Goal: Communication & Community: Ask a question

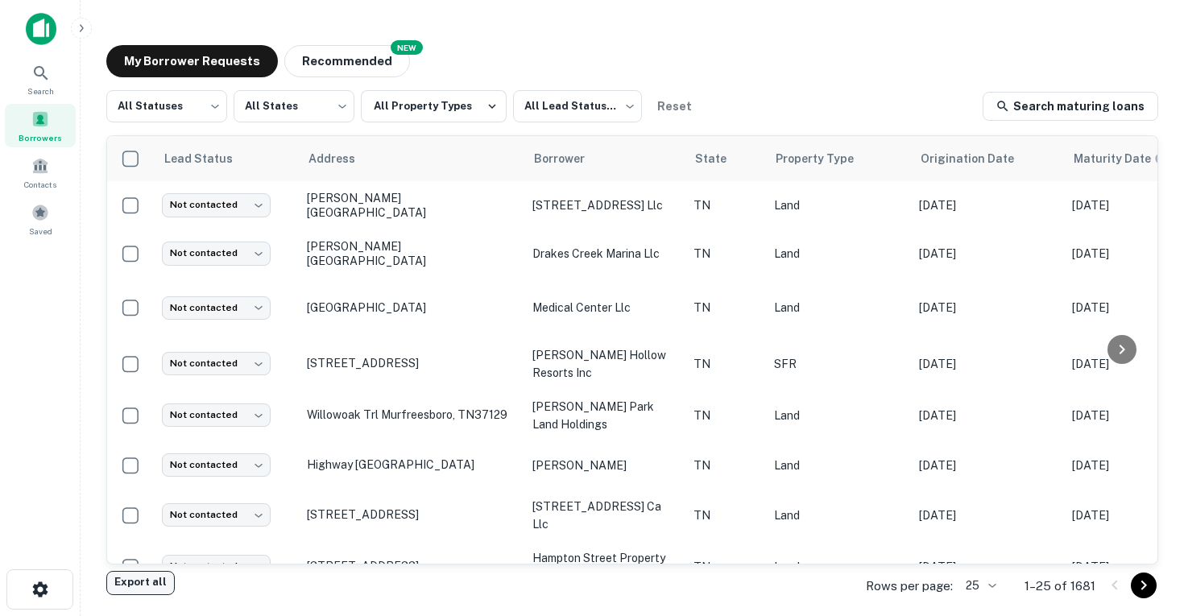
click at [129, 578] on button "Export all" at bounding box center [140, 583] width 68 height 24
click at [996, 36] on div "My Borrower Requests NEW Recommended All Statuses *** ​ All States *** ​ All Pr…" at bounding box center [632, 309] width 1078 height 555
click at [1109, 46] on div "My Borrower Requests NEW Recommended" at bounding box center [632, 61] width 1052 height 32
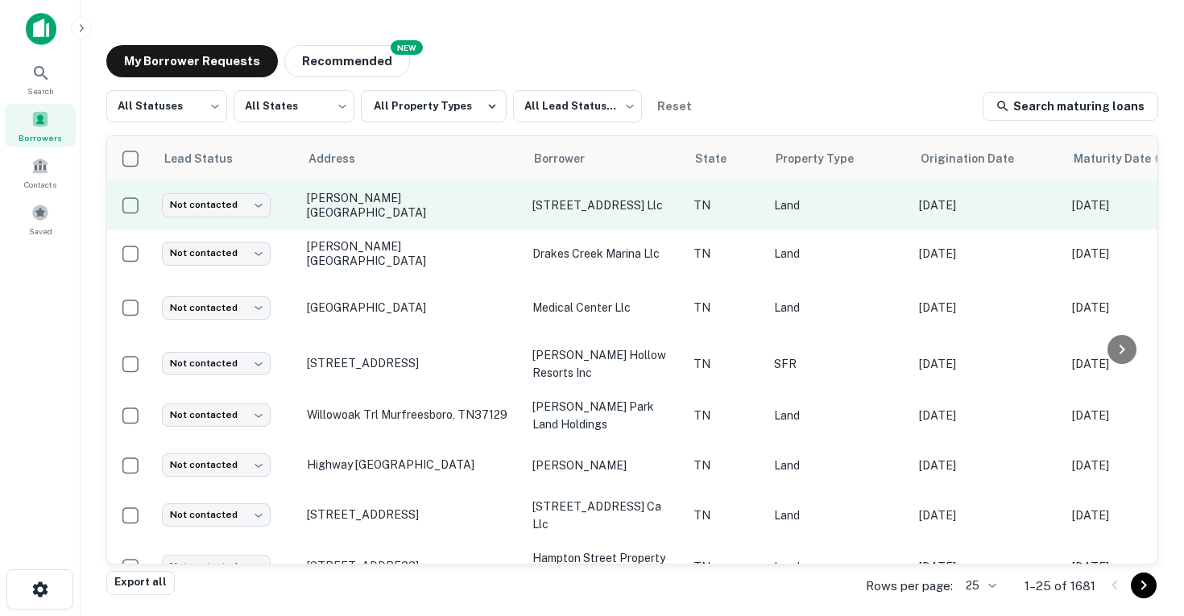
click at [578, 208] on p "164 w 31st street llc" at bounding box center [605, 206] width 145 height 18
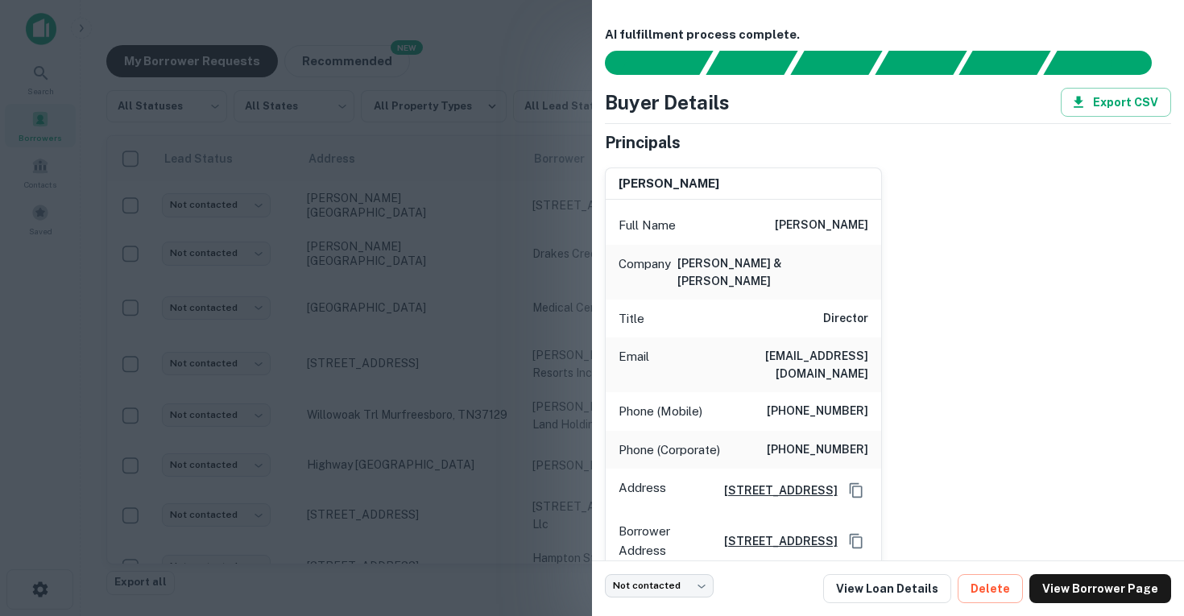
click at [437, 192] on div at bounding box center [592, 308] width 1184 height 616
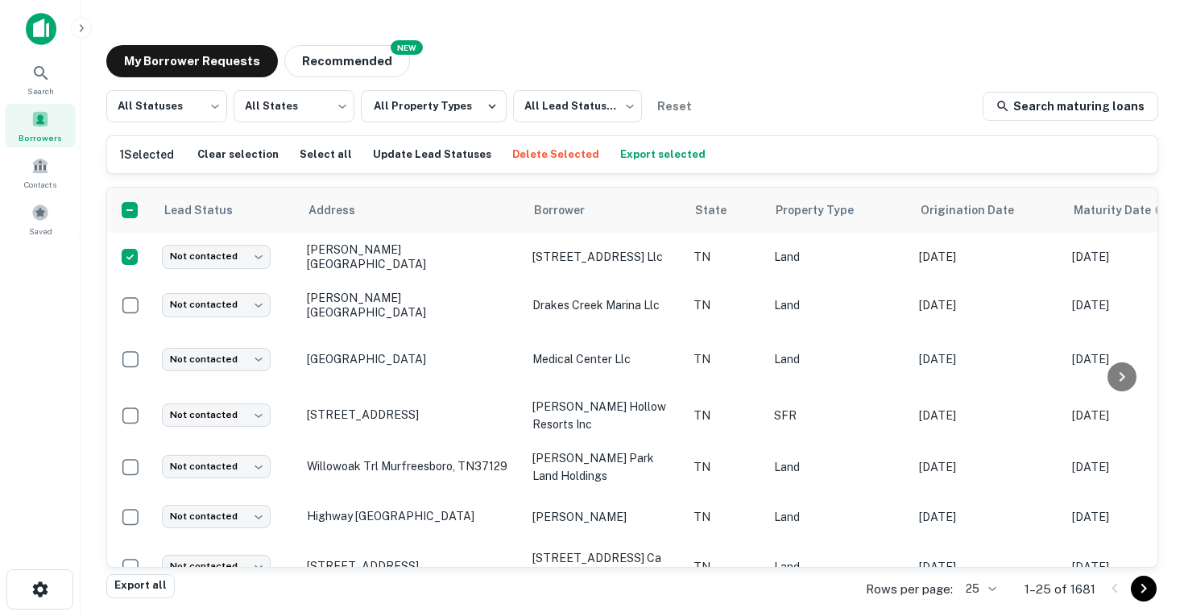
click at [990, 589] on body "Search Borrowers Contacts Saved My Borrower Requests NEW Recommended All Status…" at bounding box center [592, 308] width 1184 height 616
click at [987, 468] on li "50" at bounding box center [981, 466] width 55 height 29
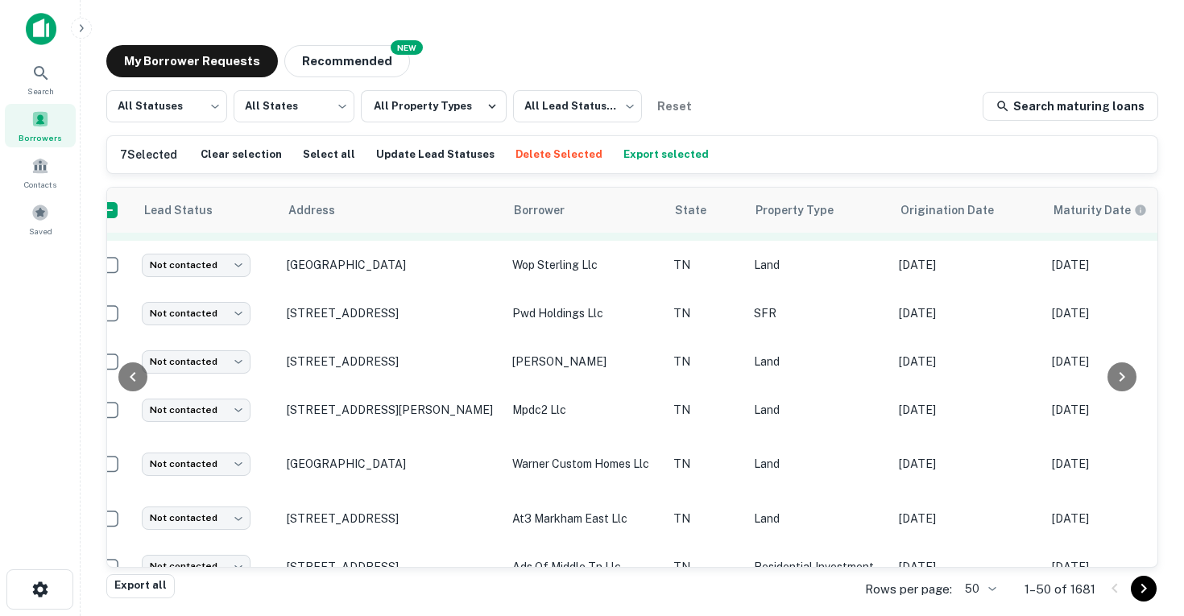
scroll to position [765, 0]
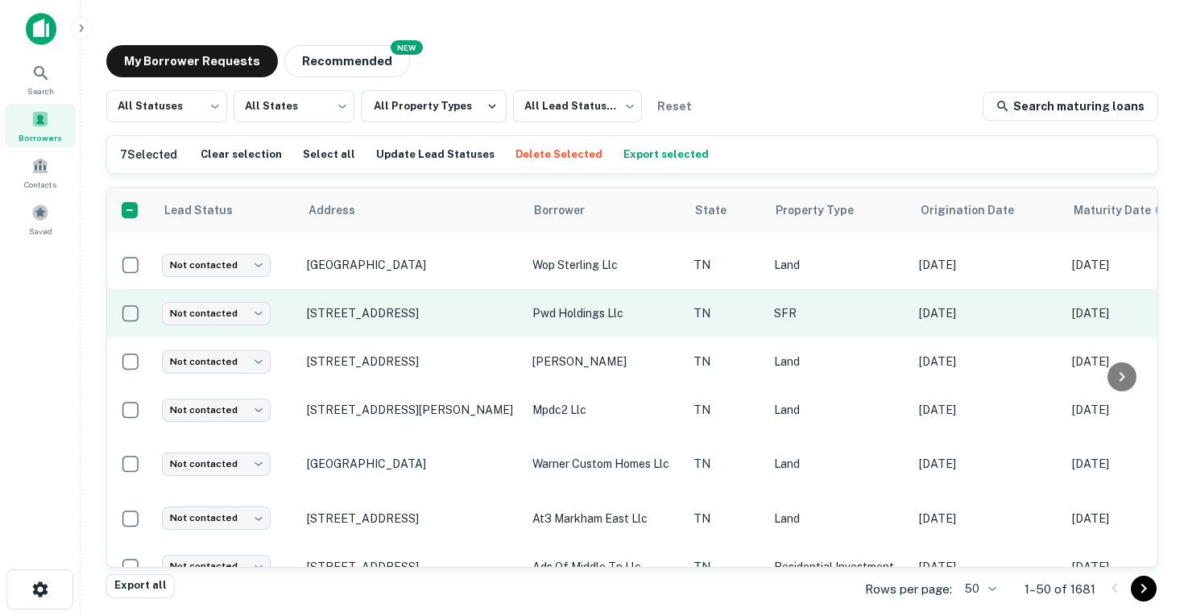
click at [110, 303] on td at bounding box center [130, 313] width 47 height 48
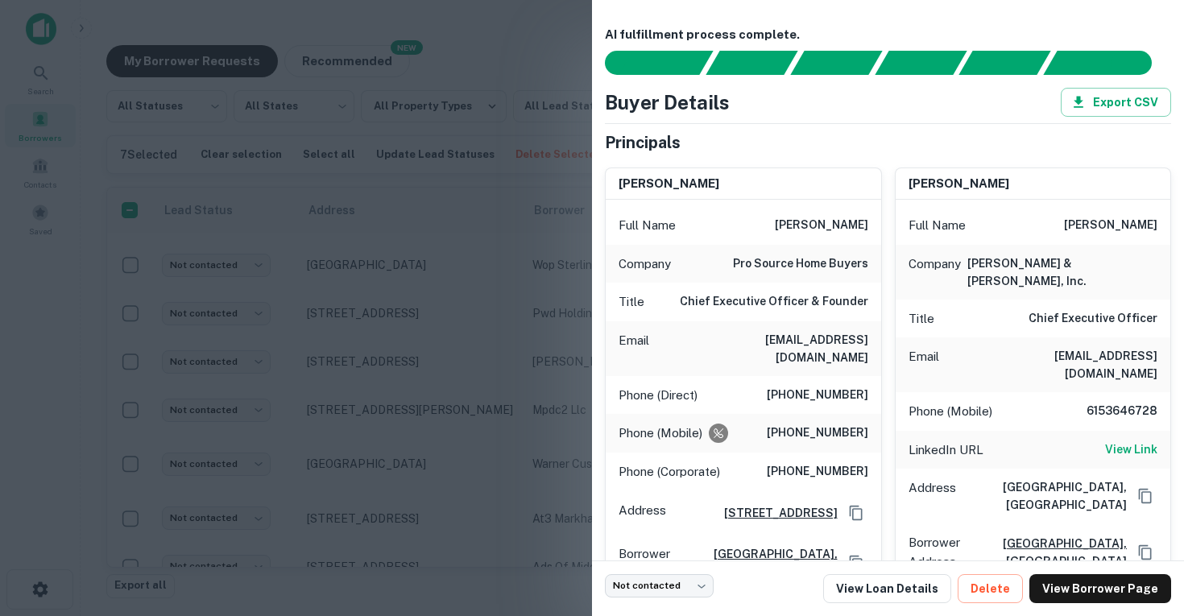
click at [381, 423] on div at bounding box center [592, 308] width 1184 height 616
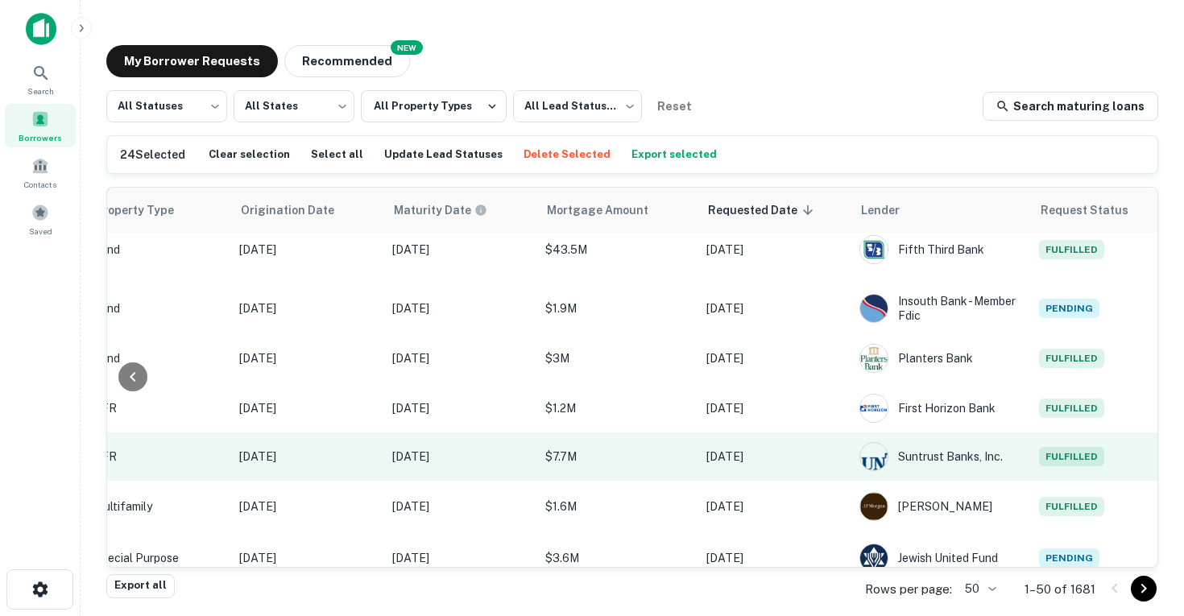
scroll to position [0, 0]
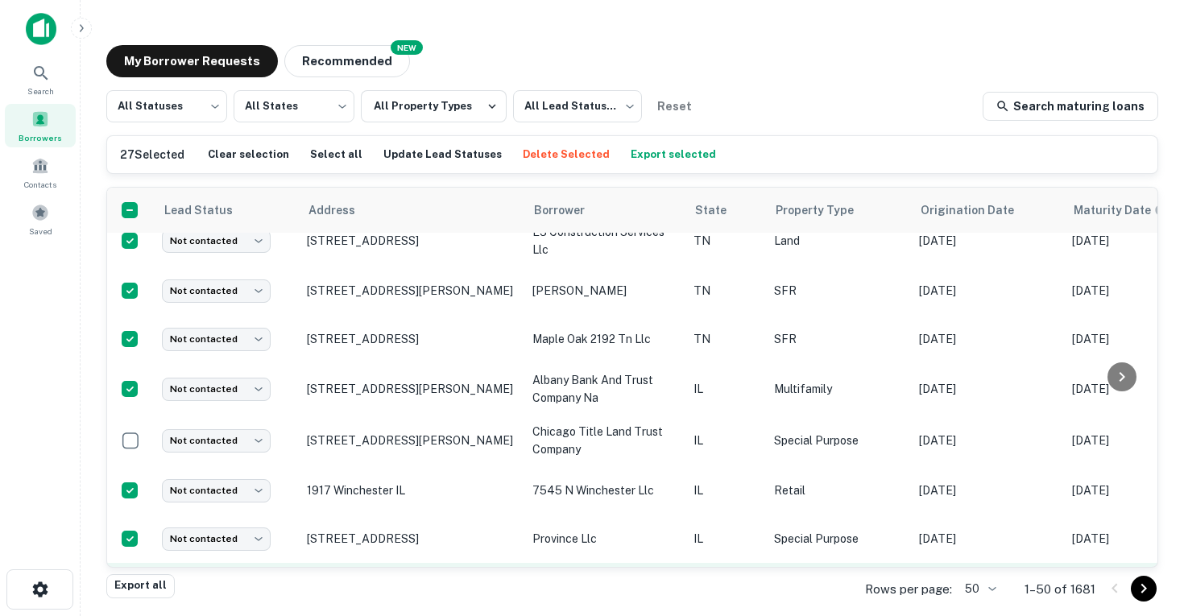
click at [128, 563] on td at bounding box center [130, 587] width 47 height 48
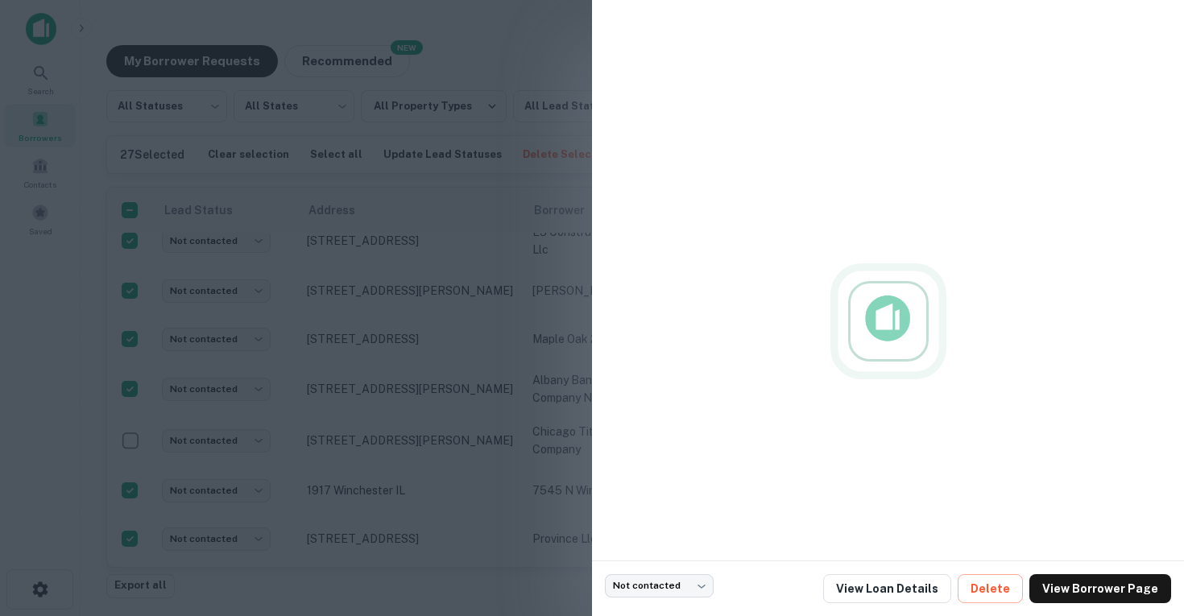
click at [128, 521] on div at bounding box center [592, 308] width 1184 height 616
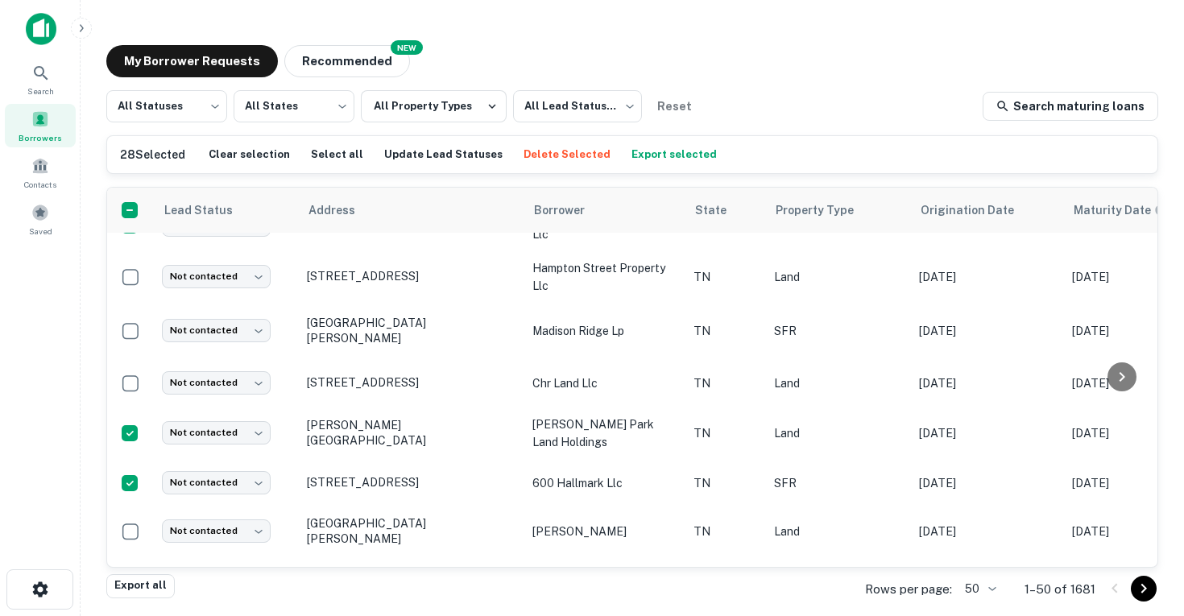
scroll to position [114, 0]
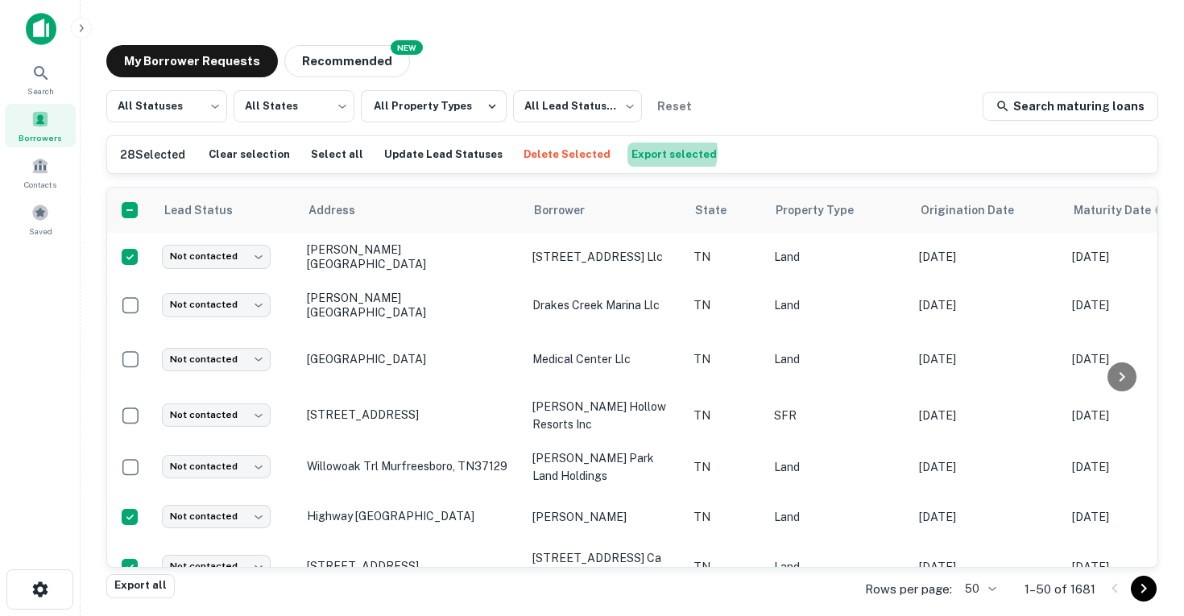
click at [633, 151] on button "Export selected" at bounding box center [674, 155] width 93 height 24
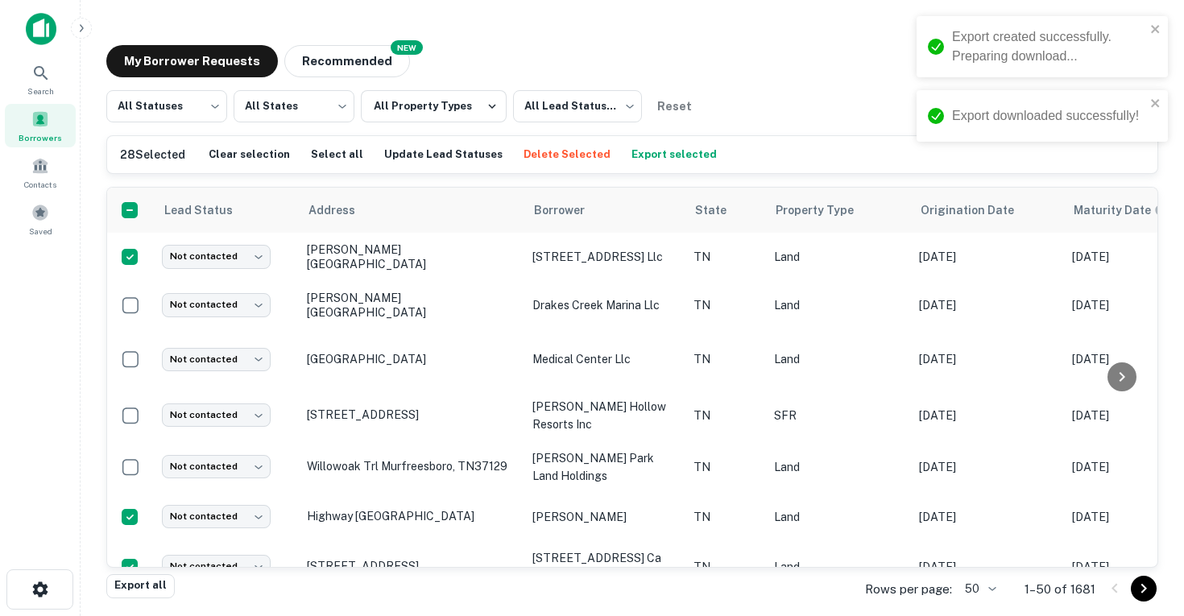
click at [27, 106] on div "Borrowers" at bounding box center [40, 126] width 71 height 44
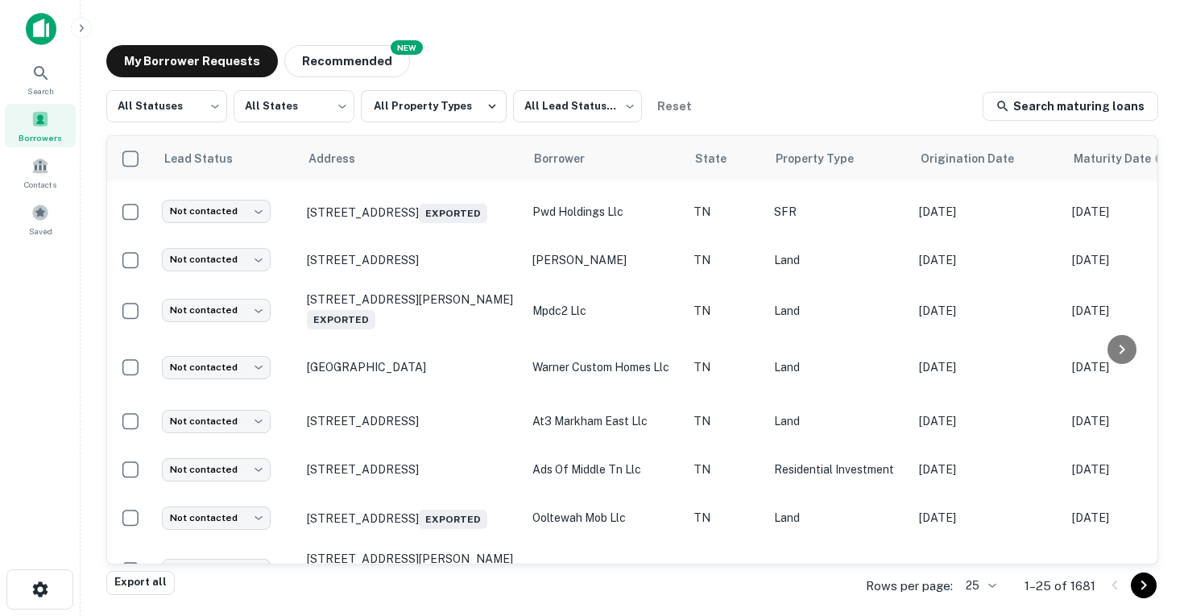
scroll to position [937, 0]
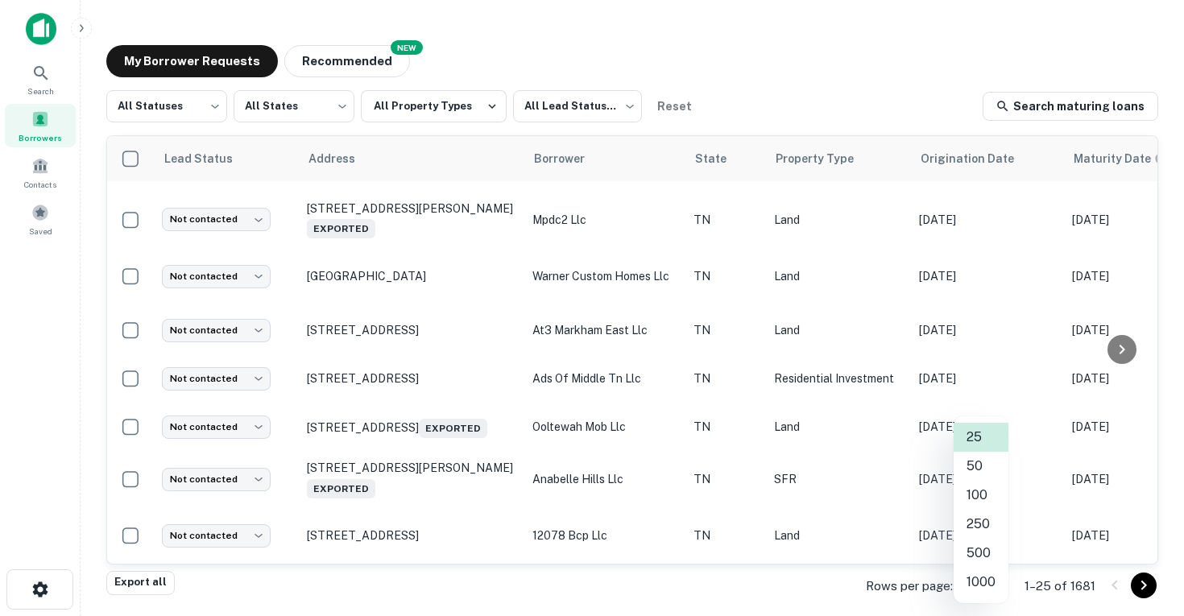
click at [975, 588] on body "Search Borrowers Contacts Saved My Borrower Requests NEW Recommended All Status…" at bounding box center [592, 308] width 1184 height 616
click at [985, 459] on li "50" at bounding box center [981, 466] width 55 height 29
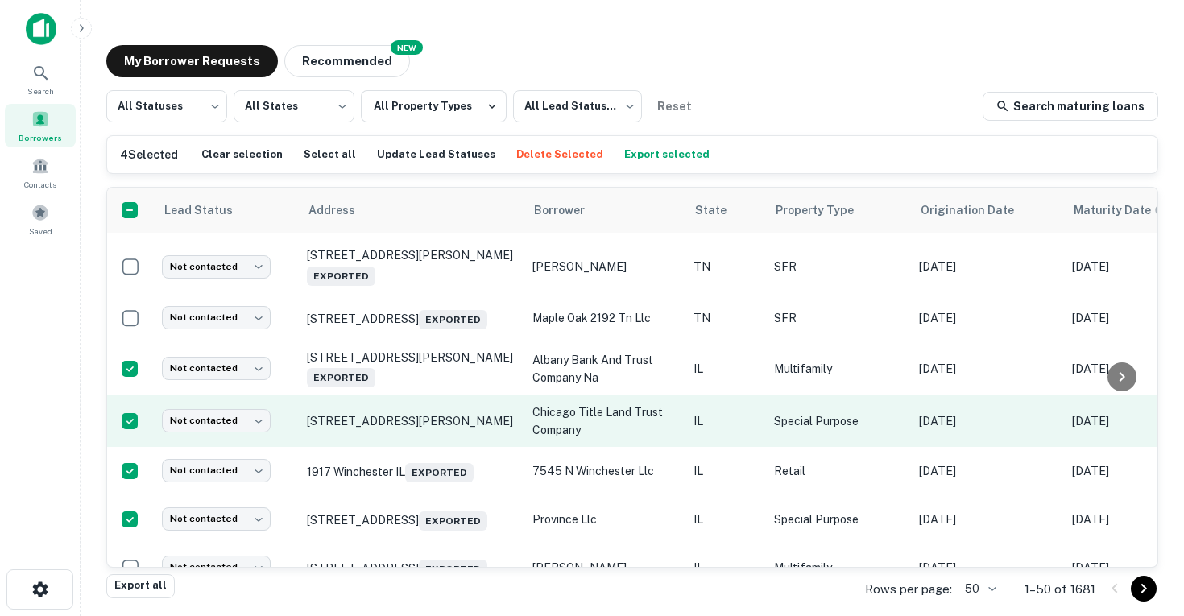
scroll to position [2299, 0]
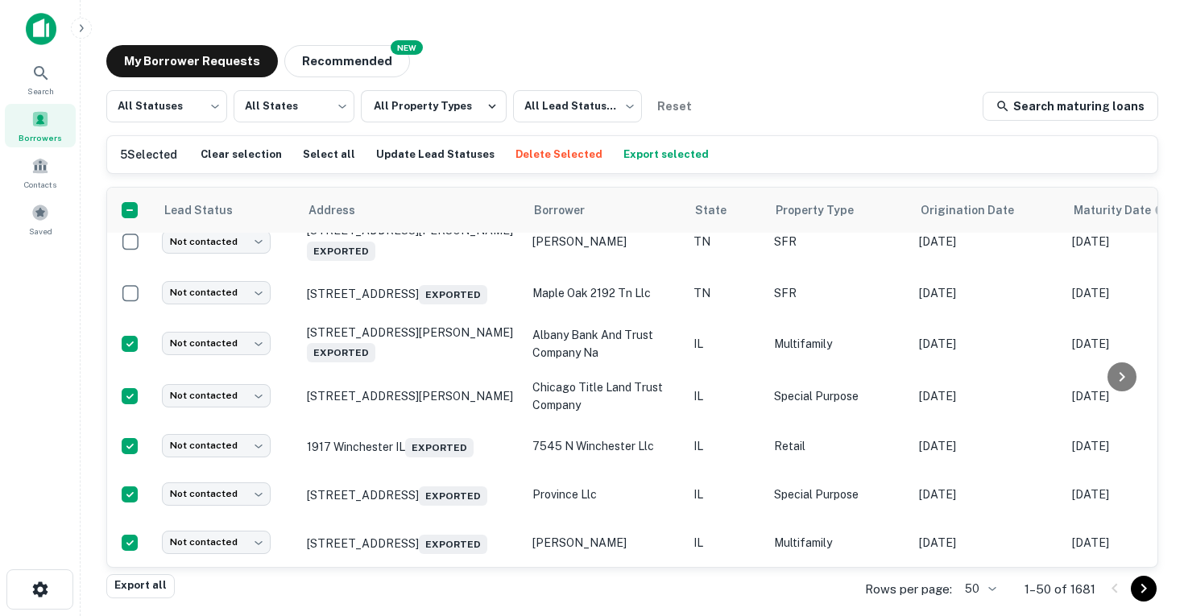
click at [985, 583] on body "Search Borrowers Contacts Saved My Borrower Requests NEW Recommended All Status…" at bounding box center [592, 308] width 1184 height 616
click at [989, 492] on li "100" at bounding box center [981, 495] width 55 height 29
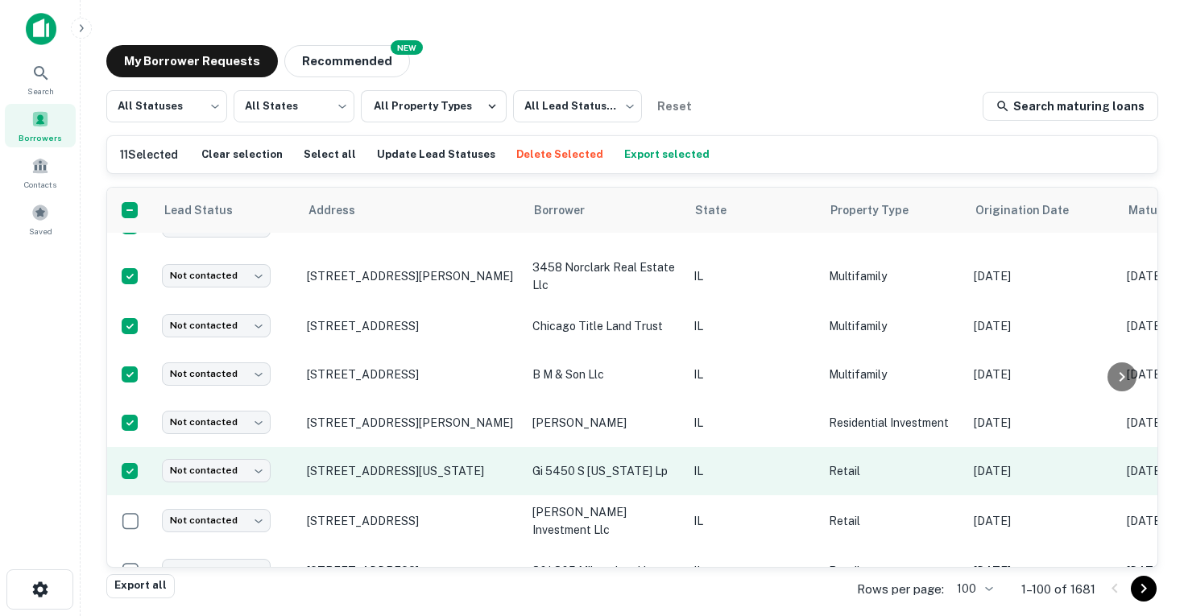
scroll to position [2726, 0]
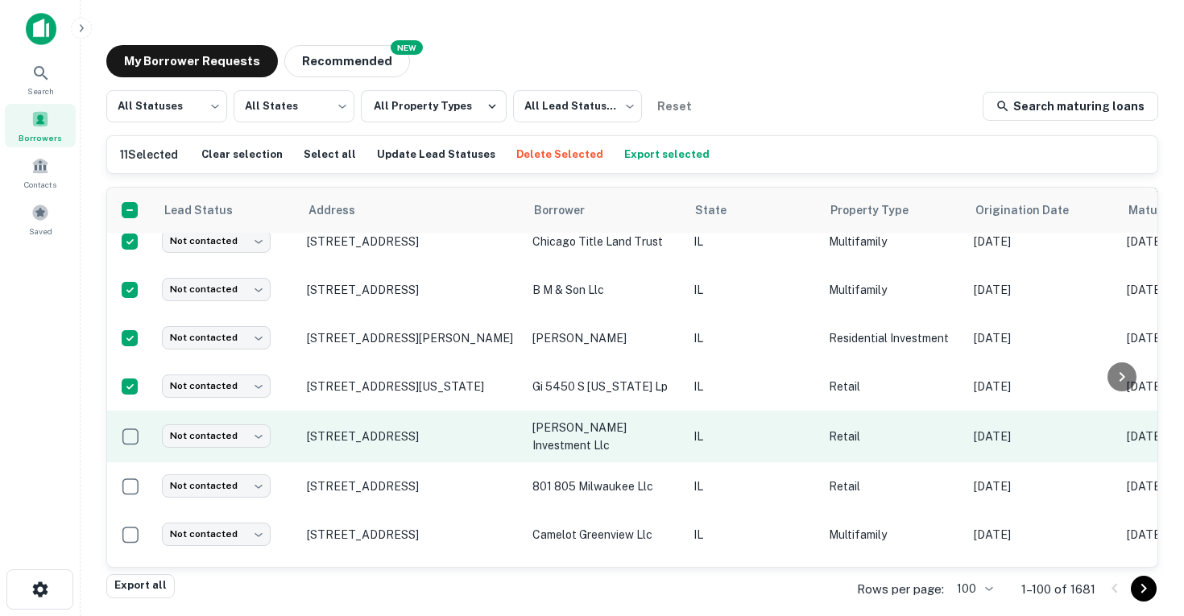
click at [128, 462] on td at bounding box center [130, 437] width 47 height 52
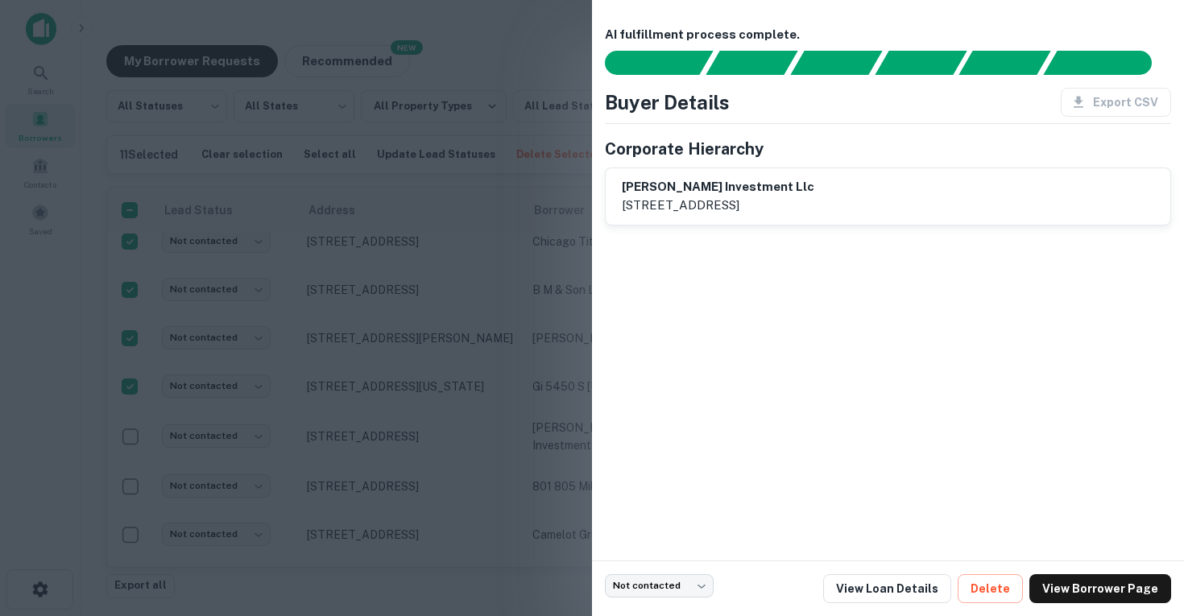
click at [138, 465] on div at bounding box center [592, 308] width 1184 height 616
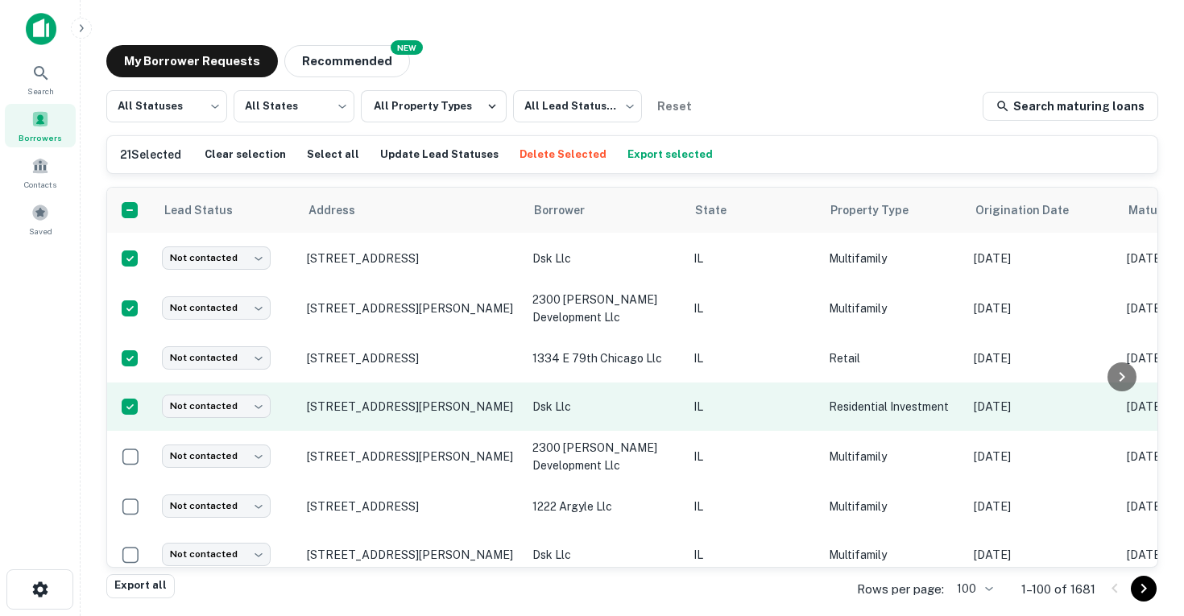
scroll to position [3213, 0]
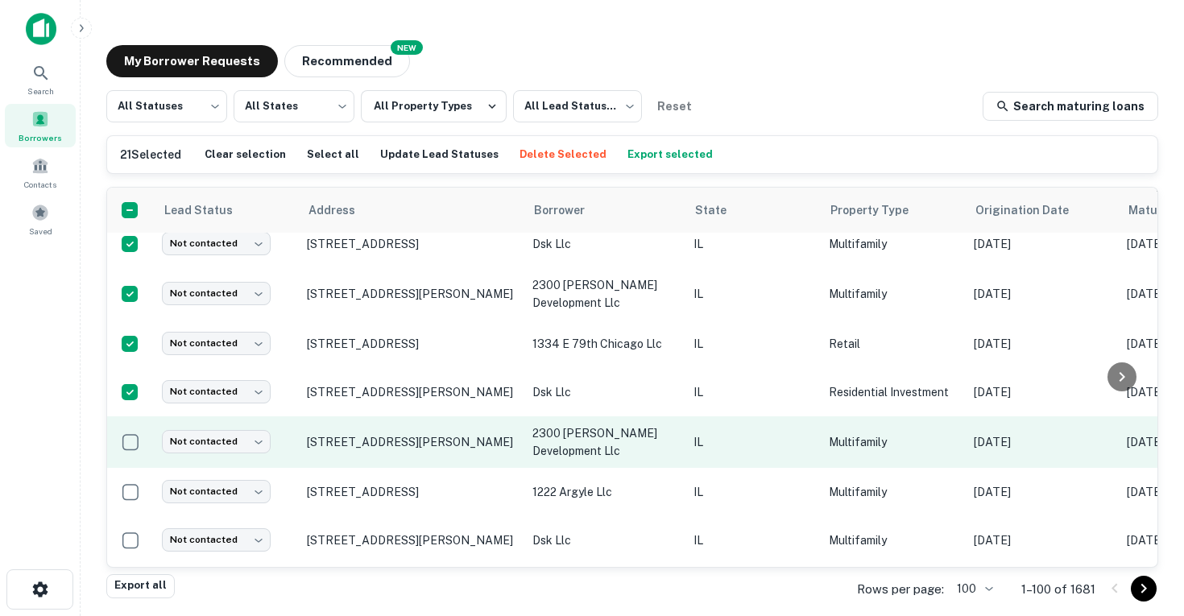
click at [129, 468] on td at bounding box center [130, 443] width 47 height 52
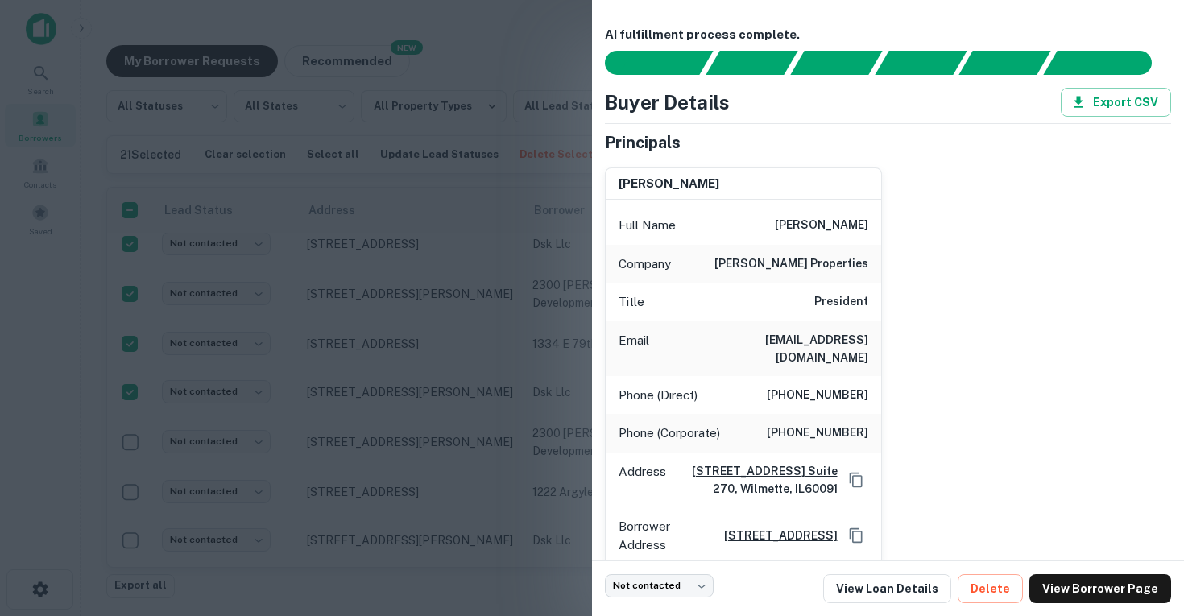
click at [129, 507] on div at bounding box center [592, 308] width 1184 height 616
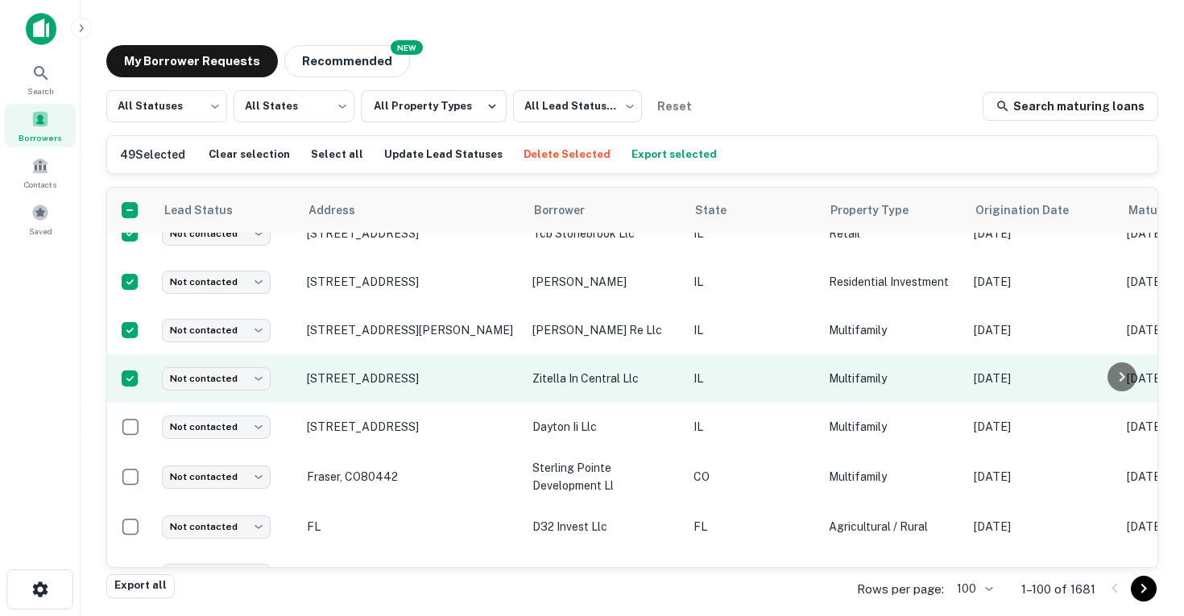
scroll to position [4636, 0]
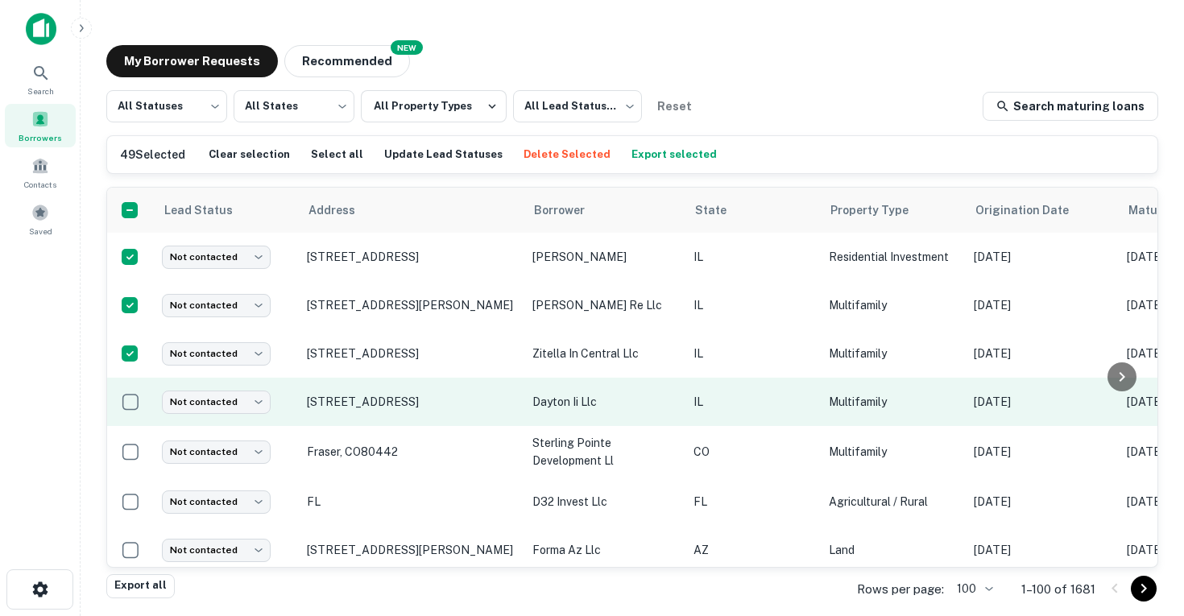
click at [135, 426] on td at bounding box center [130, 402] width 47 height 48
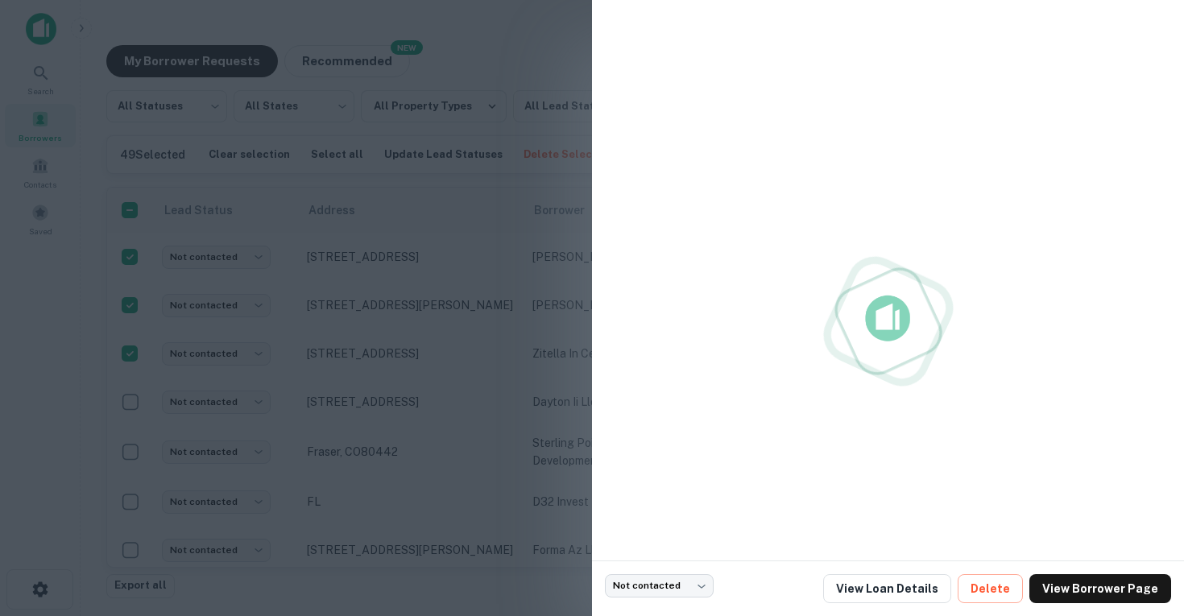
click at [128, 493] on div at bounding box center [592, 308] width 1184 height 616
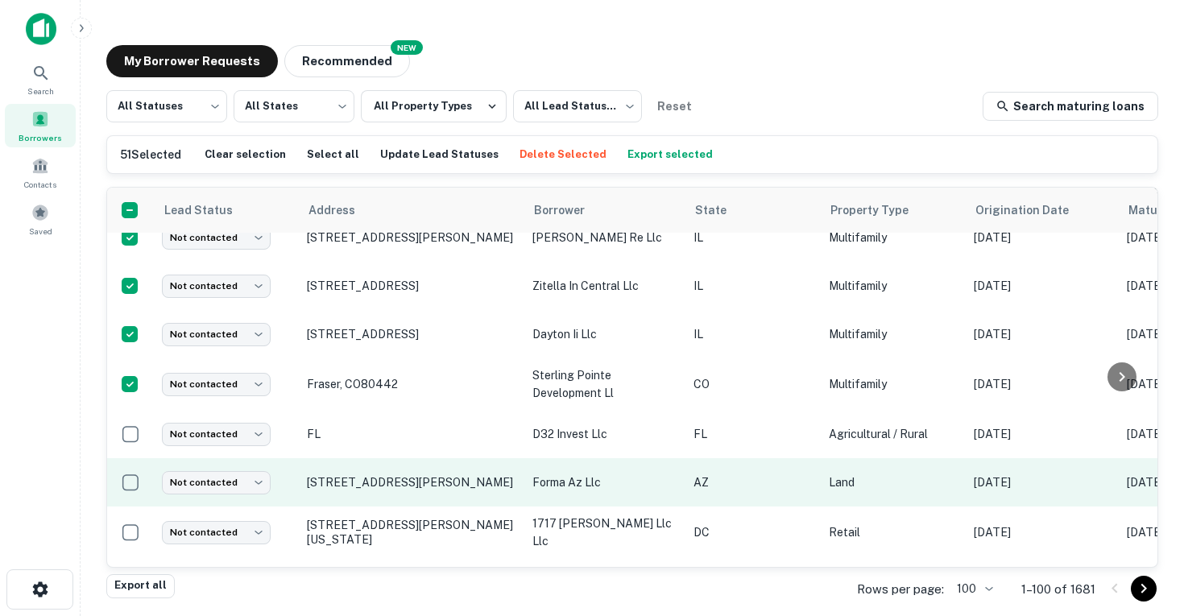
scroll to position [4792, 0]
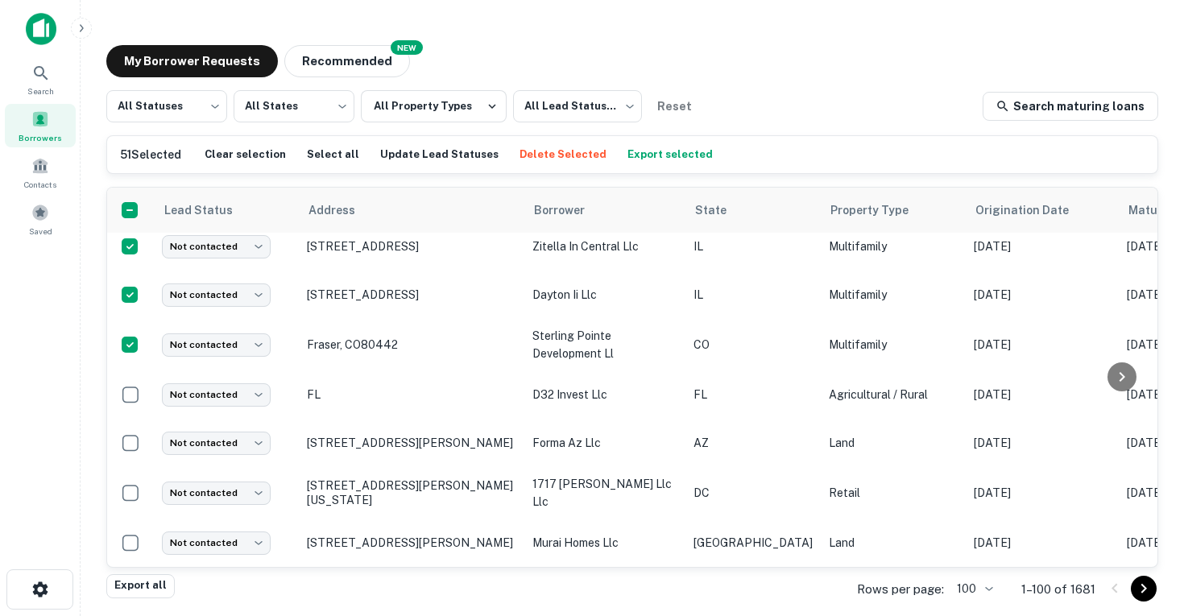
click at [636, 156] on button "Export selected" at bounding box center [670, 155] width 93 height 24
click at [22, 76] on div "Search" at bounding box center [40, 79] width 71 height 44
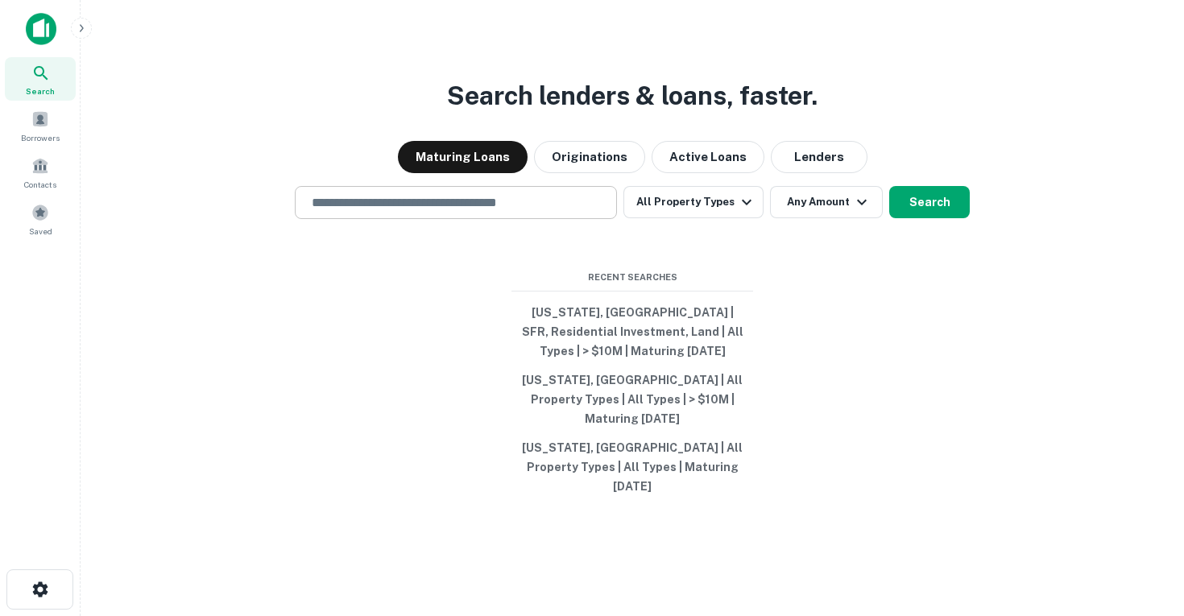
click at [373, 212] on input "text" at bounding box center [456, 202] width 308 height 19
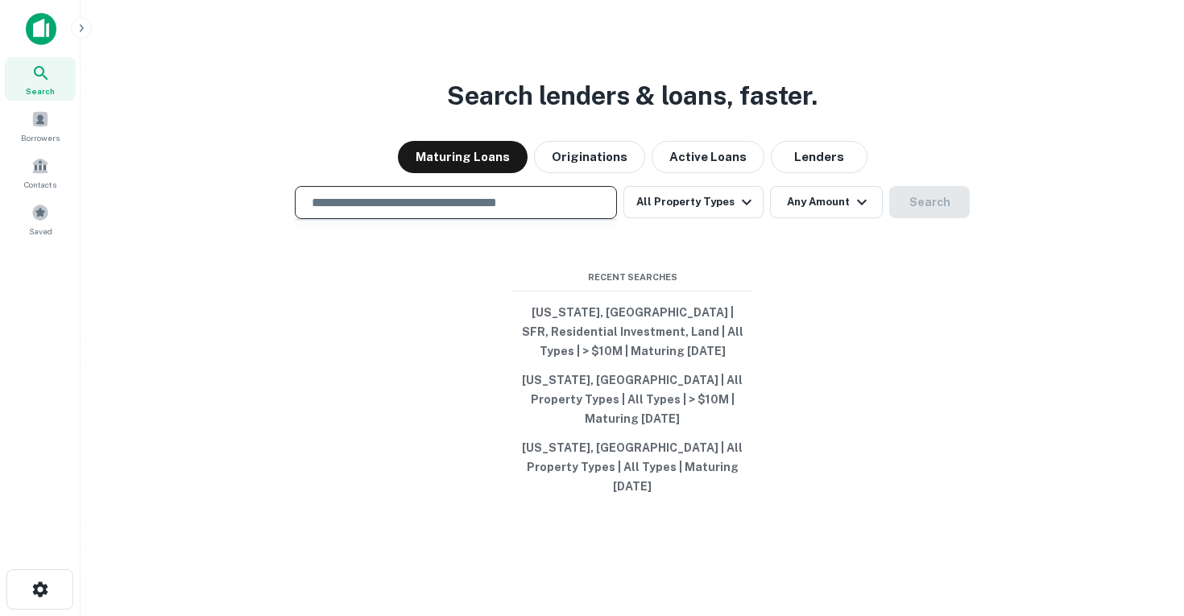
type input "********"
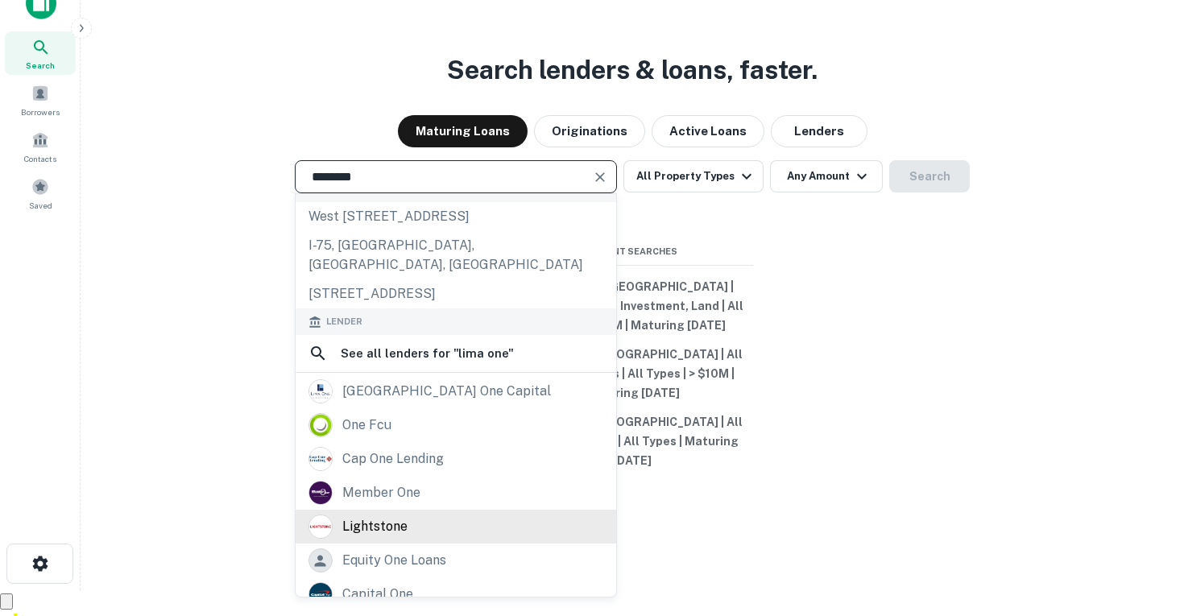
scroll to position [227, 0]
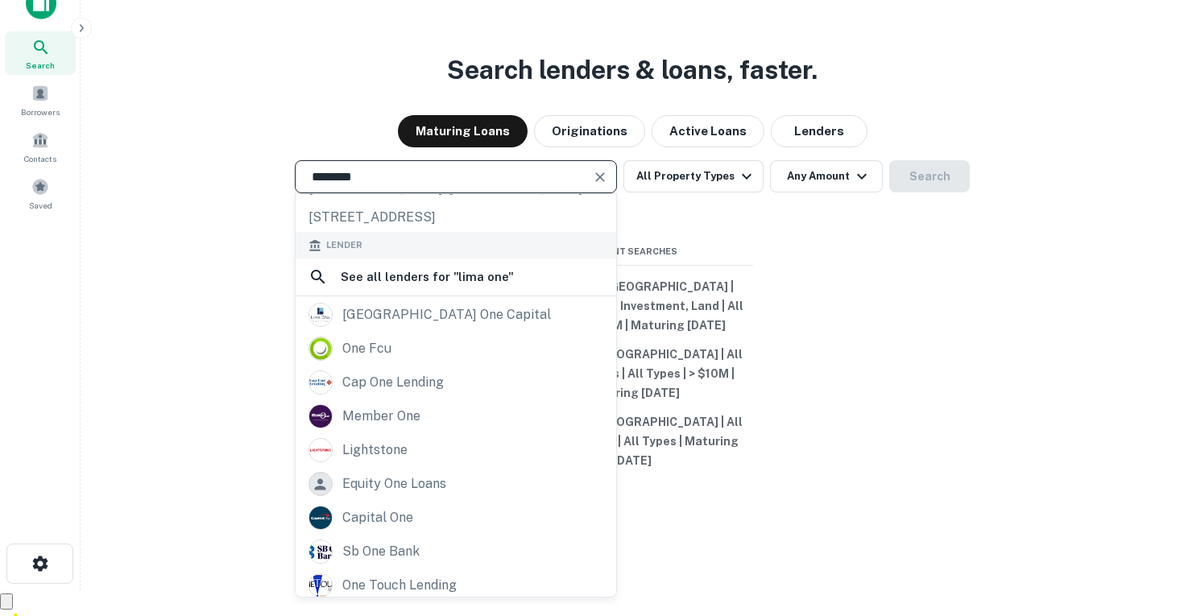
click at [599, 185] on icon "Clear" at bounding box center [600, 177] width 16 height 16
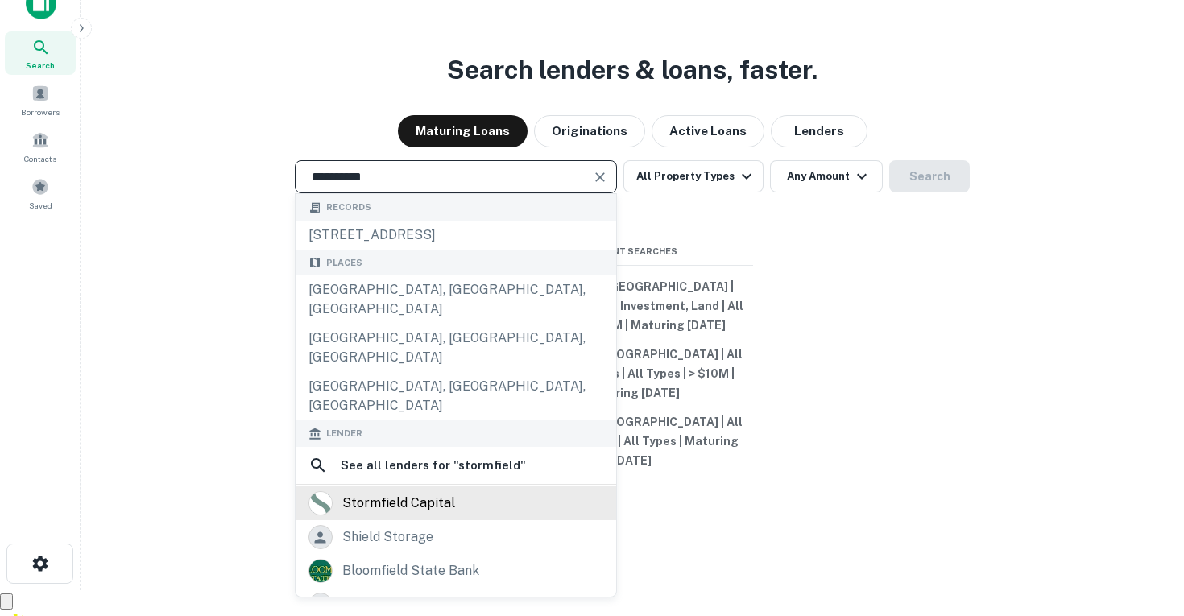
type input "**********"
click at [450, 491] on div "stormfield capital" at bounding box center [398, 503] width 113 height 24
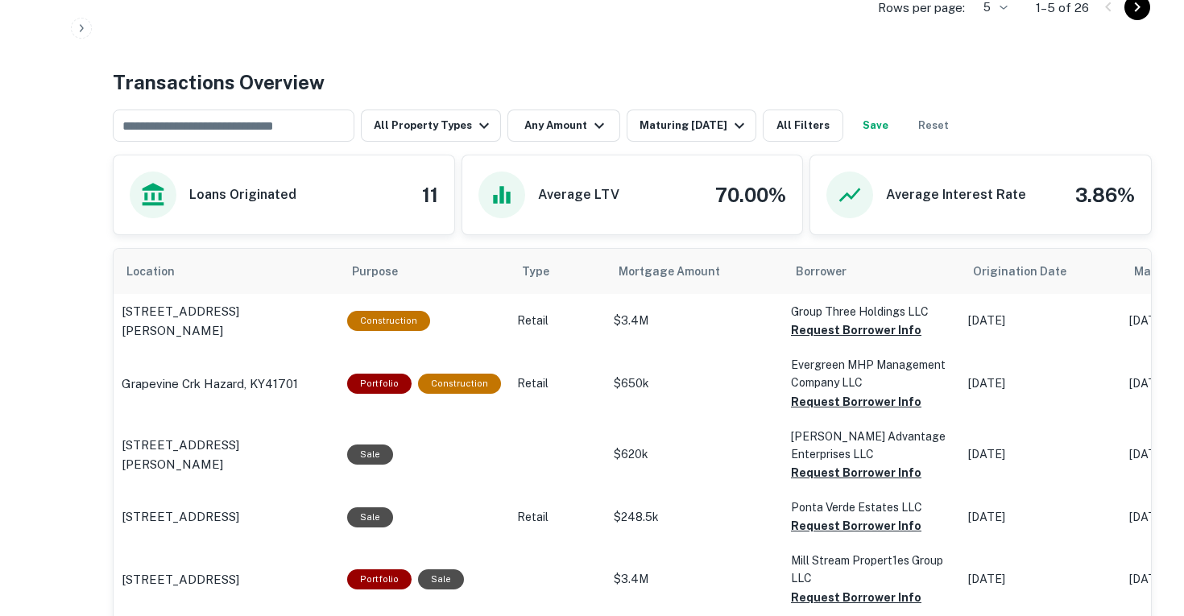
scroll to position [766, 0]
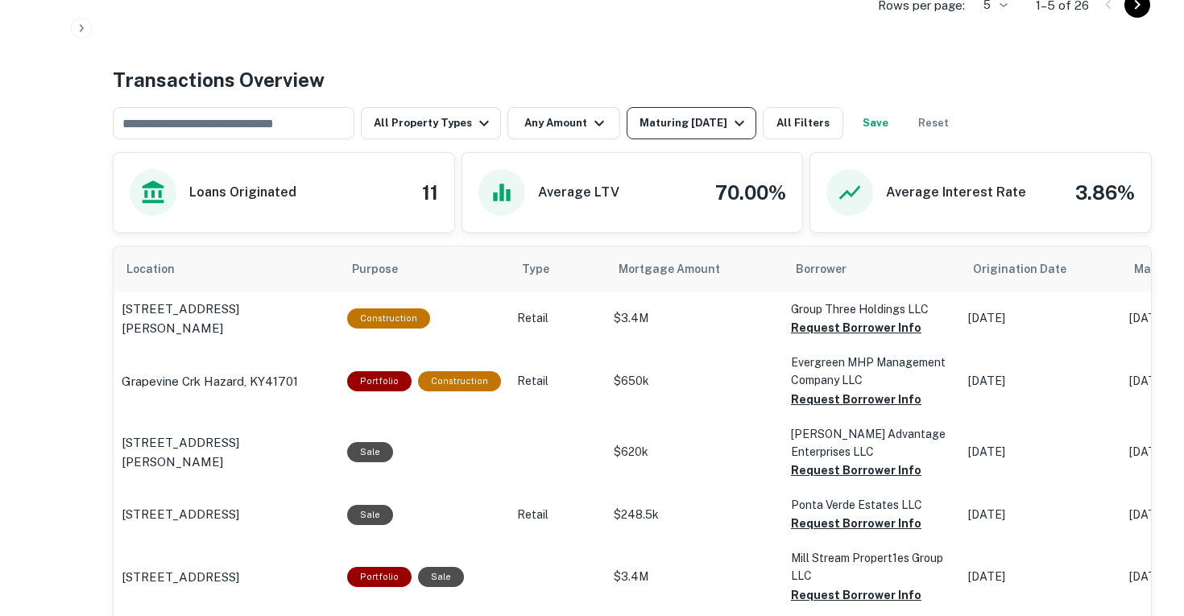
click at [723, 126] on div "Maturing [DATE]" at bounding box center [695, 123] width 110 height 19
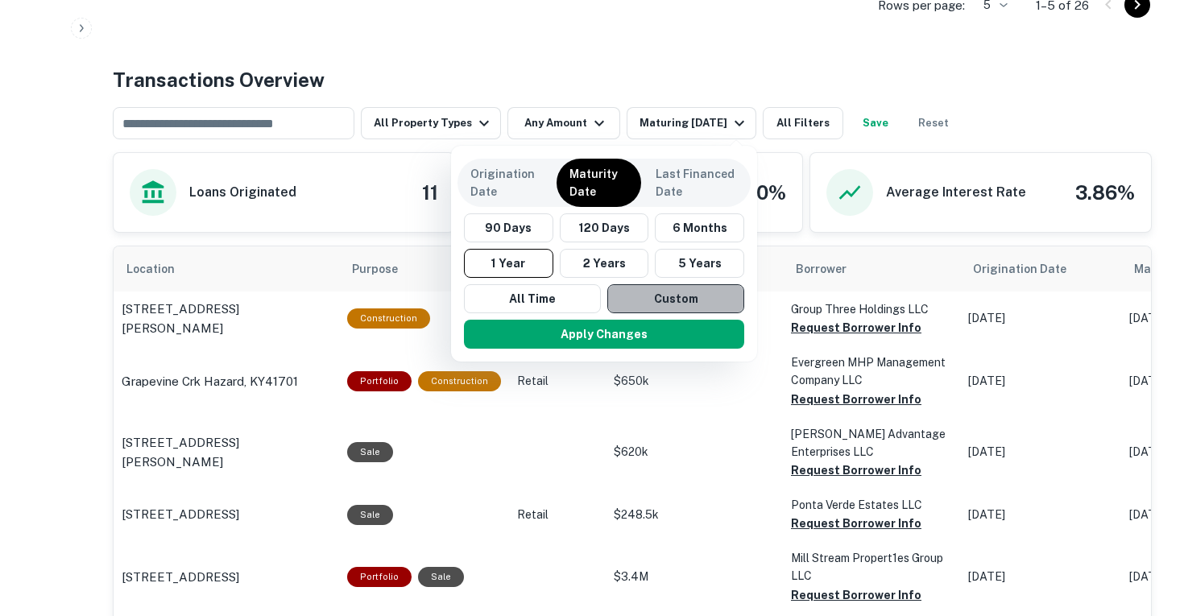
click at [645, 301] on button "Custom" at bounding box center [675, 298] width 137 height 29
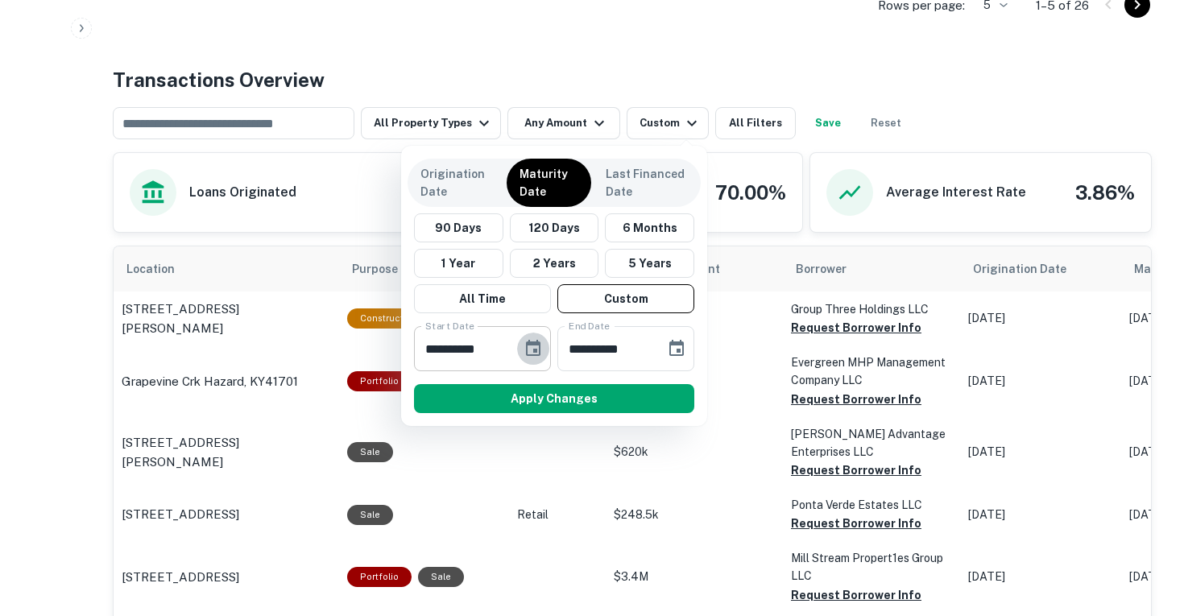
click at [533, 355] on icon "Choose date, selected date is Mar 1, 2025" at bounding box center [533, 348] width 15 height 16
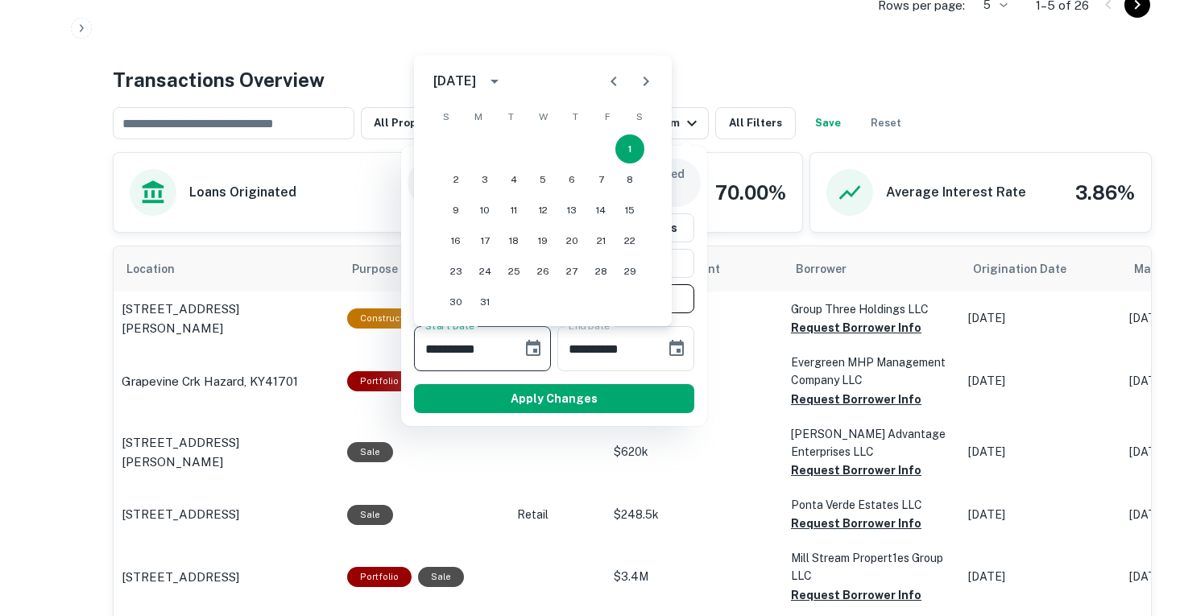
click at [649, 86] on icon "Next month" at bounding box center [645, 81] width 19 height 19
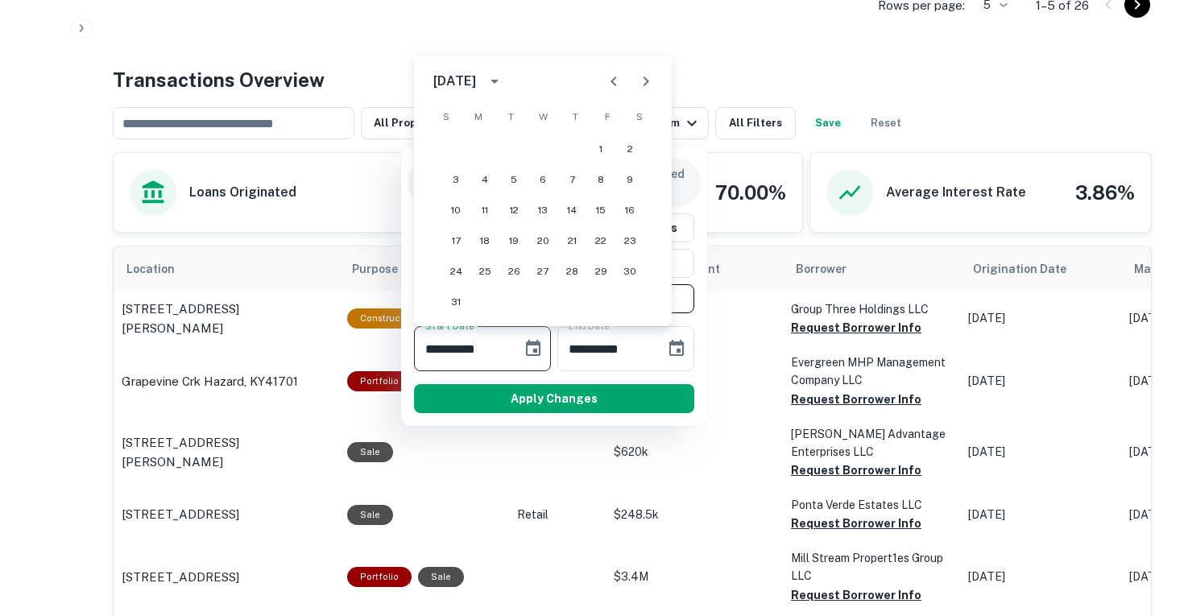
click at [649, 86] on icon "Next month" at bounding box center [645, 81] width 19 height 19
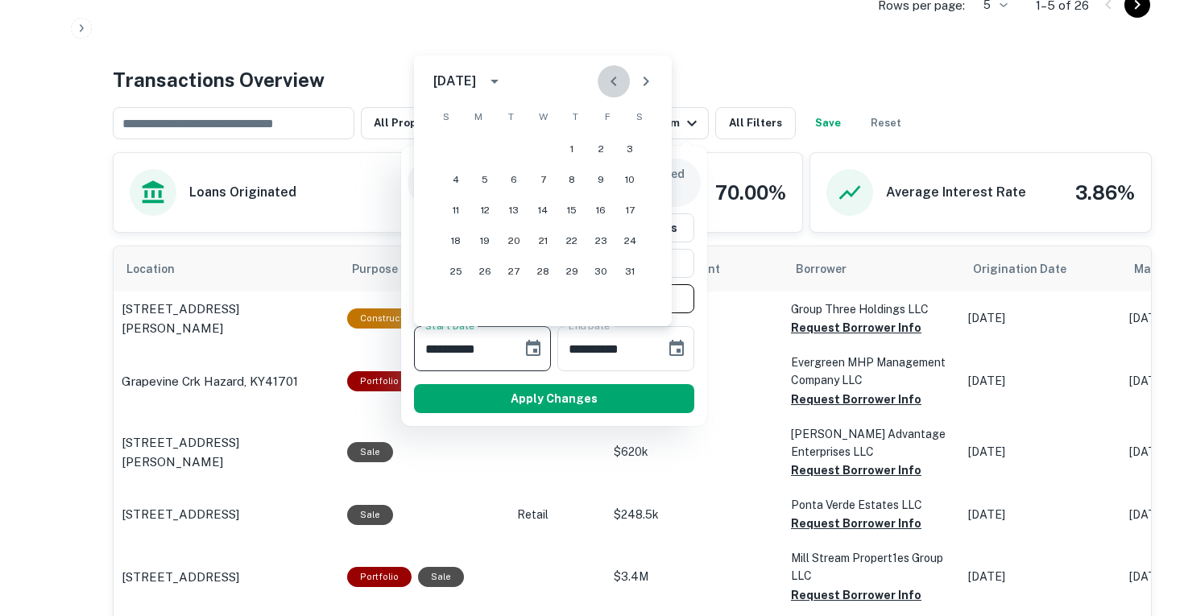
click at [615, 84] on icon "Previous month" at bounding box center [614, 82] width 6 height 10
click at [453, 297] on button "30" at bounding box center [456, 302] width 29 height 29
type input "**********"
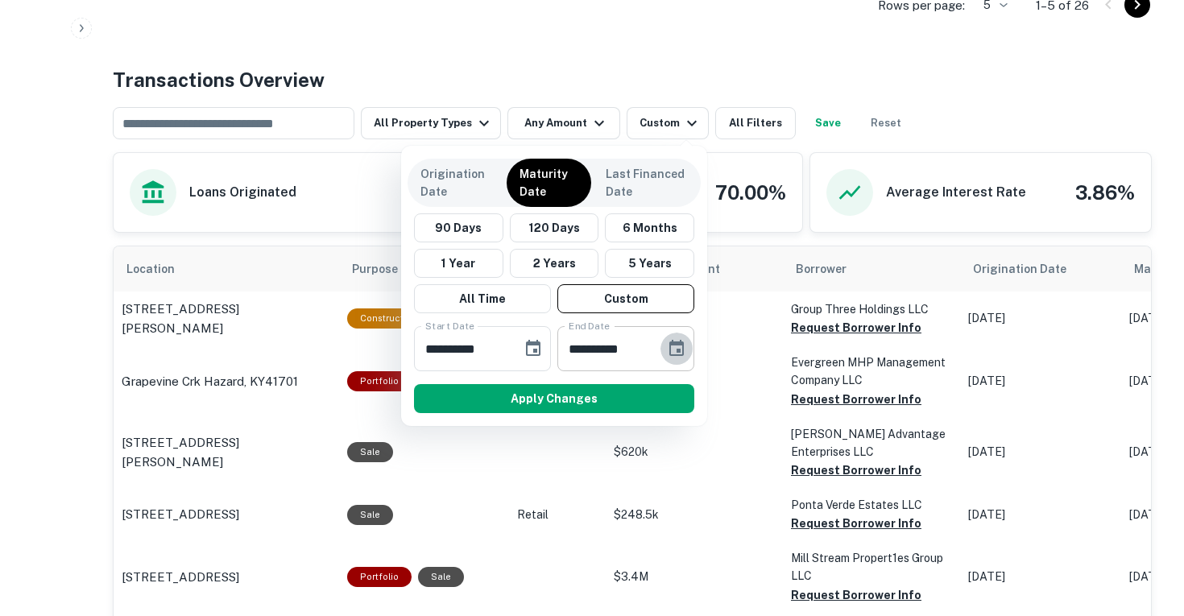
click at [674, 350] on icon "Choose date, selected date is Aug 28, 2025" at bounding box center [676, 348] width 19 height 19
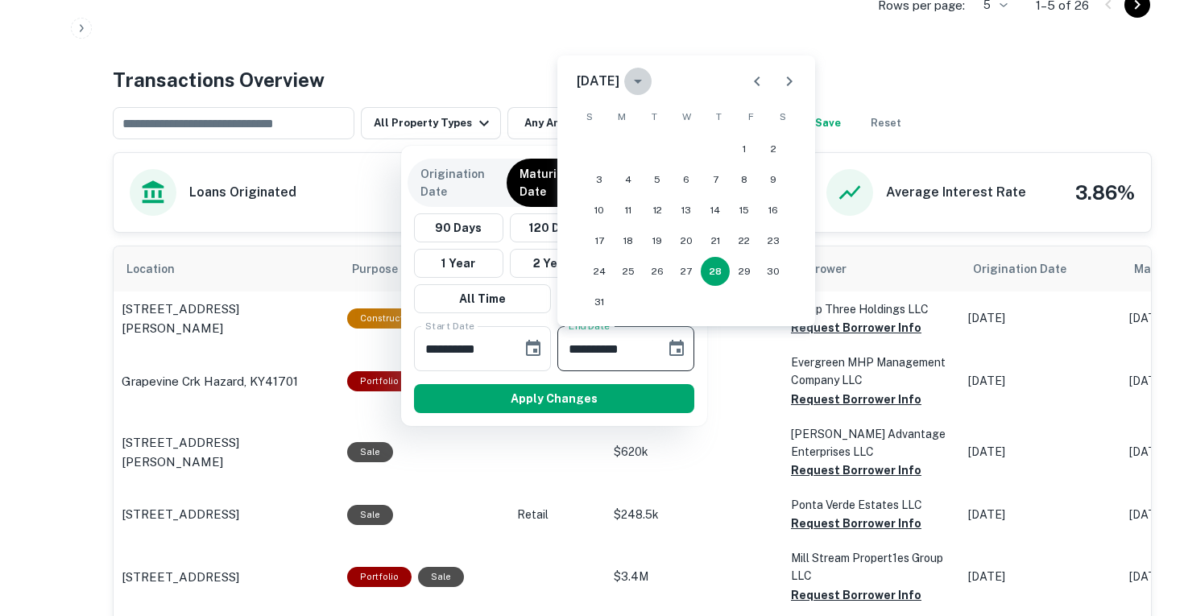
click at [648, 85] on icon "calendar view is open, switch to year view" at bounding box center [637, 81] width 19 height 19
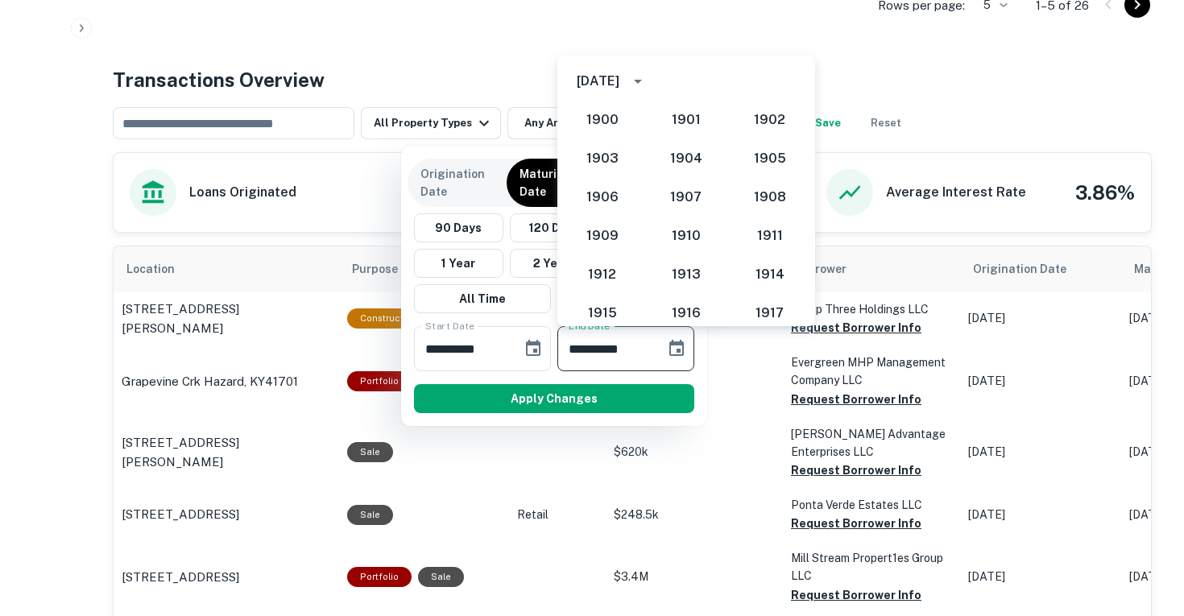
scroll to position [1492, 0]
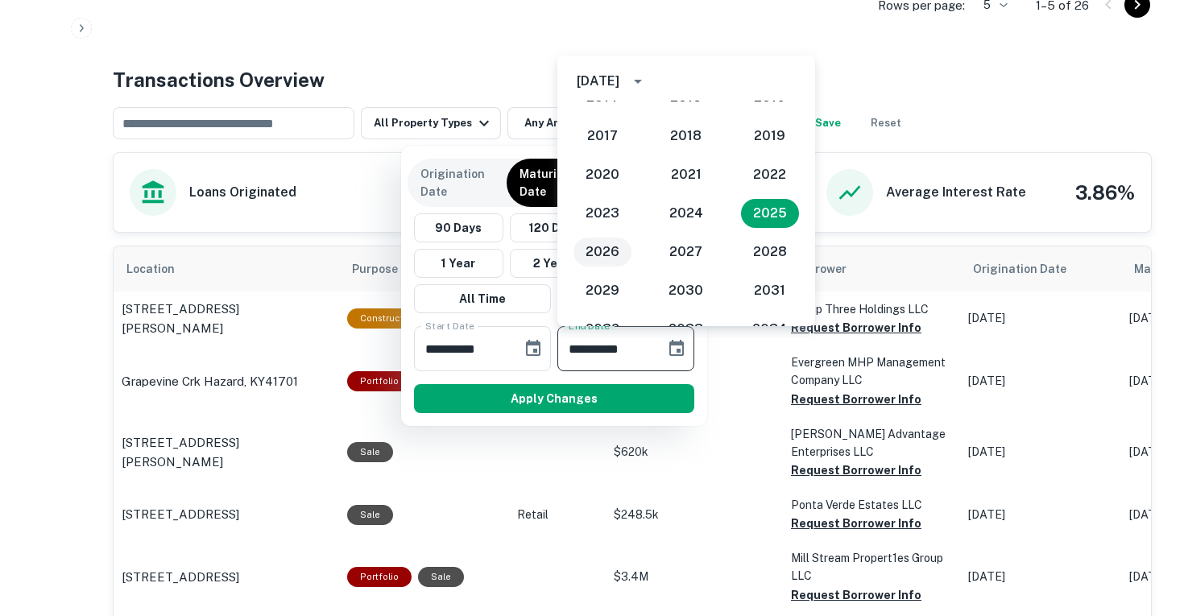
click at [610, 243] on button "2026" at bounding box center [603, 252] width 58 height 29
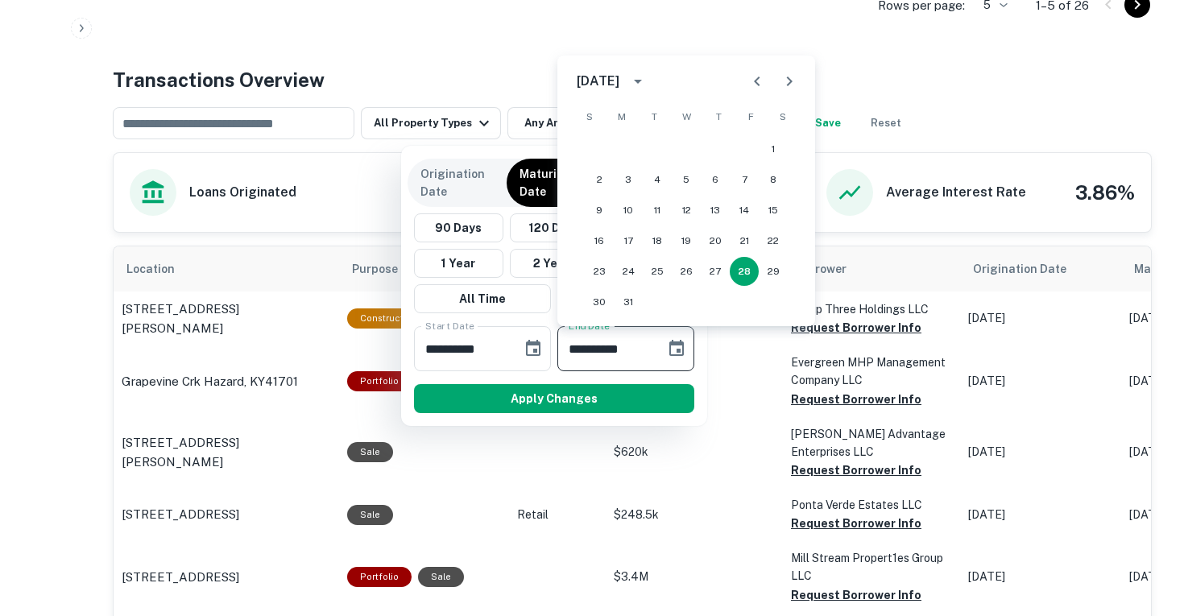
click at [757, 86] on icon "Previous month" at bounding box center [757, 81] width 19 height 19
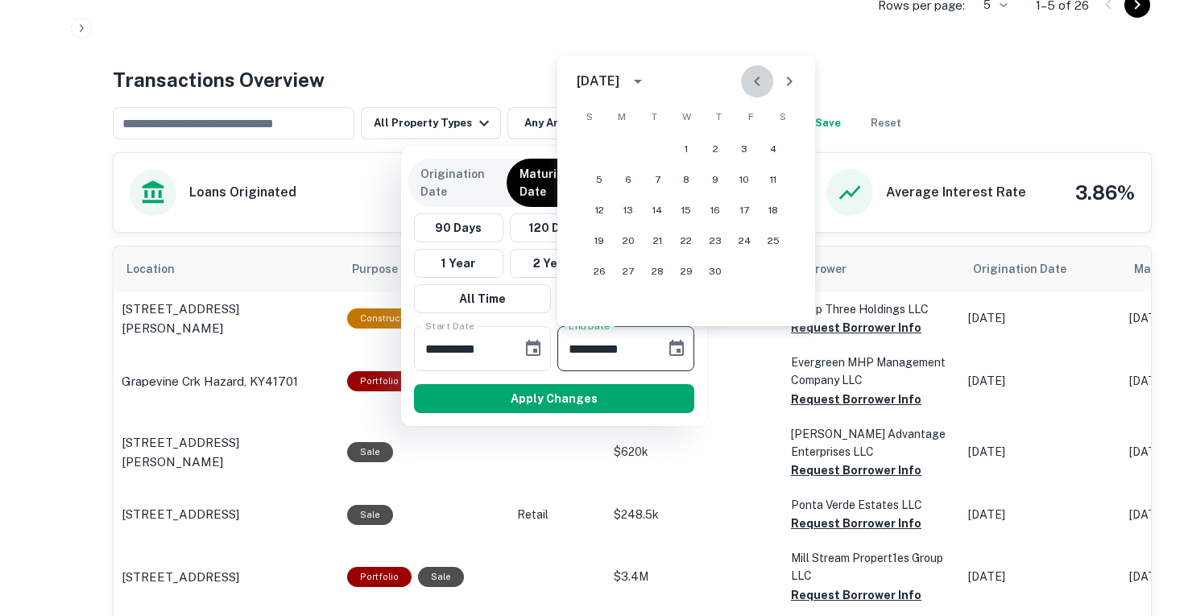
click at [757, 86] on icon "Previous month" at bounding box center [757, 81] width 19 height 19
click at [743, 264] on button "30" at bounding box center [744, 271] width 29 height 29
type input "**********"
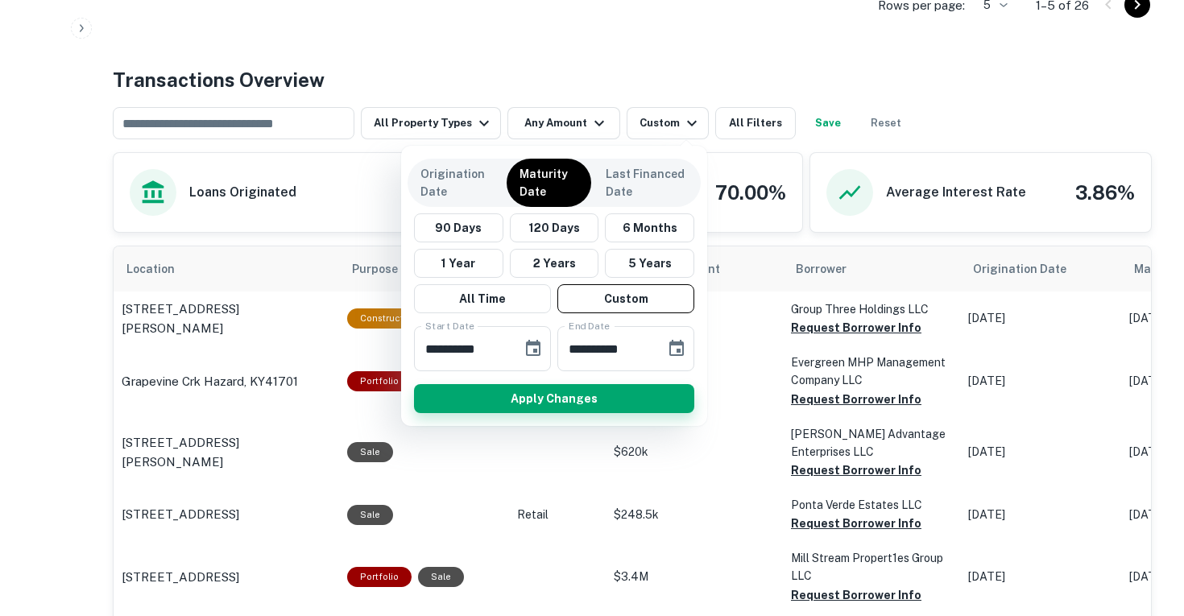
click at [636, 385] on button "Apply Changes" at bounding box center [554, 398] width 280 height 29
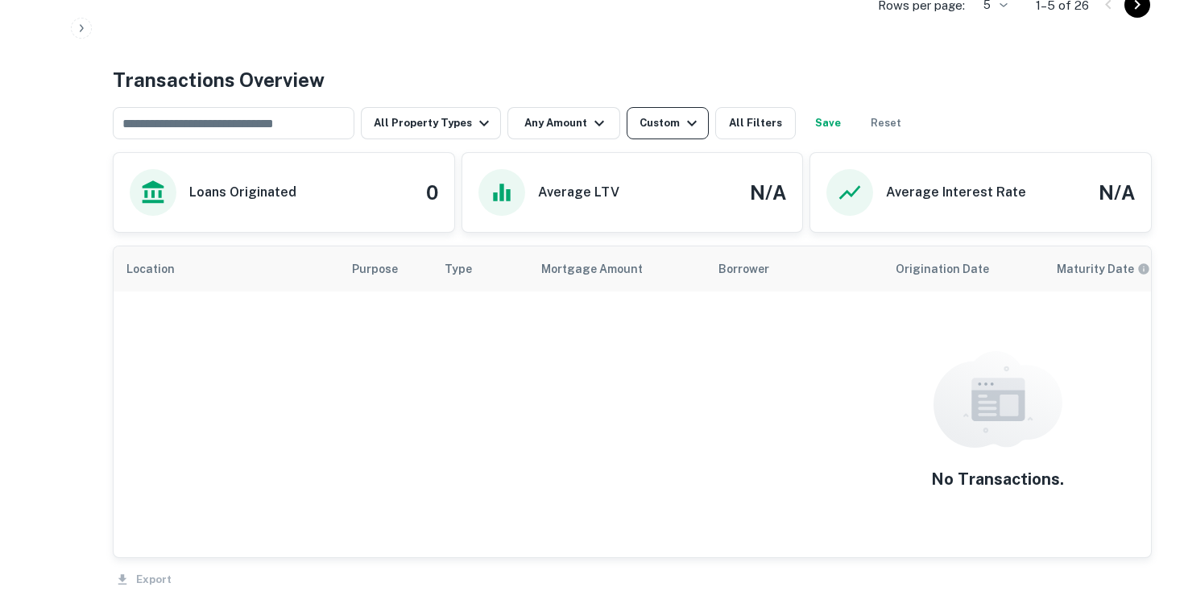
click at [660, 123] on div "Custom" at bounding box center [671, 123] width 62 height 19
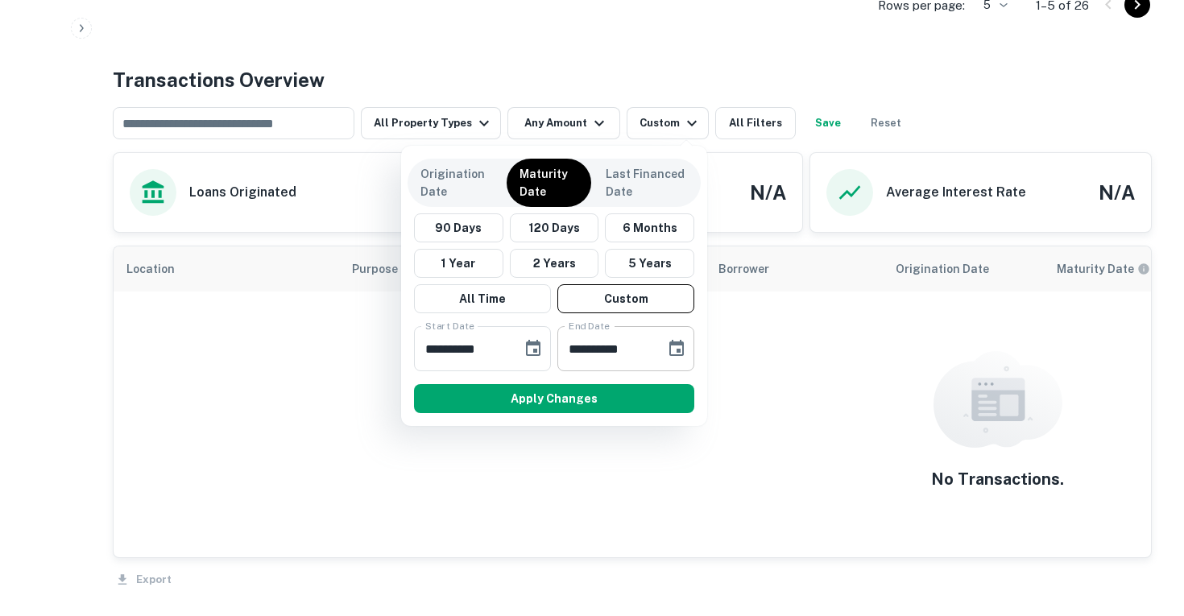
click at [678, 358] on icon "Choose date, selected date is Jan 30, 2026" at bounding box center [676, 348] width 19 height 19
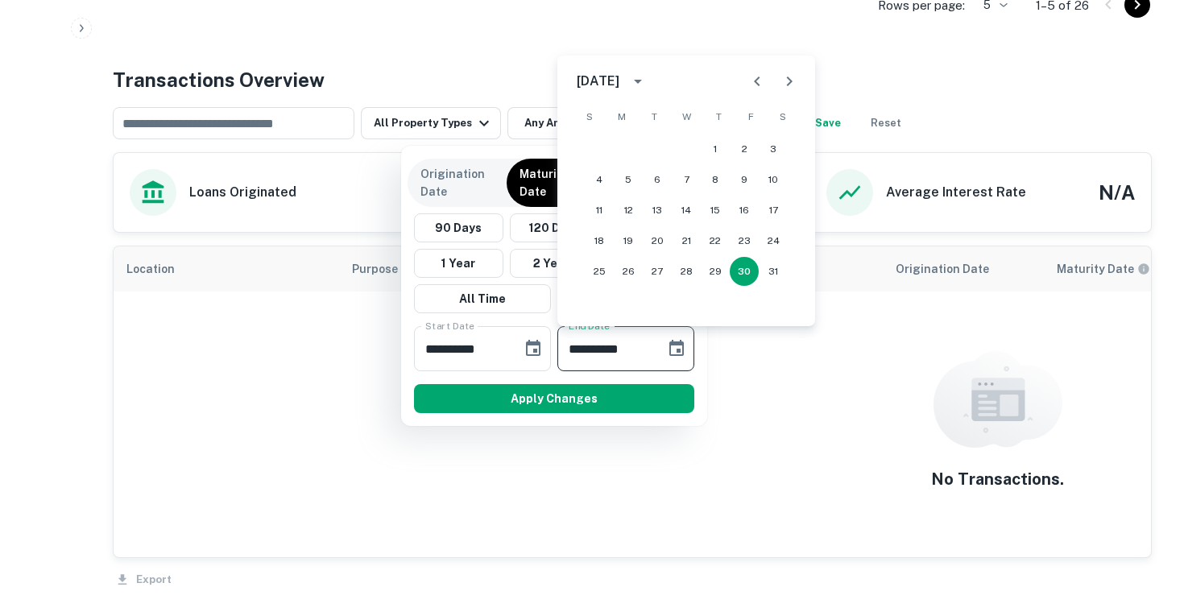
click at [788, 93] on button "Next month" at bounding box center [789, 81] width 32 height 32
click at [658, 268] on button "31" at bounding box center [657, 271] width 29 height 29
type input "**********"
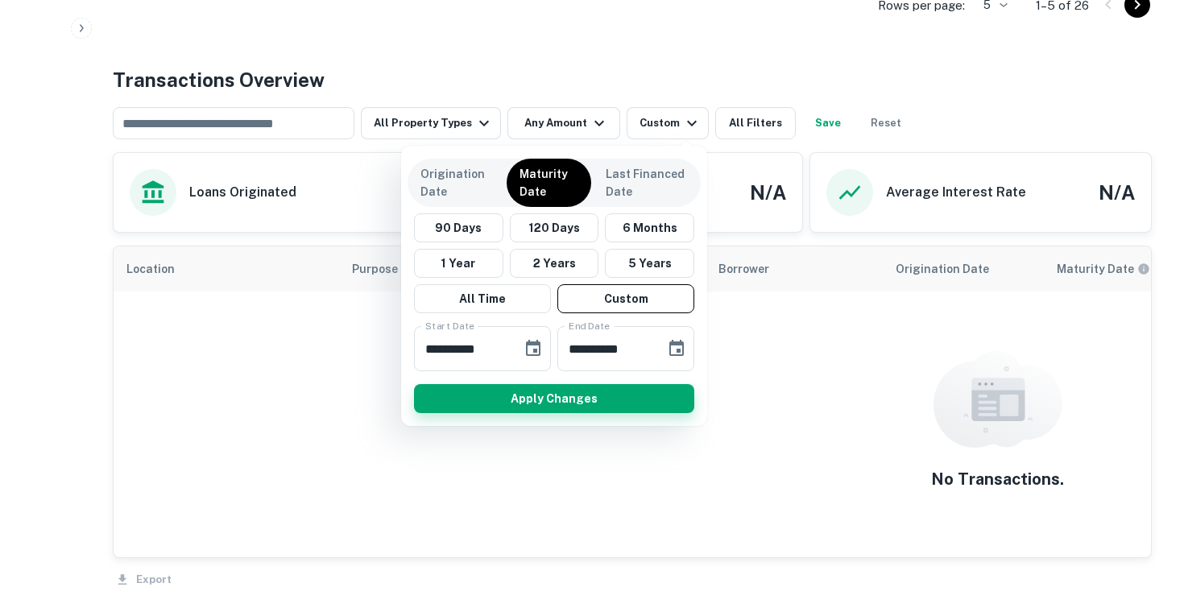
click at [631, 396] on button "Apply Changes" at bounding box center [554, 398] width 280 height 29
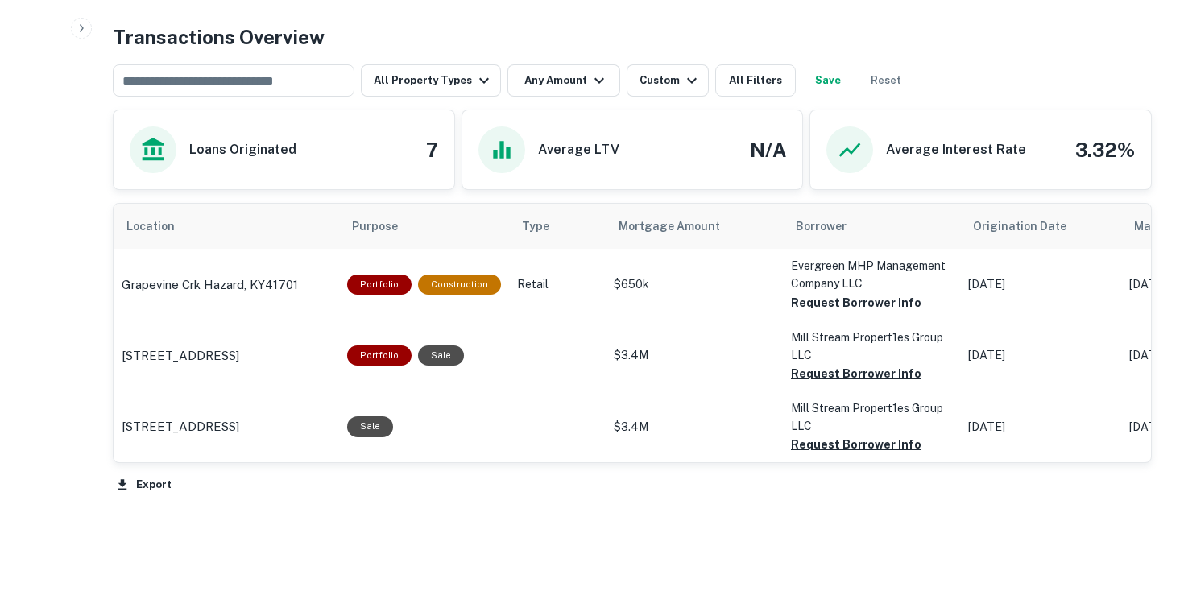
scroll to position [808, 0]
click at [661, 83] on div "Custom" at bounding box center [671, 81] width 62 height 19
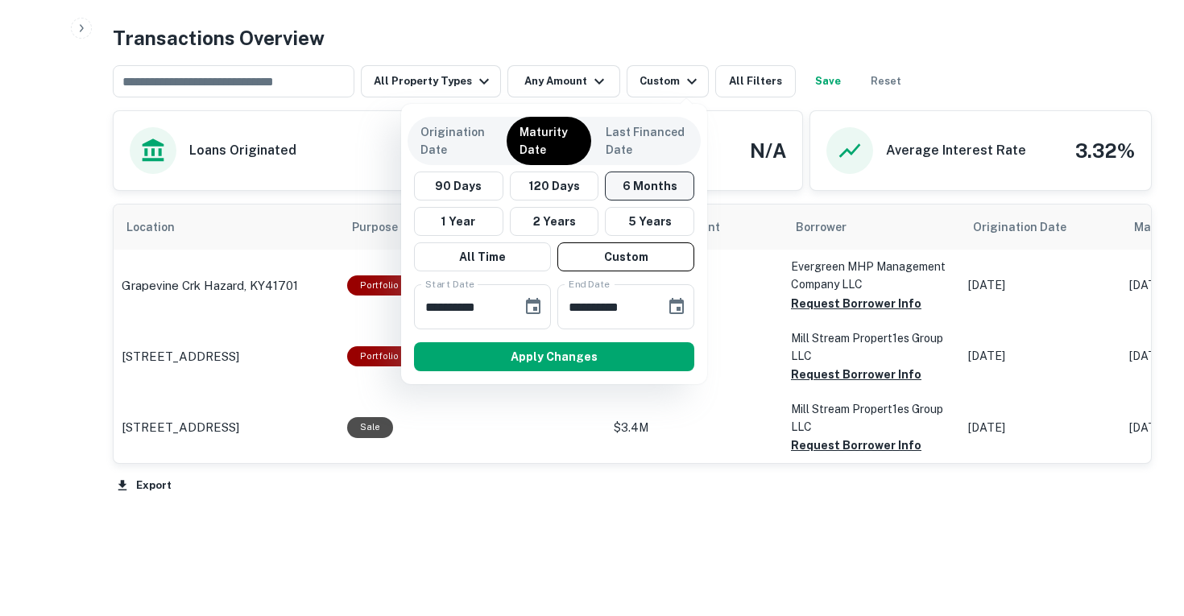
click at [630, 184] on button "6 Months" at bounding box center [649, 186] width 89 height 29
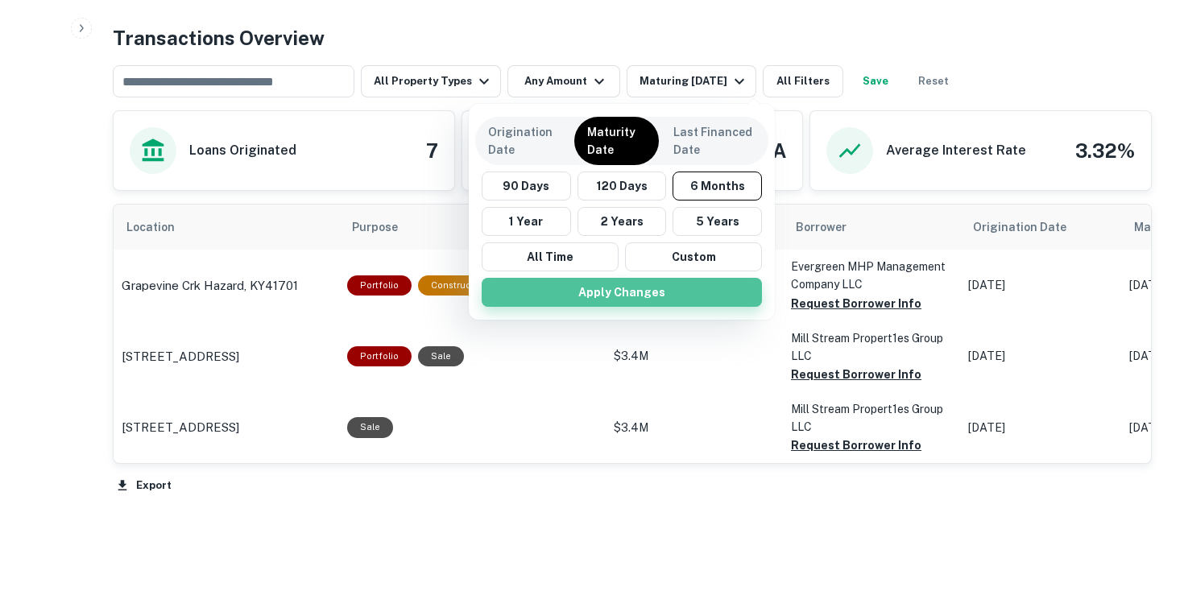
click at [596, 288] on button "Apply Changes" at bounding box center [622, 292] width 280 height 29
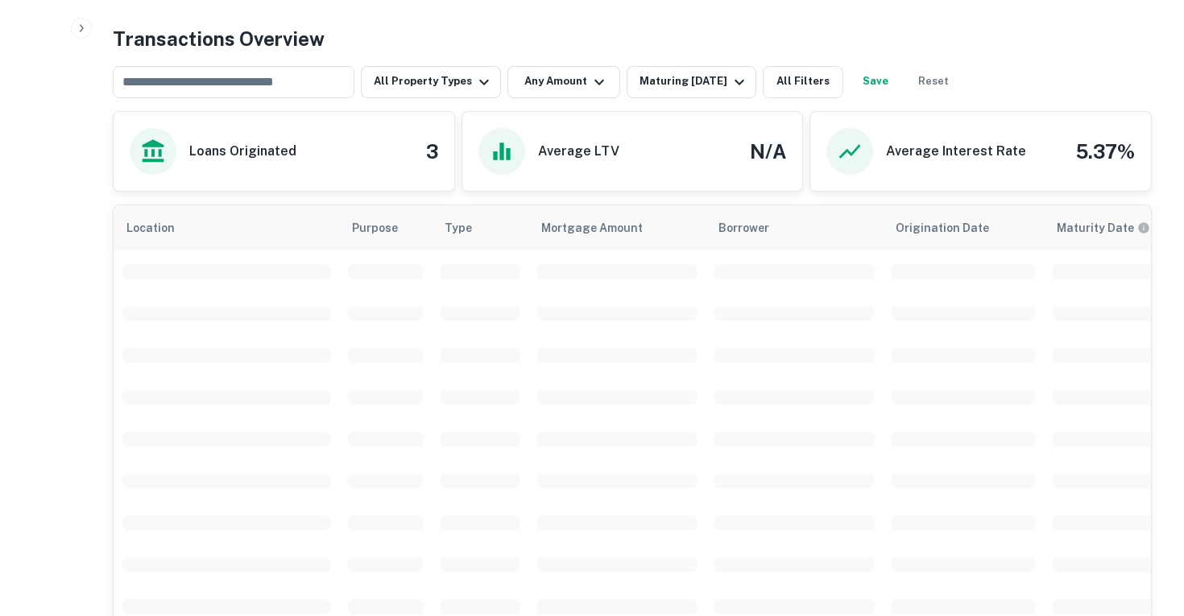
scroll to position [808, 0]
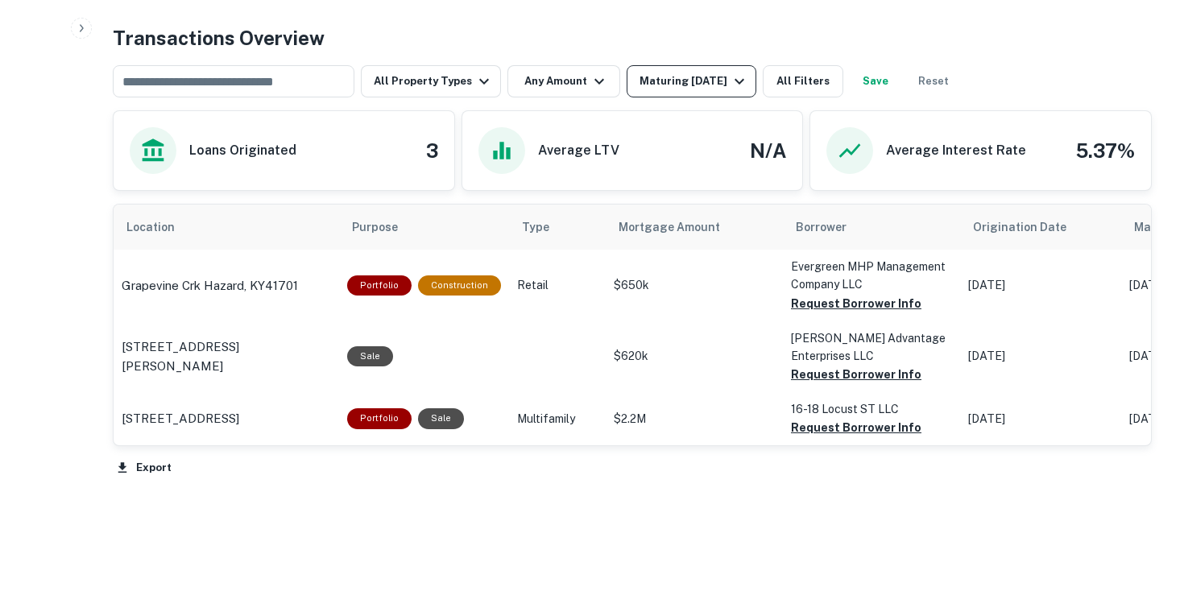
click at [679, 91] on button "Maturing [DATE]" at bounding box center [692, 81] width 130 height 32
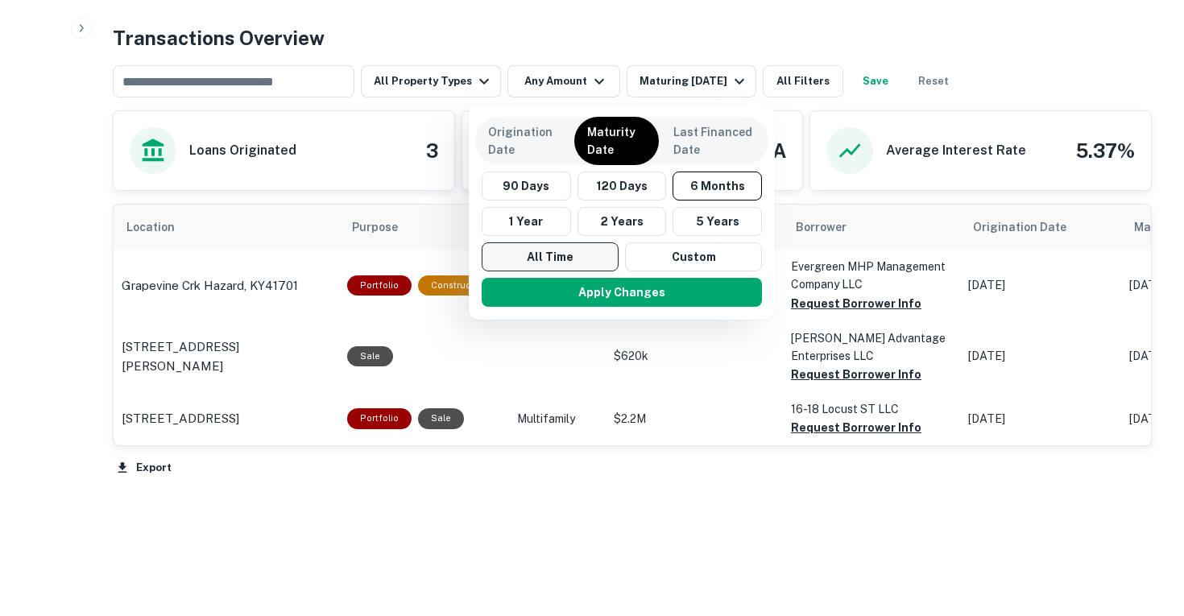
click at [575, 259] on button "All Time" at bounding box center [550, 257] width 137 height 29
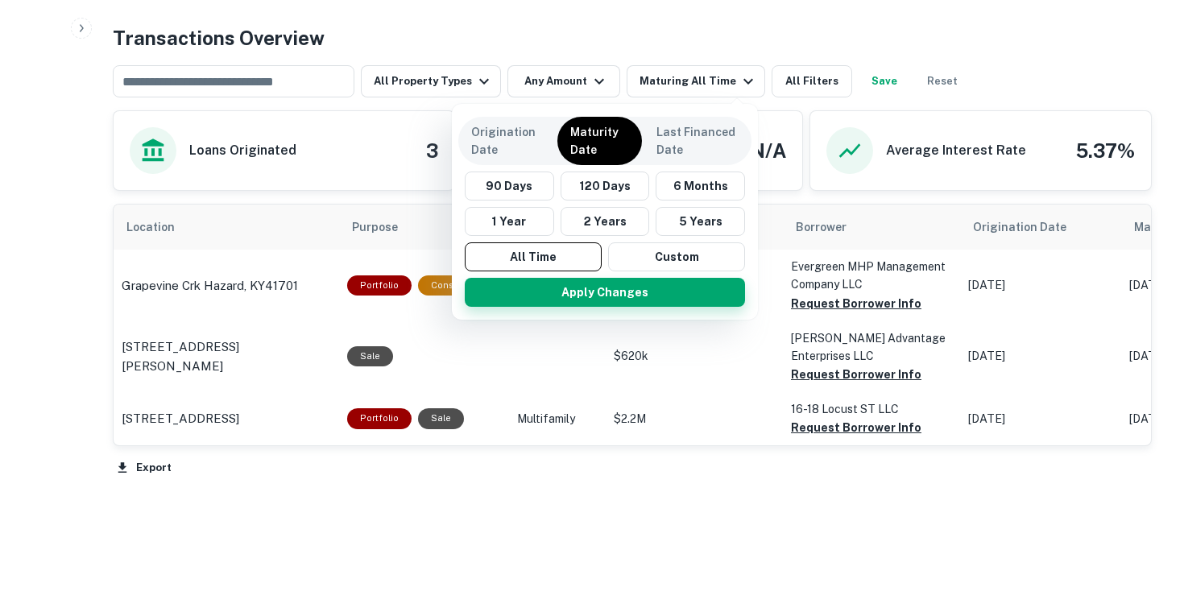
click at [575, 302] on button "Apply Changes" at bounding box center [605, 292] width 280 height 29
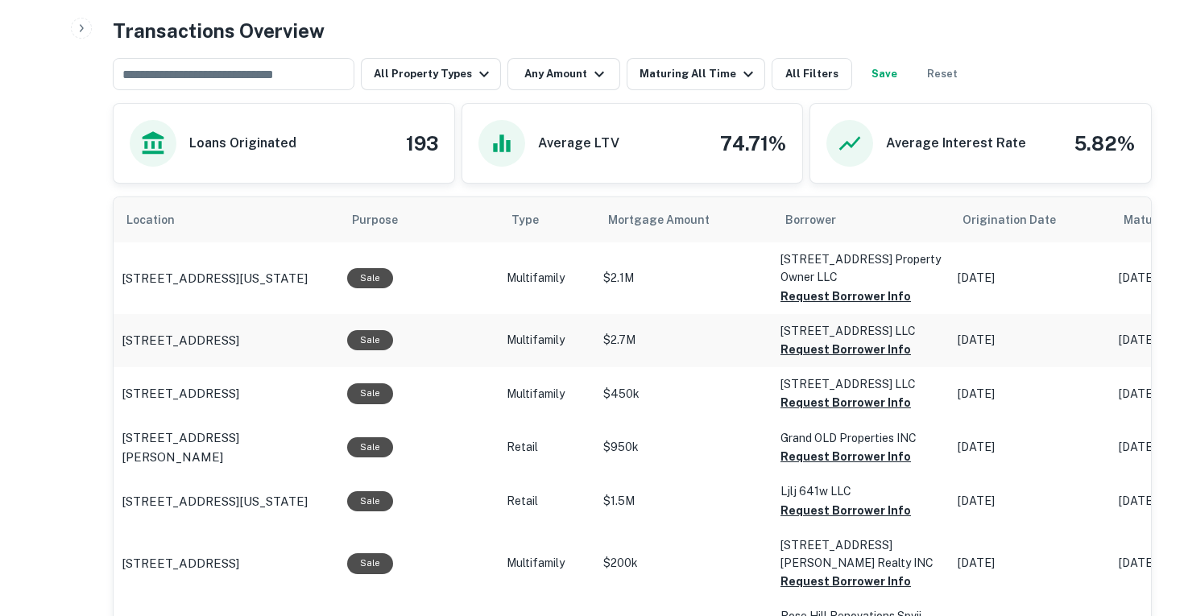
scroll to position [0, 182]
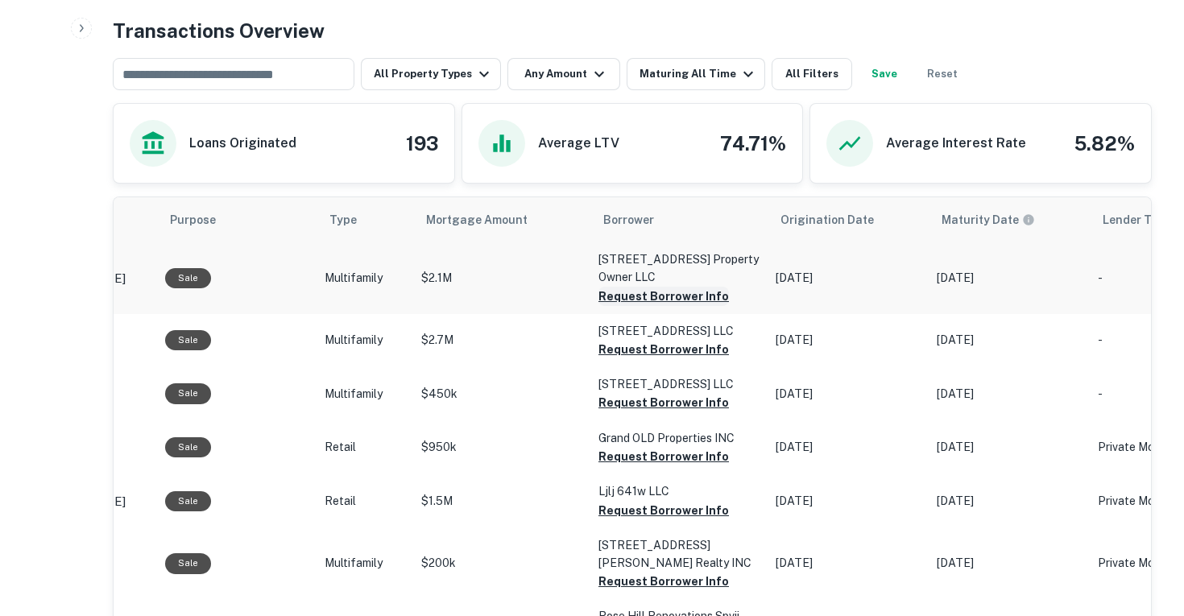
click at [670, 295] on button "Request Borrower Info" at bounding box center [664, 296] width 131 height 19
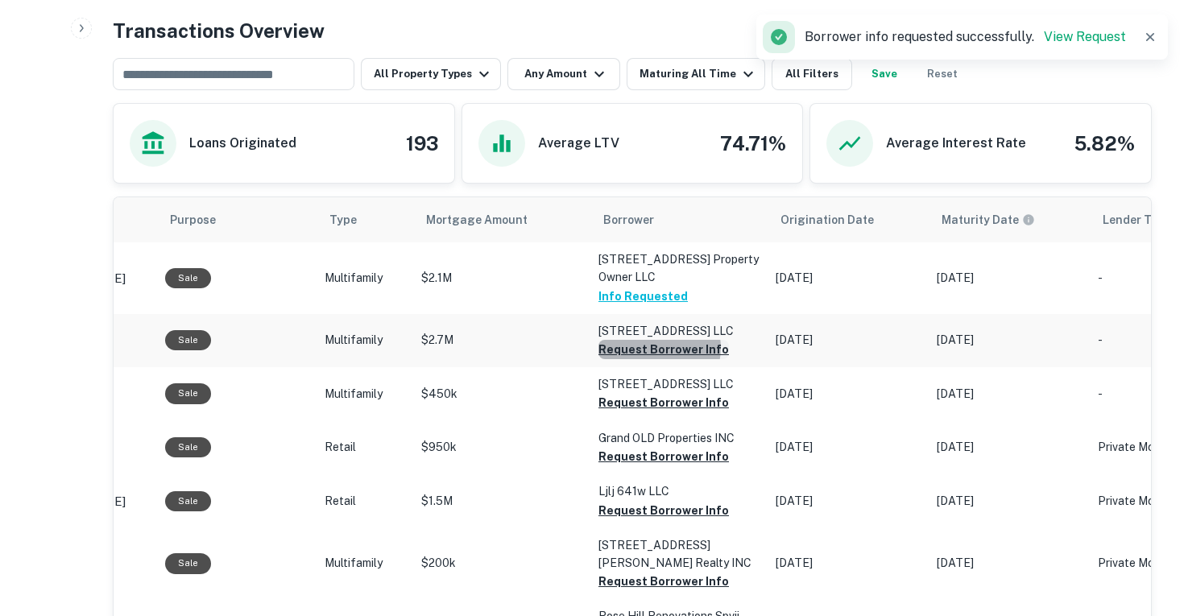
click at [648, 347] on button "Request Borrower Info" at bounding box center [664, 349] width 131 height 19
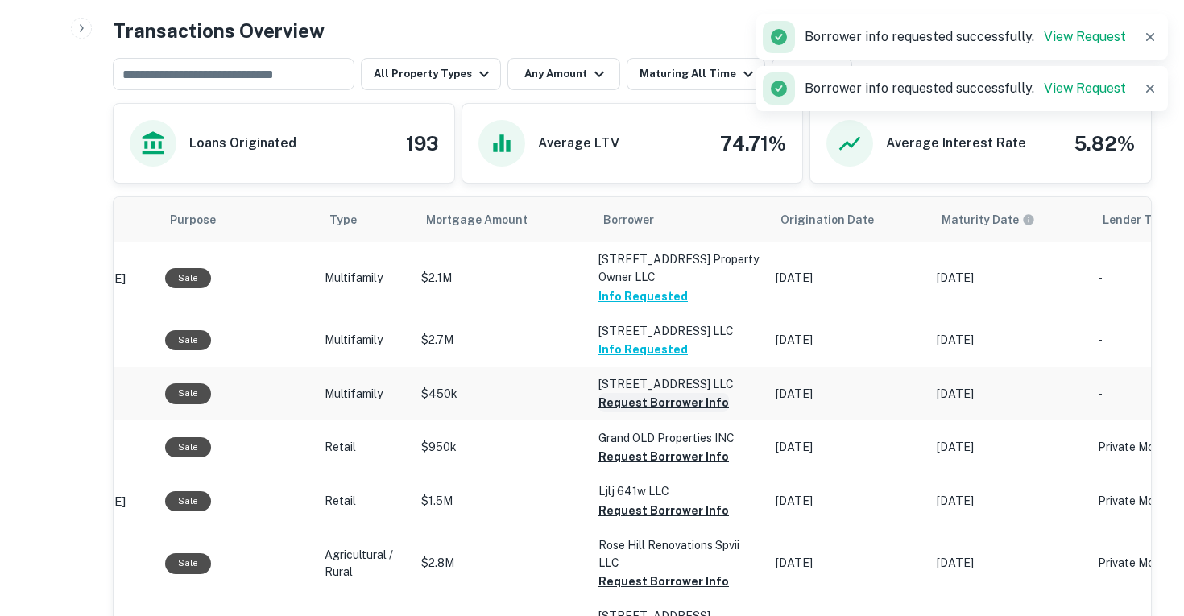
click at [640, 408] on button "Request Borrower Info" at bounding box center [664, 402] width 131 height 19
click at [633, 413] on button "Request Borrower Info" at bounding box center [637, 402] width 77 height 19
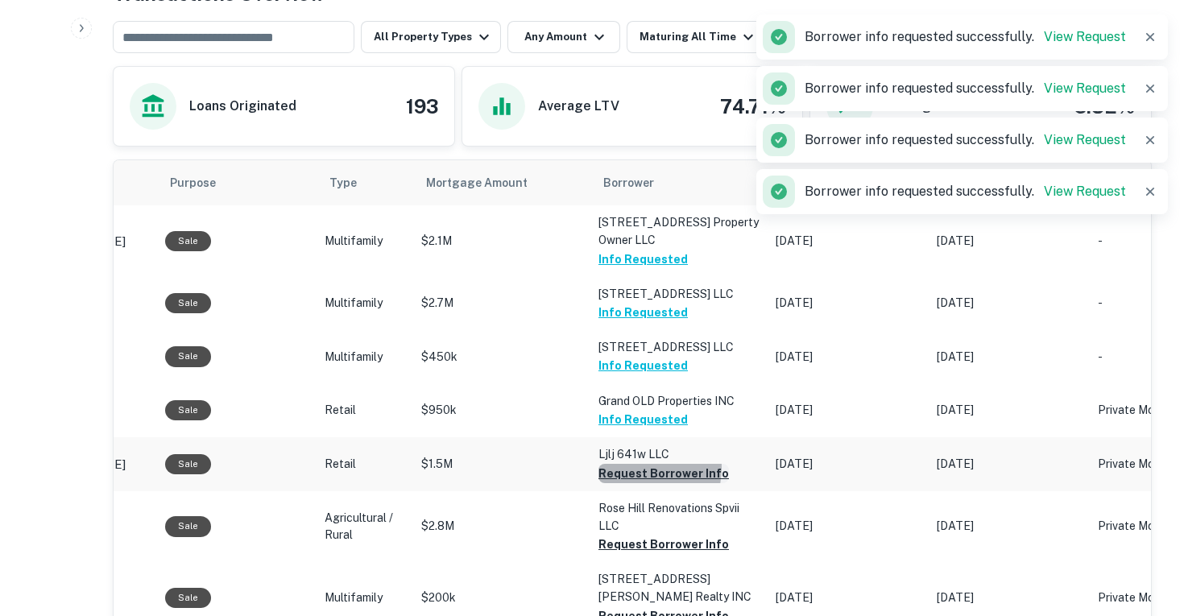
click at [628, 468] on button "Request Borrower Info" at bounding box center [664, 473] width 131 height 19
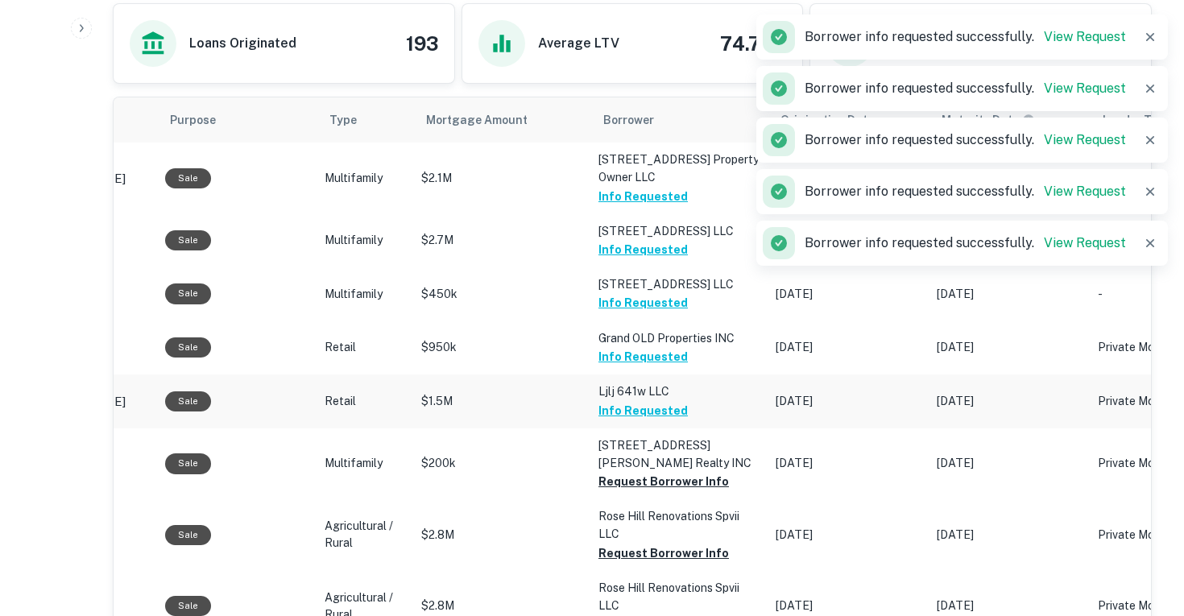
scroll to position [919, 0]
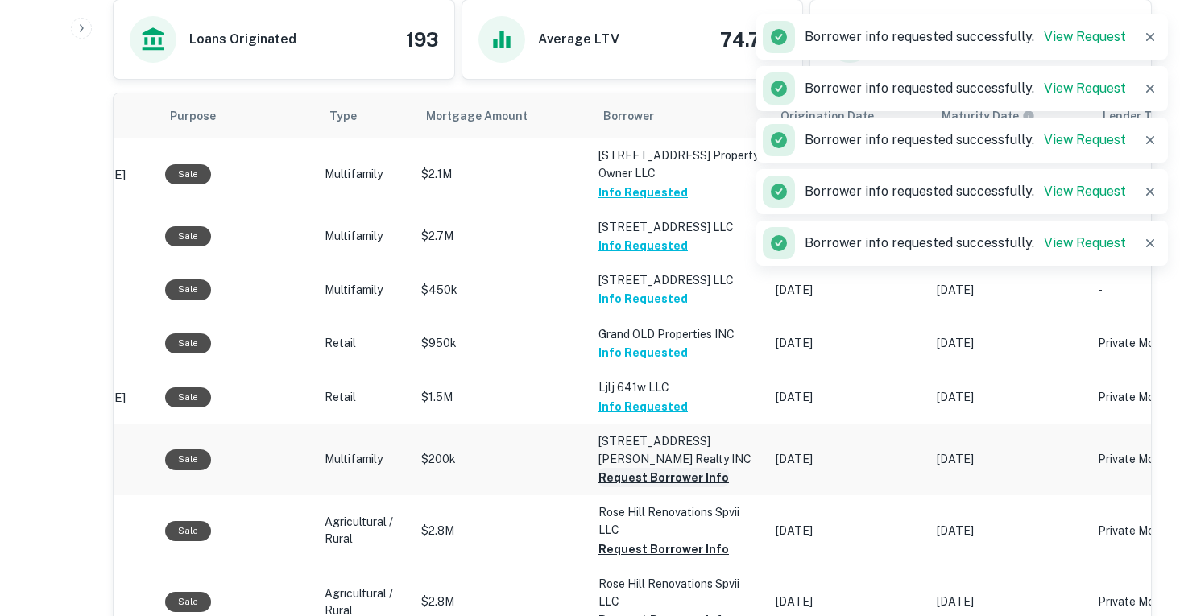
click at [628, 468] on button "Request Borrower Info" at bounding box center [664, 477] width 131 height 19
click at [626, 487] on button "Request Borrower Info" at bounding box center [637, 477] width 77 height 19
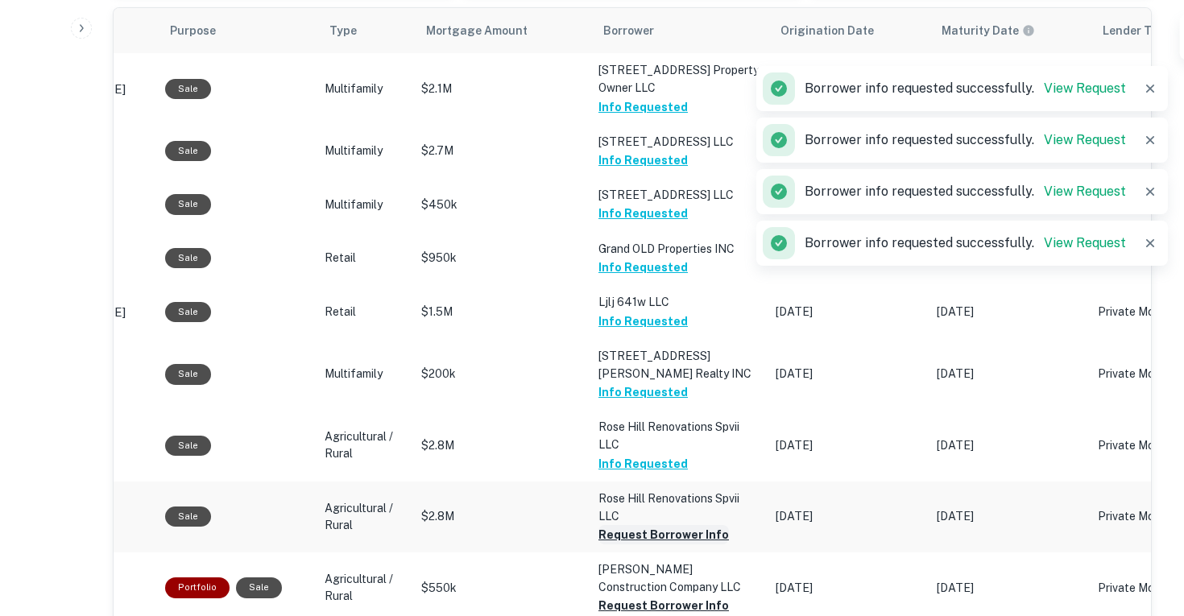
click at [628, 525] on button "Request Borrower Info" at bounding box center [664, 534] width 131 height 19
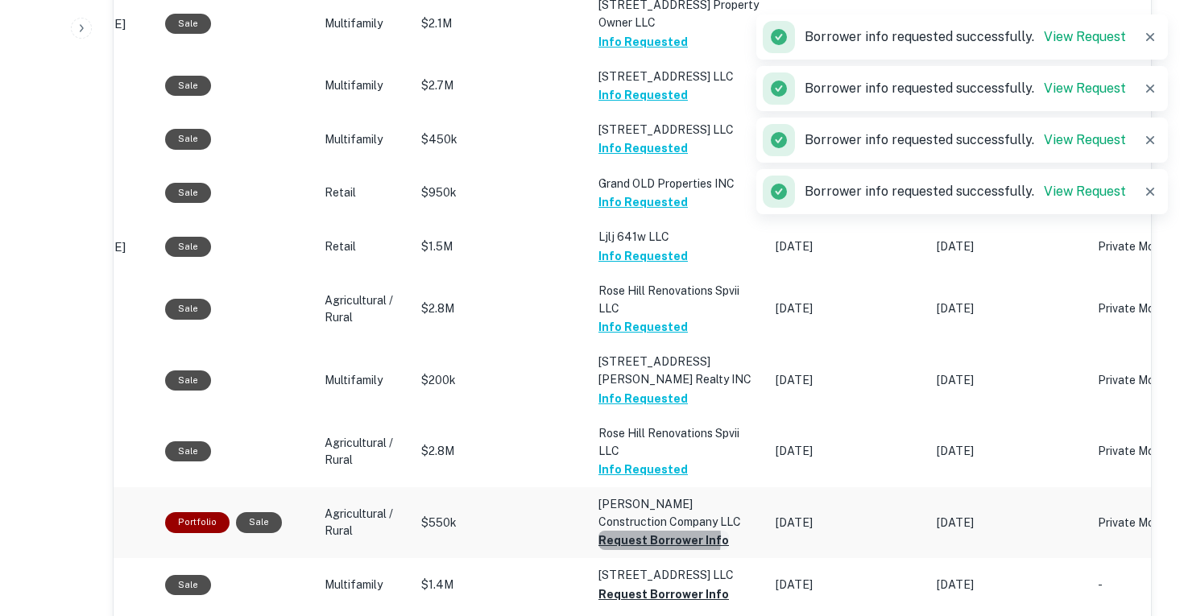
click at [627, 531] on button "Request Borrower Info" at bounding box center [664, 540] width 131 height 19
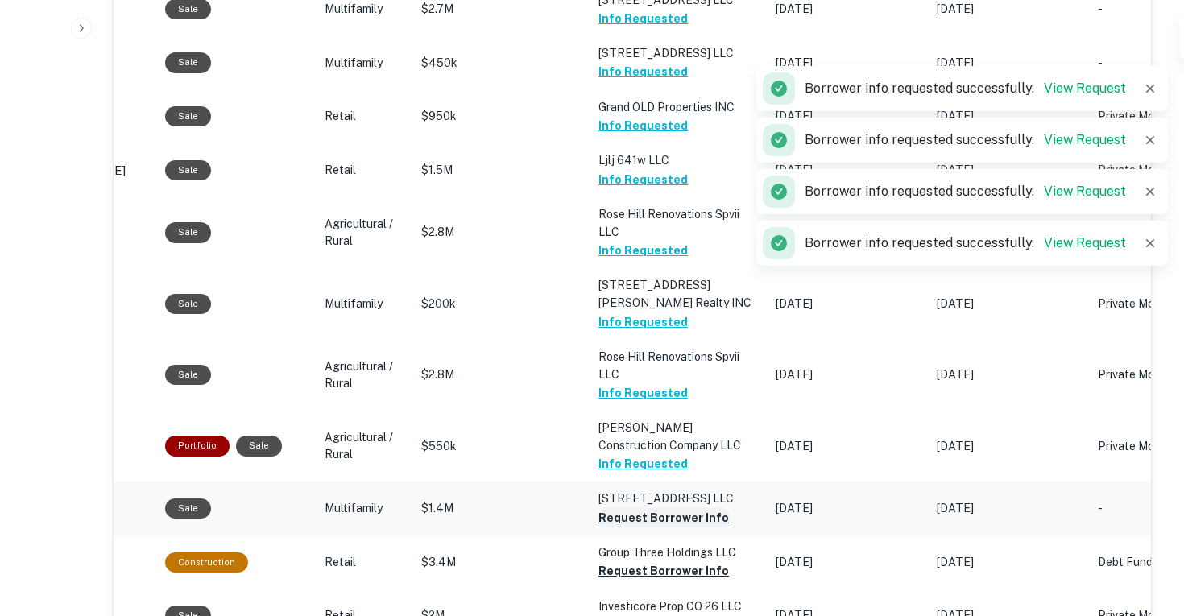
click at [630, 508] on button "Request Borrower Info" at bounding box center [664, 517] width 131 height 19
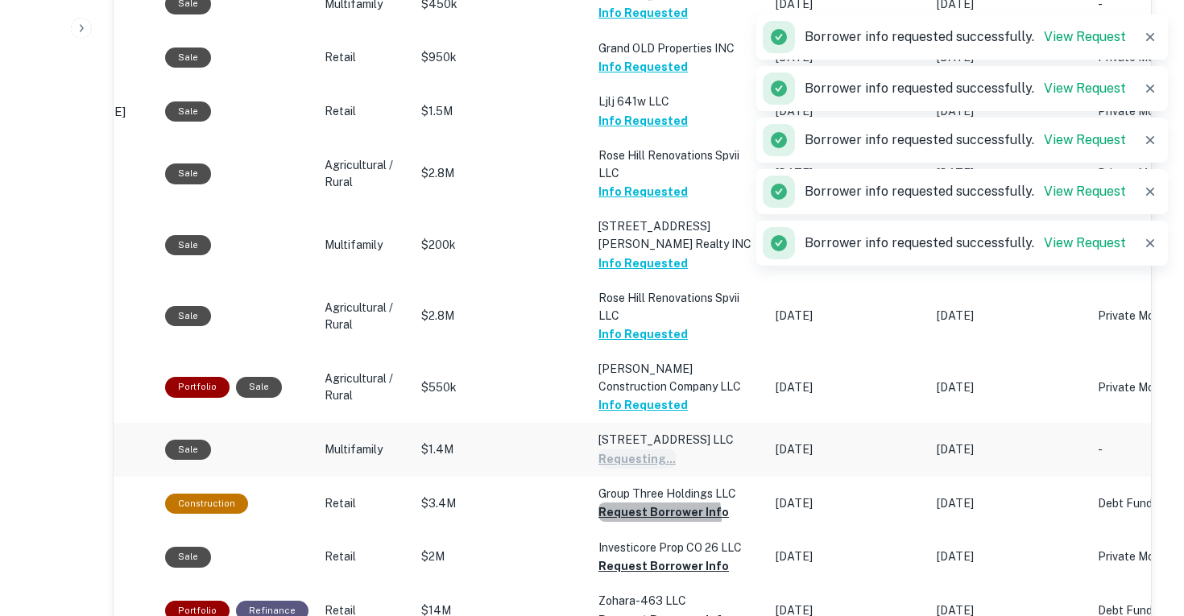
click at [630, 469] on button "Request Borrower Info" at bounding box center [637, 459] width 77 height 19
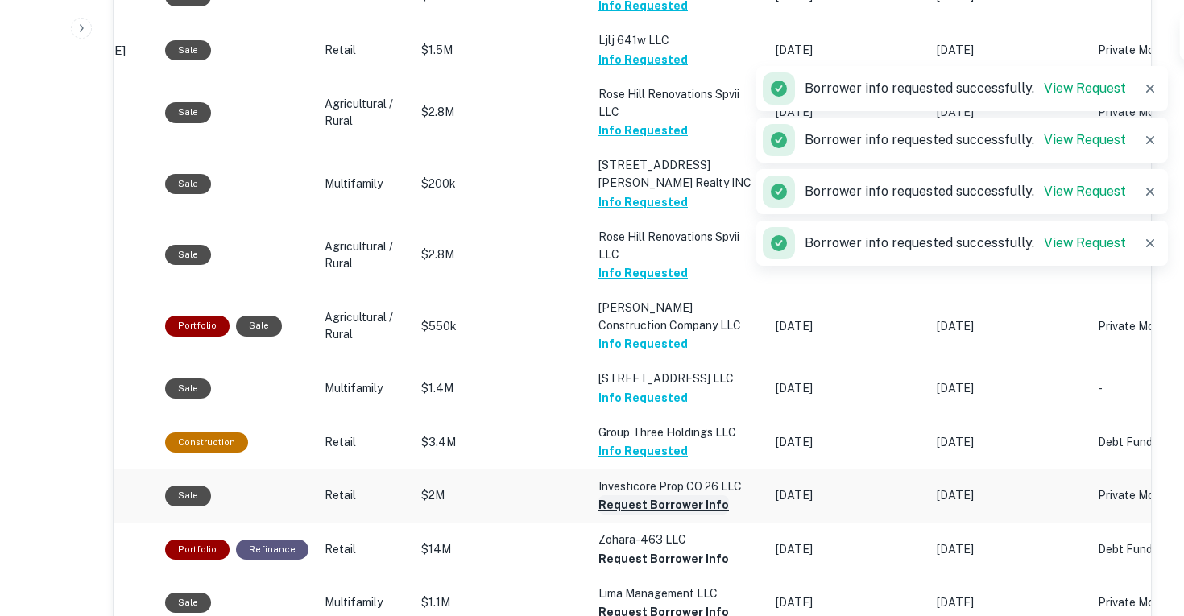
click at [635, 495] on button "Request Borrower Info" at bounding box center [664, 504] width 131 height 19
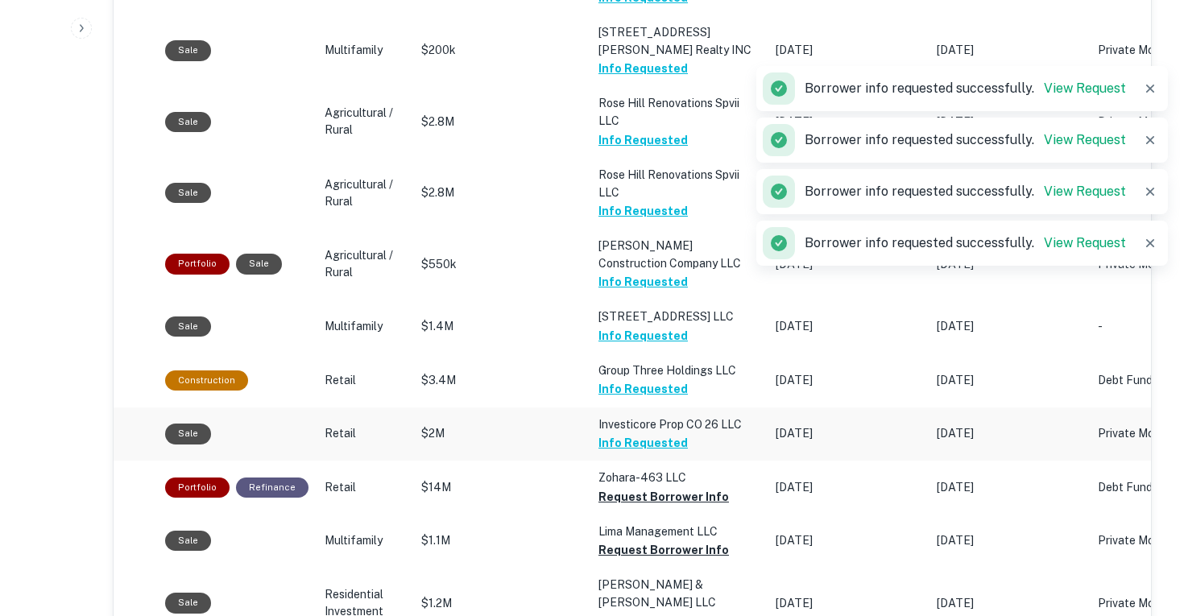
click at [635, 487] on button "Request Borrower Info" at bounding box center [664, 496] width 131 height 19
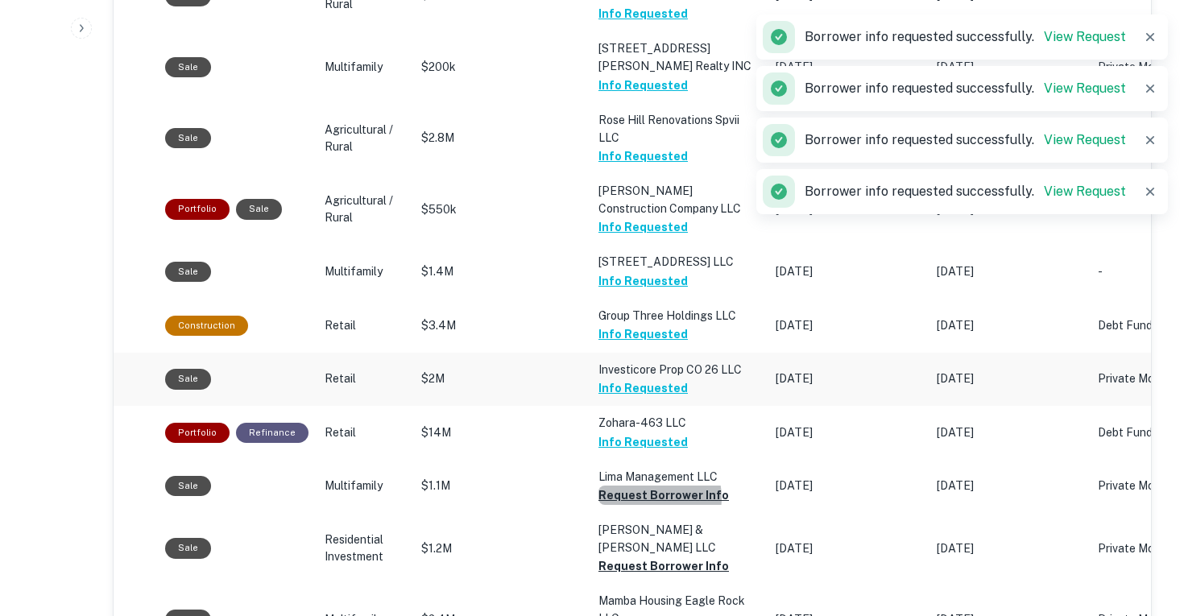
click at [635, 486] on button "Request Borrower Info" at bounding box center [664, 495] width 131 height 19
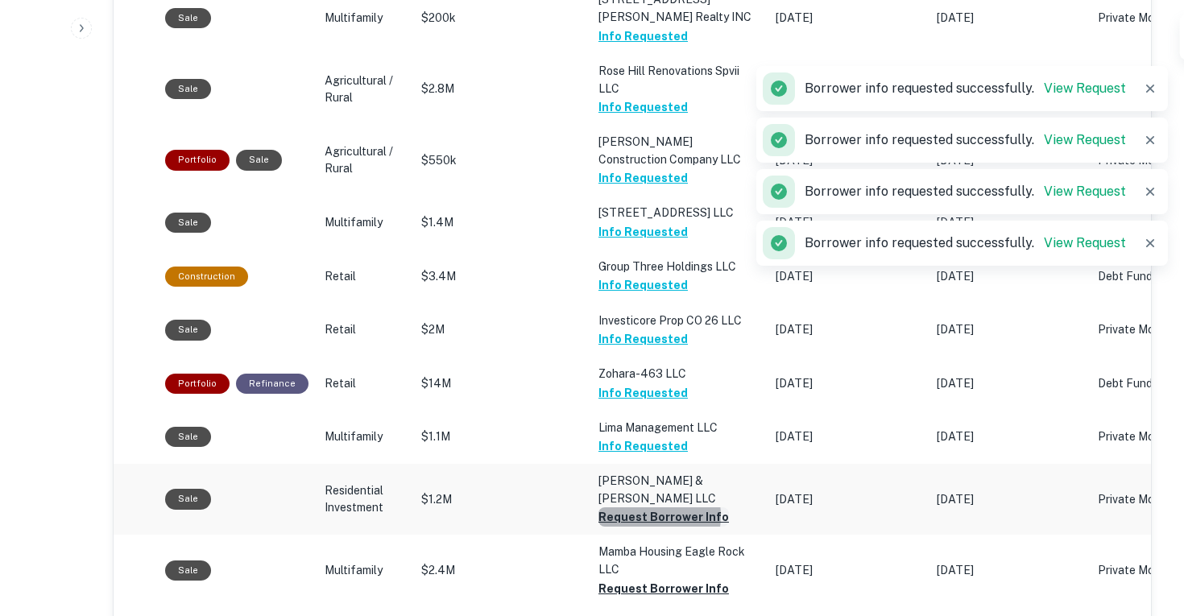
click at [636, 508] on button "Request Borrower Info" at bounding box center [664, 517] width 131 height 19
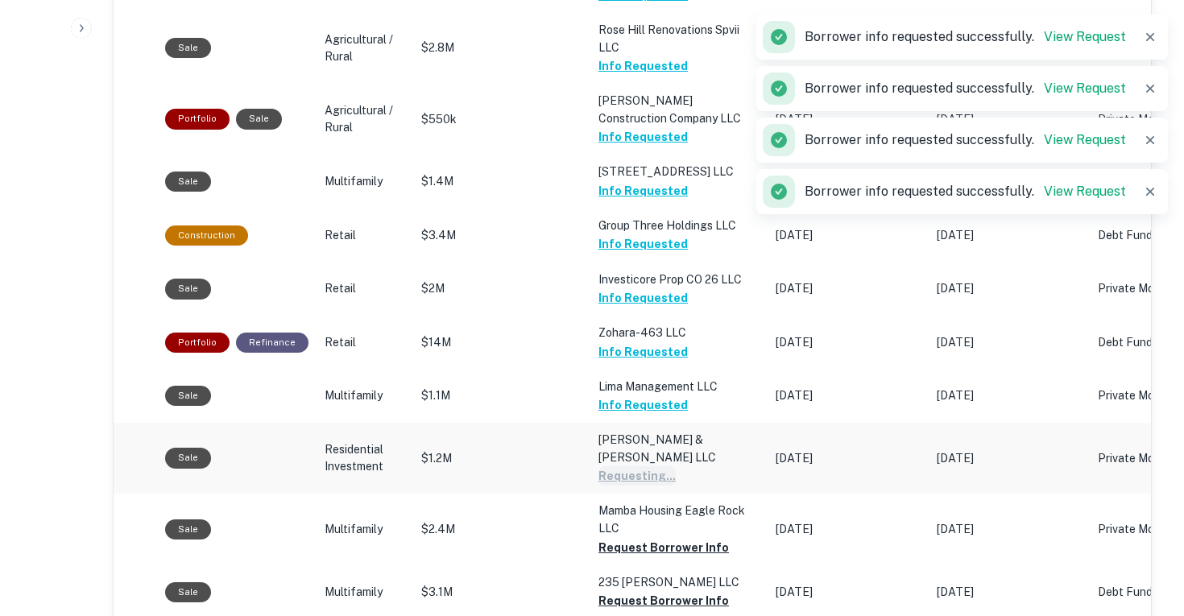
scroll to position [1478, 0]
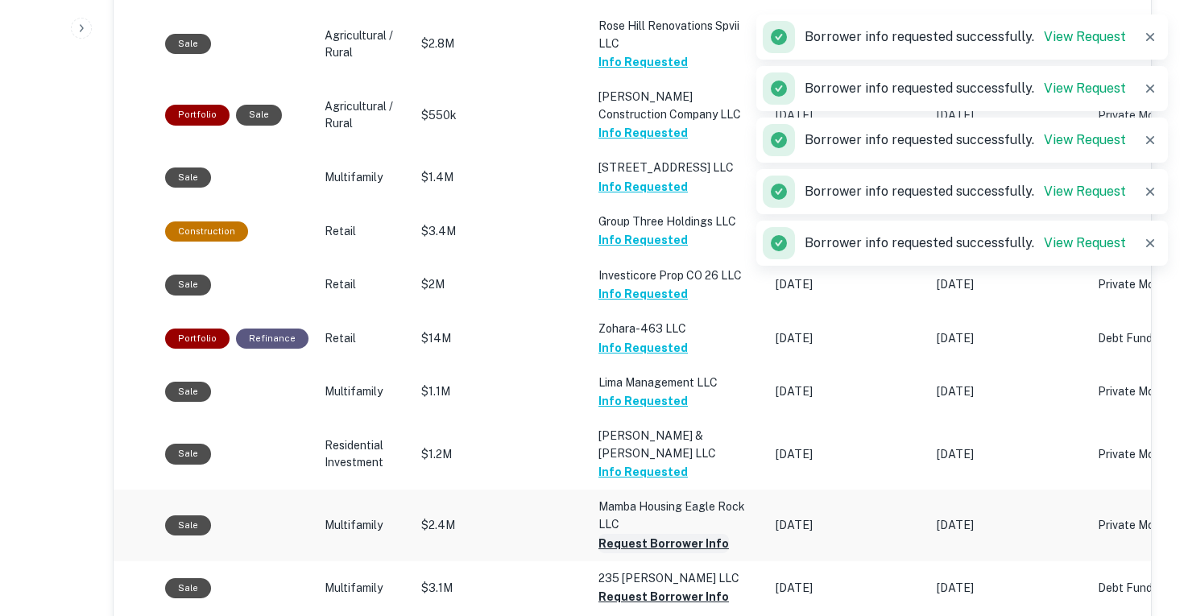
click at [631, 534] on button "Request Borrower Info" at bounding box center [664, 543] width 131 height 19
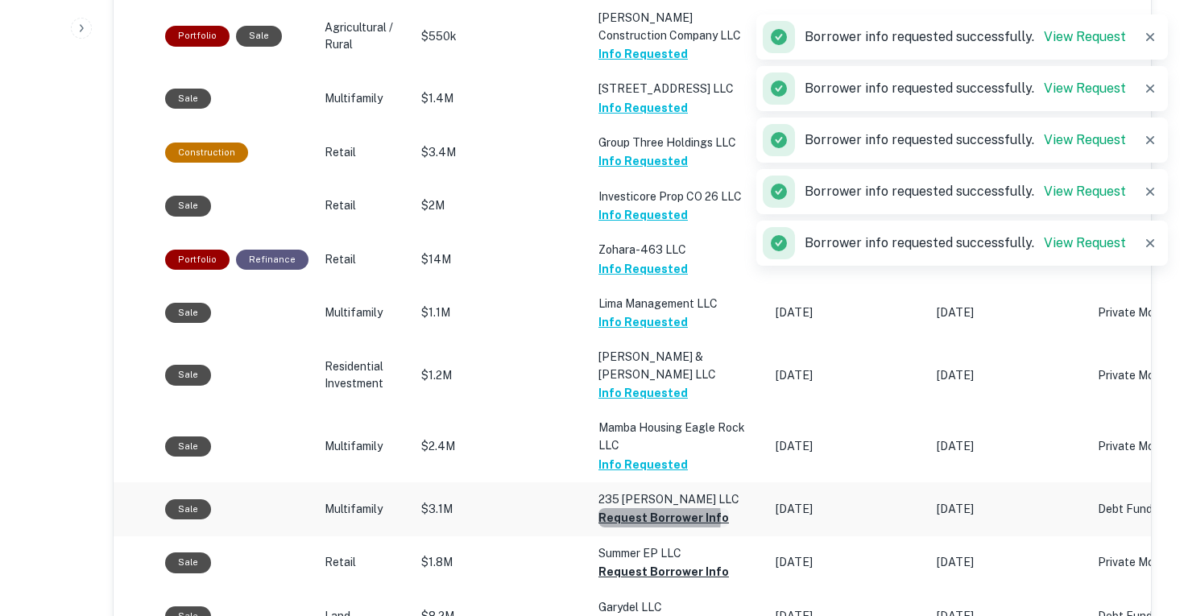
click at [634, 508] on button "Request Borrower Info" at bounding box center [664, 517] width 131 height 19
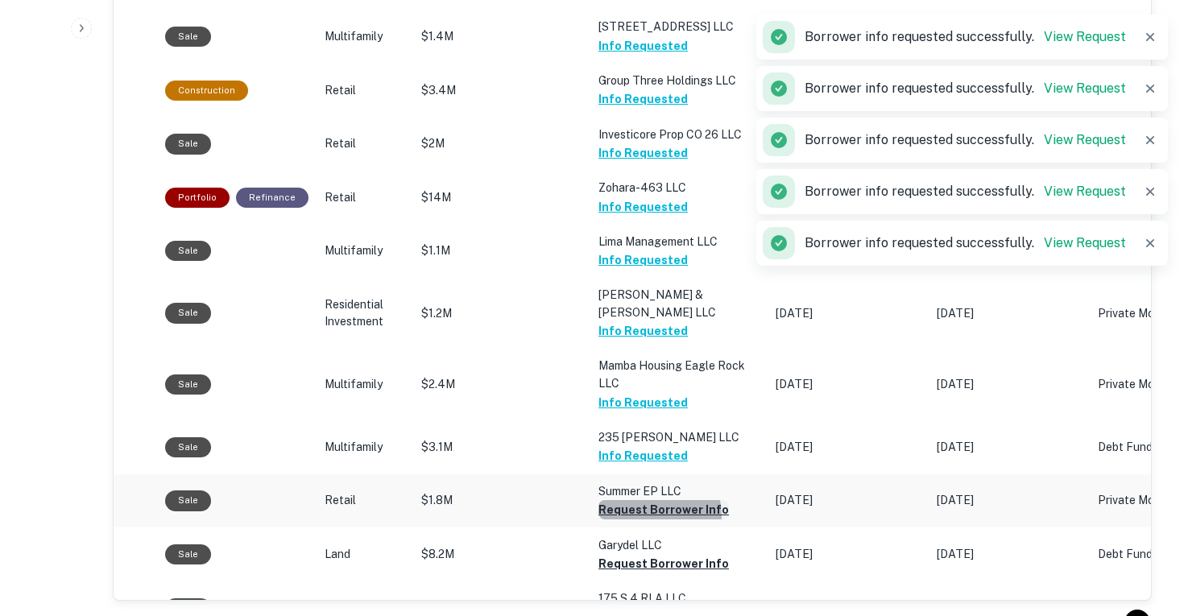
click at [635, 500] on button "Request Borrower Info" at bounding box center [664, 509] width 131 height 19
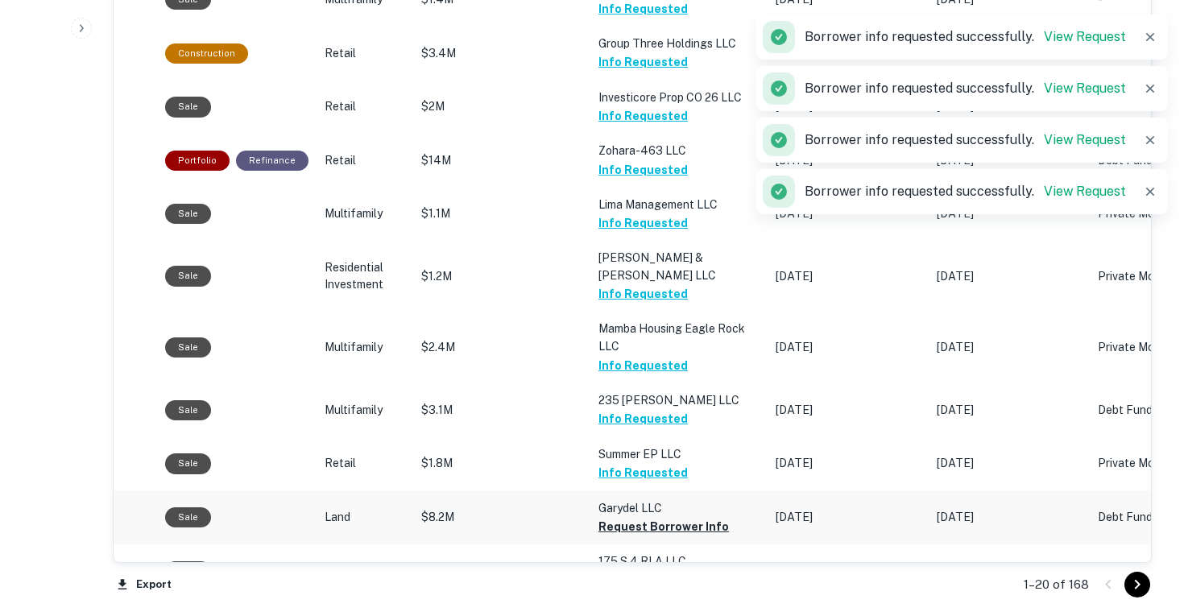
scroll to position [1660, 0]
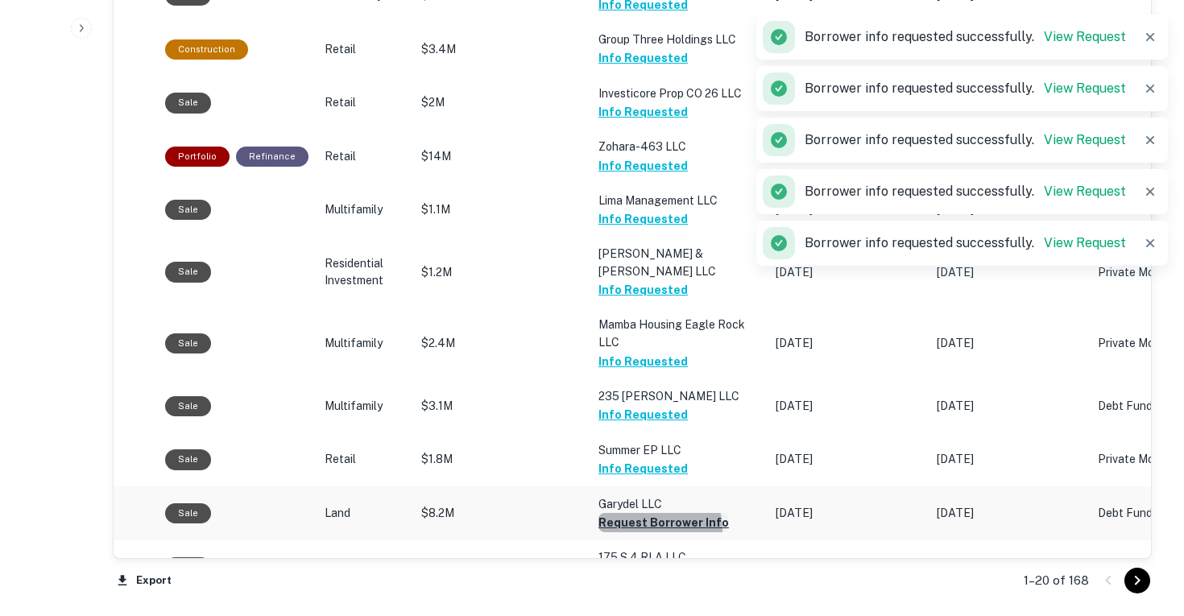
click at [632, 513] on button "Request Borrower Info" at bounding box center [664, 522] width 131 height 19
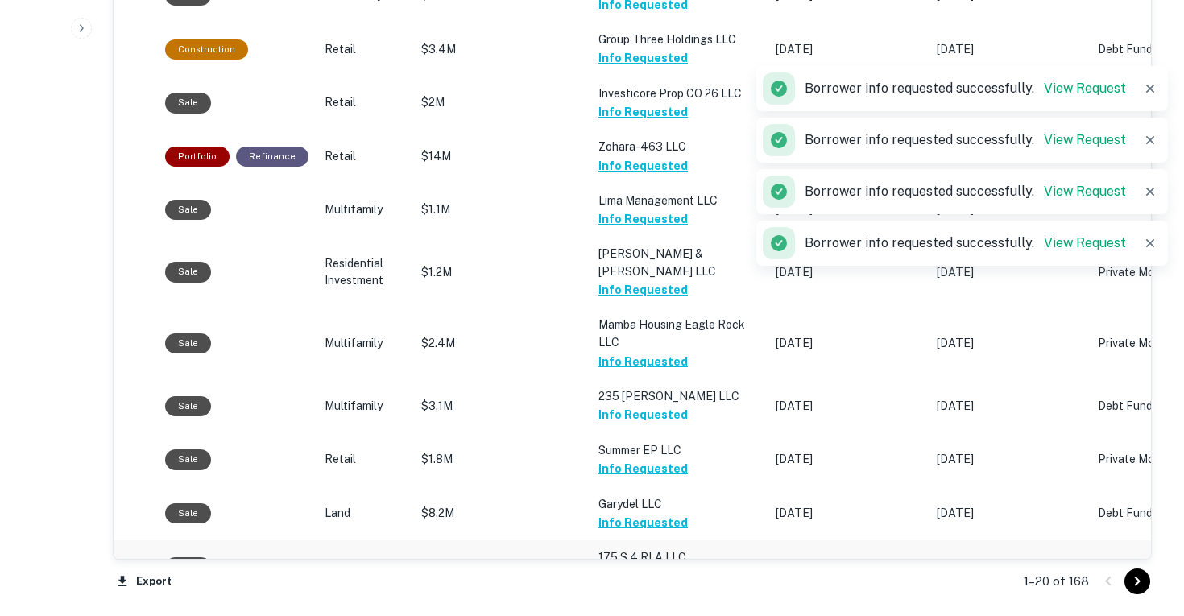
click at [629, 567] on button "Request Borrower Info" at bounding box center [664, 576] width 131 height 19
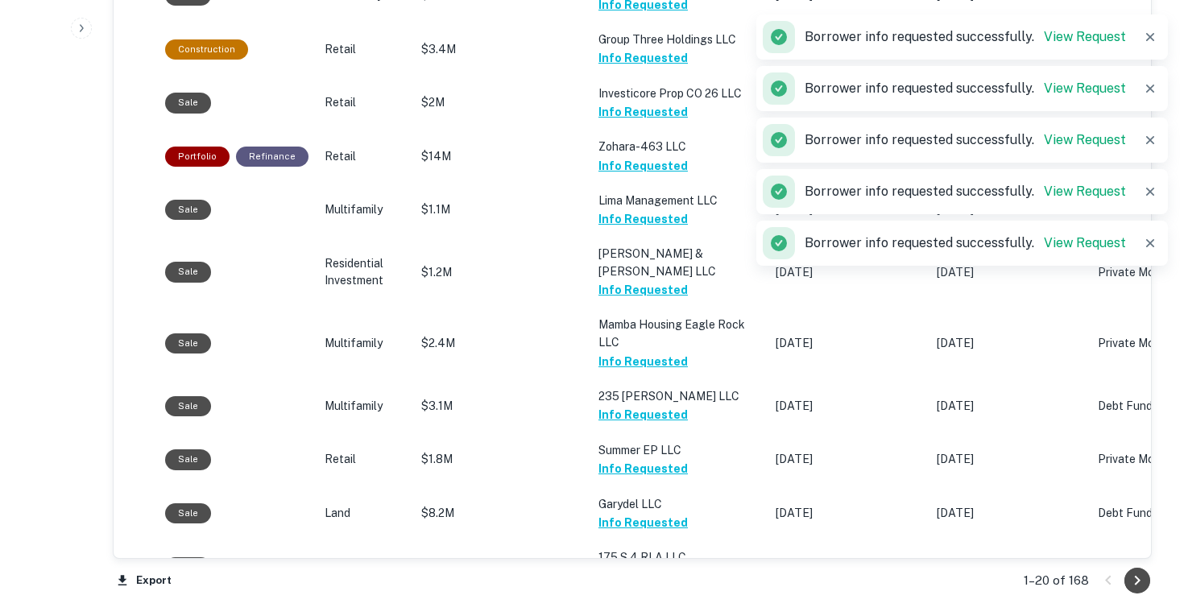
click at [1132, 578] on icon "Go to next page" at bounding box center [1137, 580] width 19 height 19
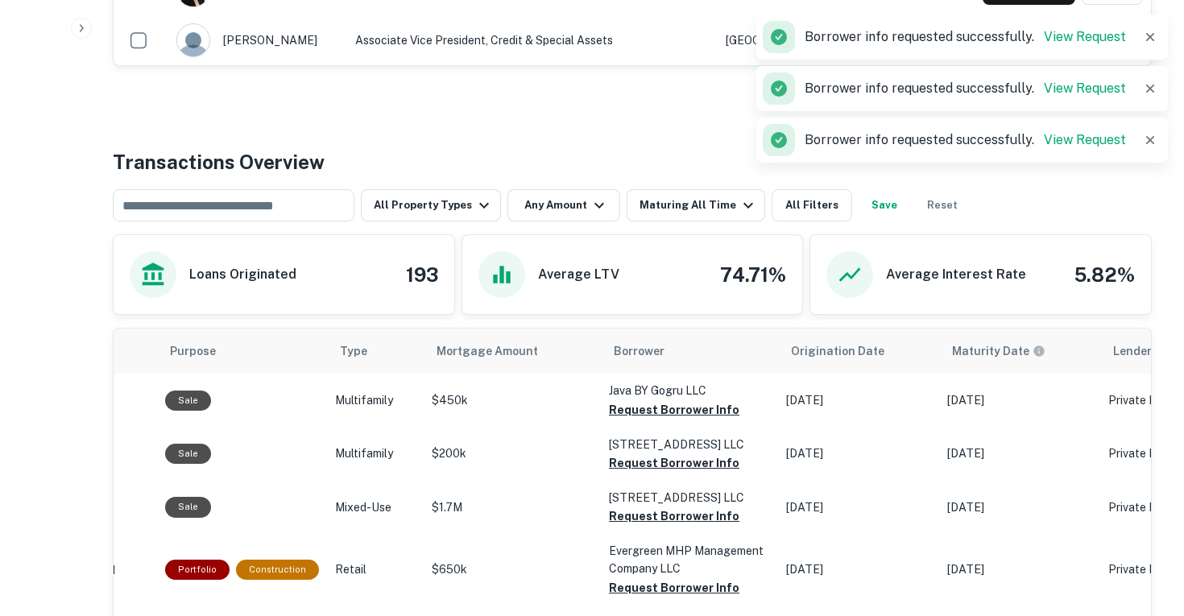
scroll to position [797, 0]
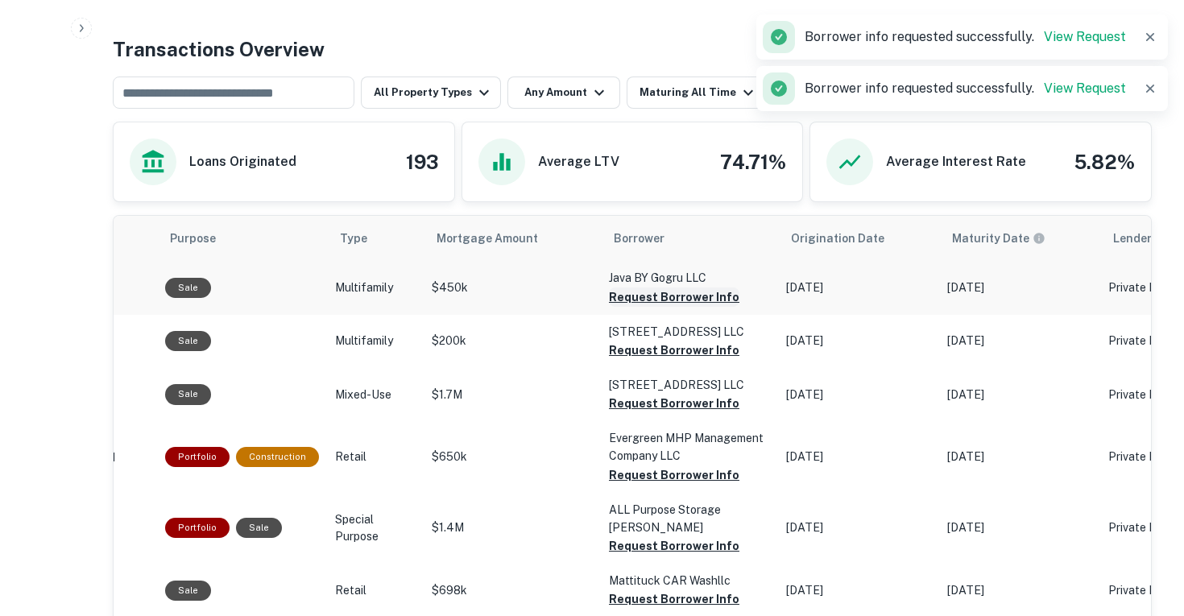
click at [612, 299] on button "Request Borrower Info" at bounding box center [674, 297] width 131 height 19
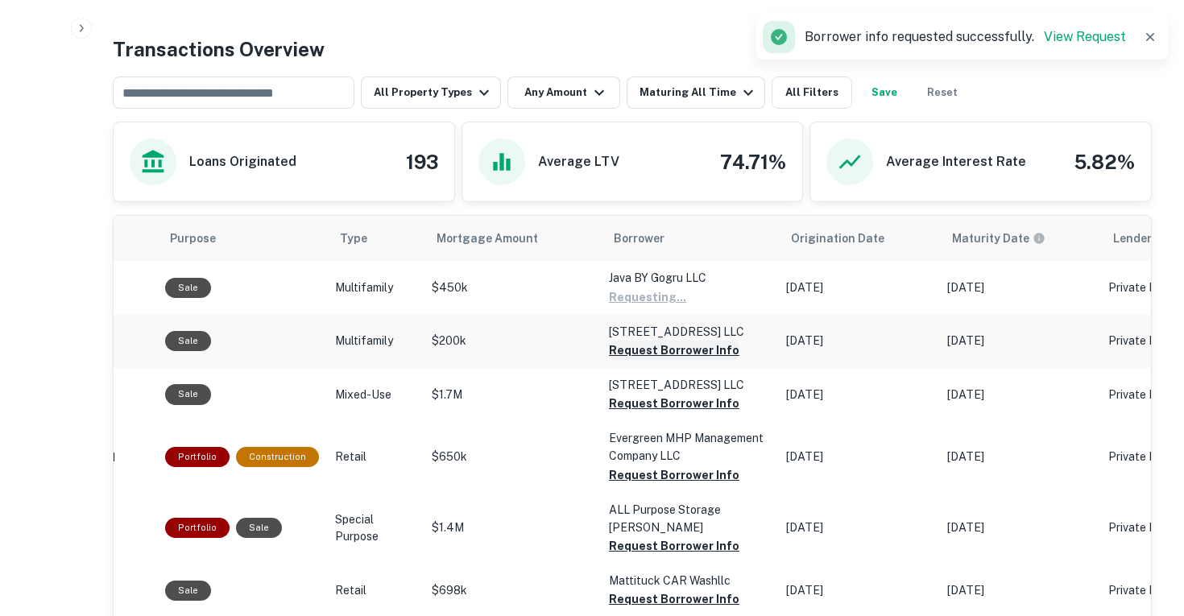
click at [632, 307] on button "Request Borrower Info" at bounding box center [647, 297] width 77 height 19
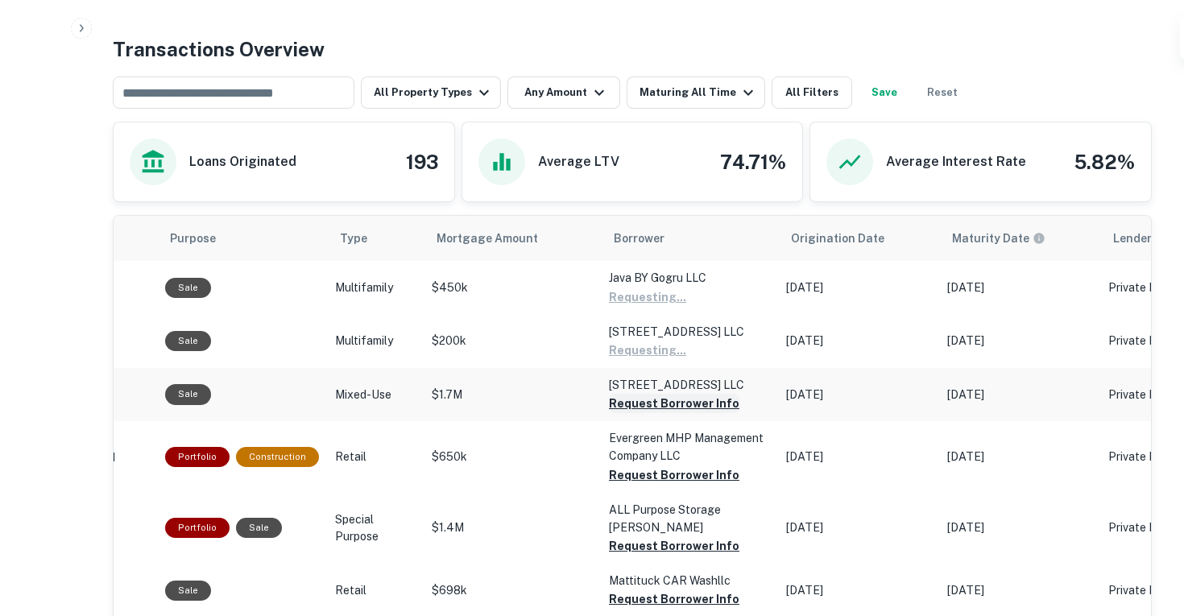
click at [630, 307] on button "Request Borrower Info" at bounding box center [647, 297] width 77 height 19
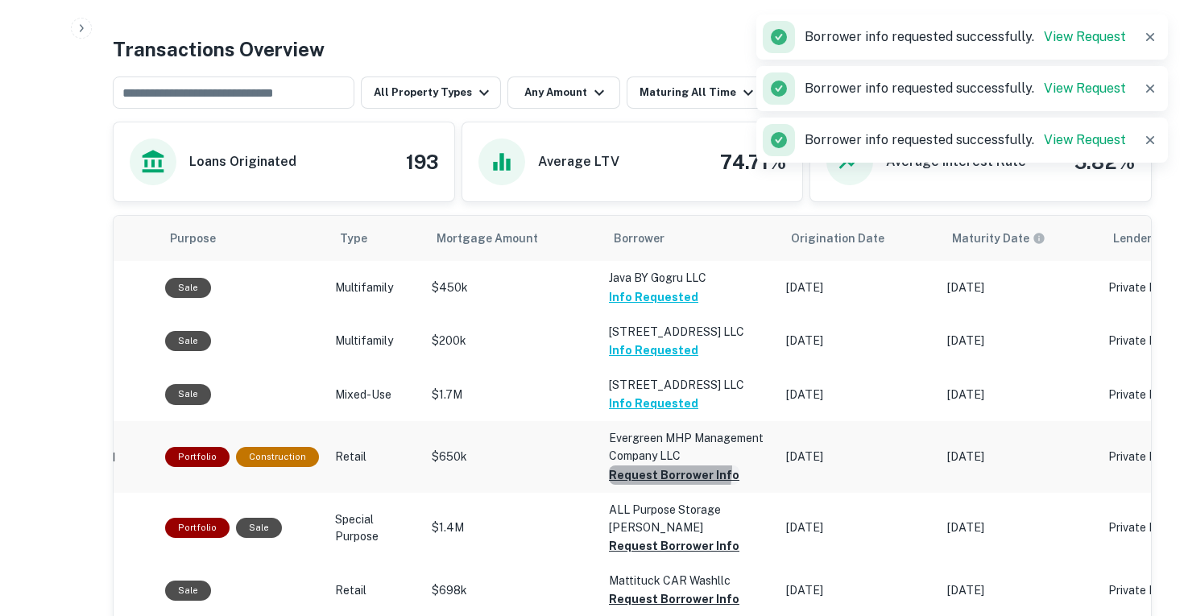
click at [624, 468] on button "Request Borrower Info" at bounding box center [674, 475] width 131 height 19
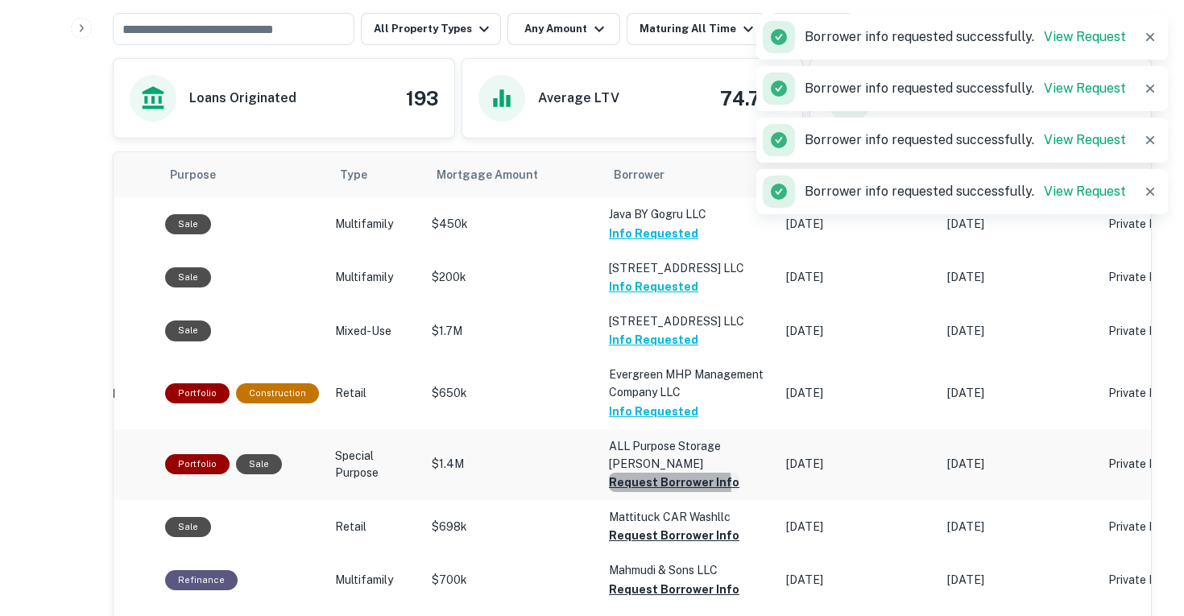
click at [624, 473] on button "Request Borrower Info" at bounding box center [674, 482] width 131 height 19
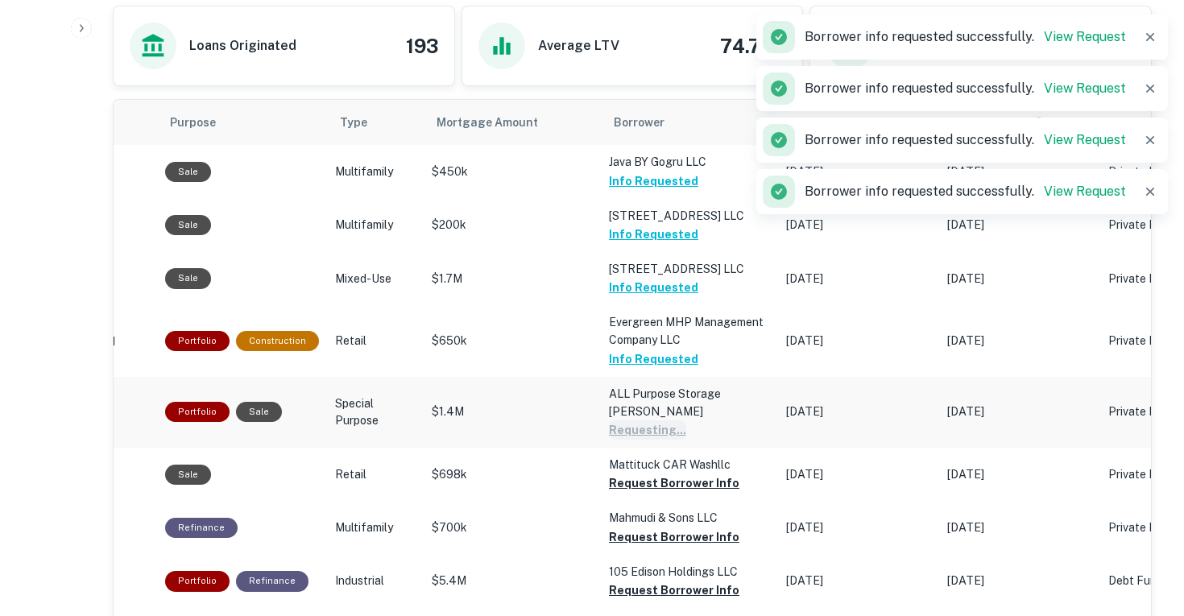
scroll to position [922, 0]
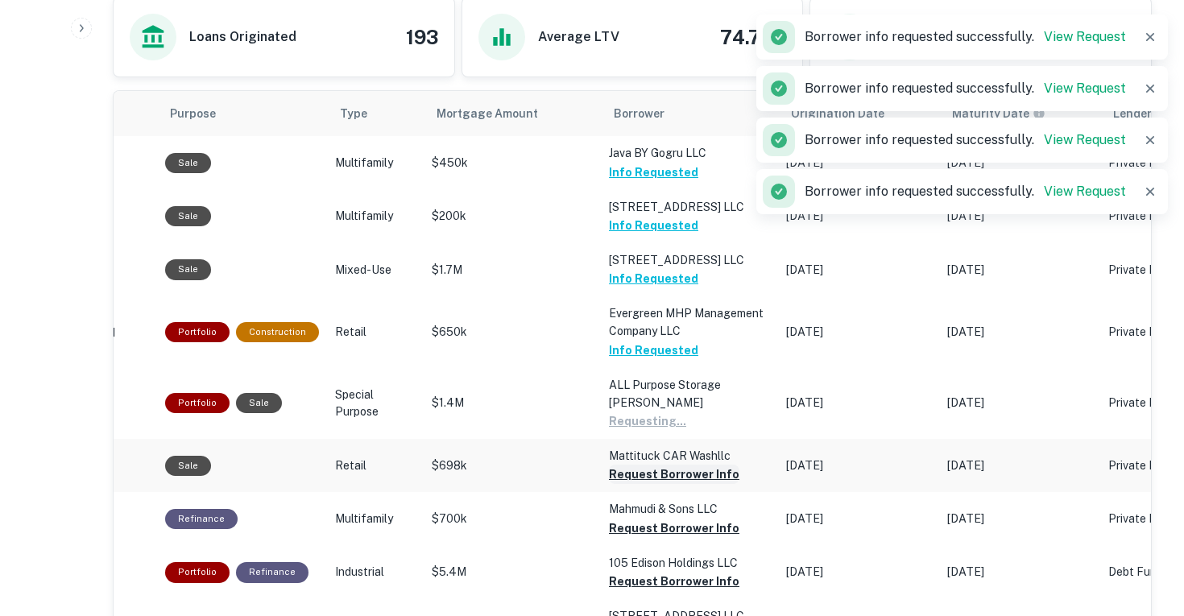
click at [629, 431] on button "Request Borrower Info" at bounding box center [647, 421] width 77 height 19
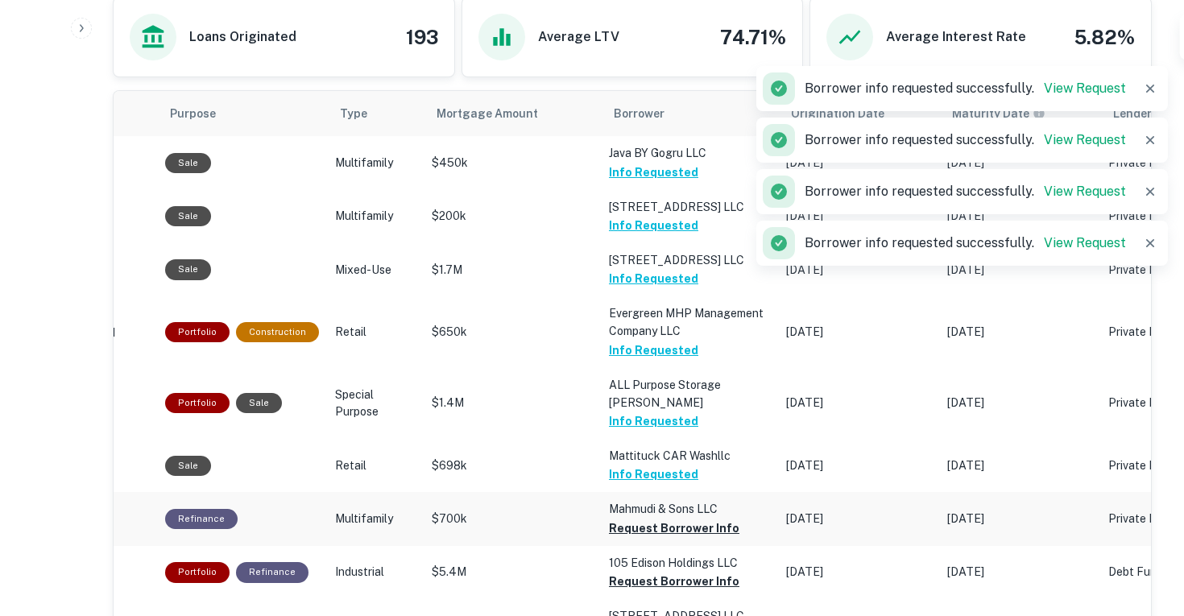
click at [616, 189] on td "Mahmudi & Sons LLC Request Borrower Info" at bounding box center [689, 162] width 177 height 53
click at [623, 519] on button "Request Borrower Info" at bounding box center [674, 528] width 131 height 19
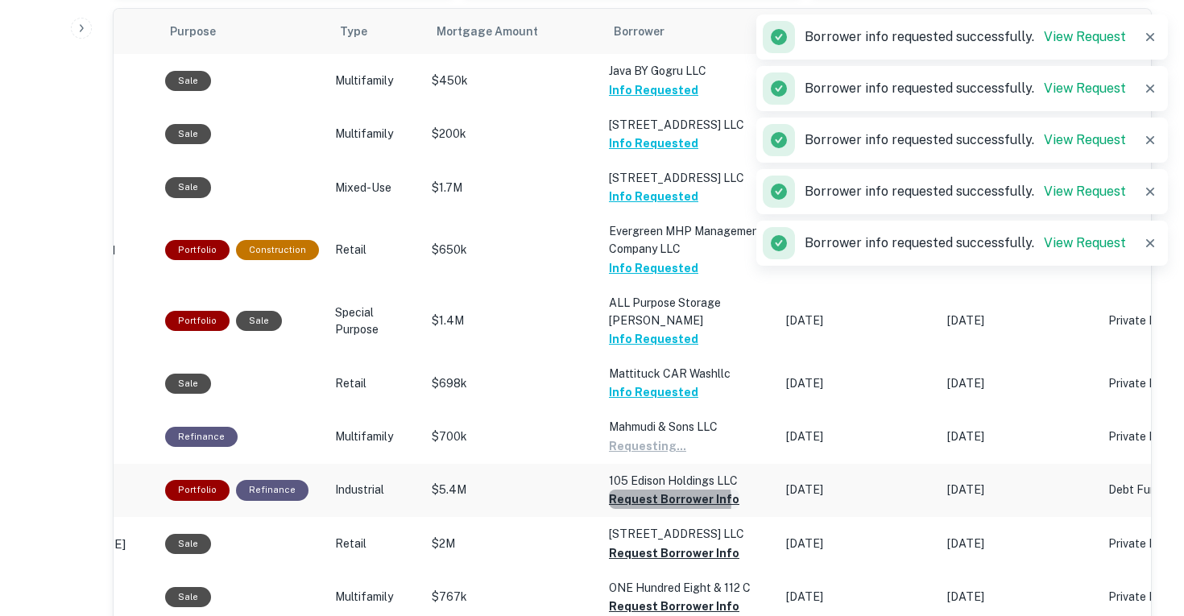
click at [632, 456] on button "Request Borrower Info" at bounding box center [647, 446] width 77 height 19
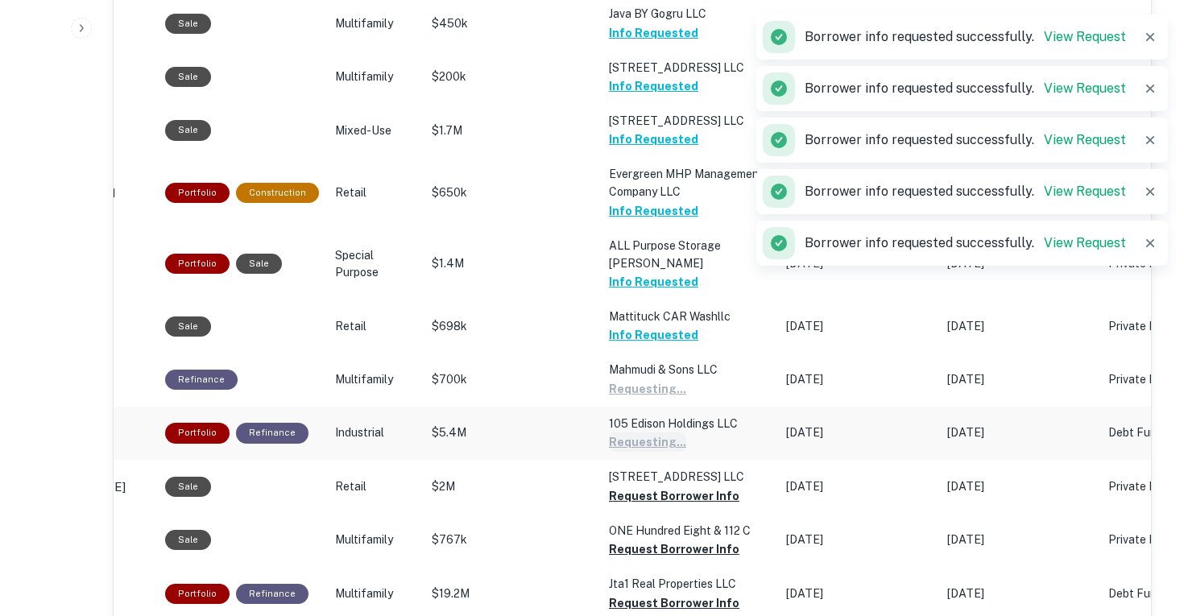
scroll to position [1066, 0]
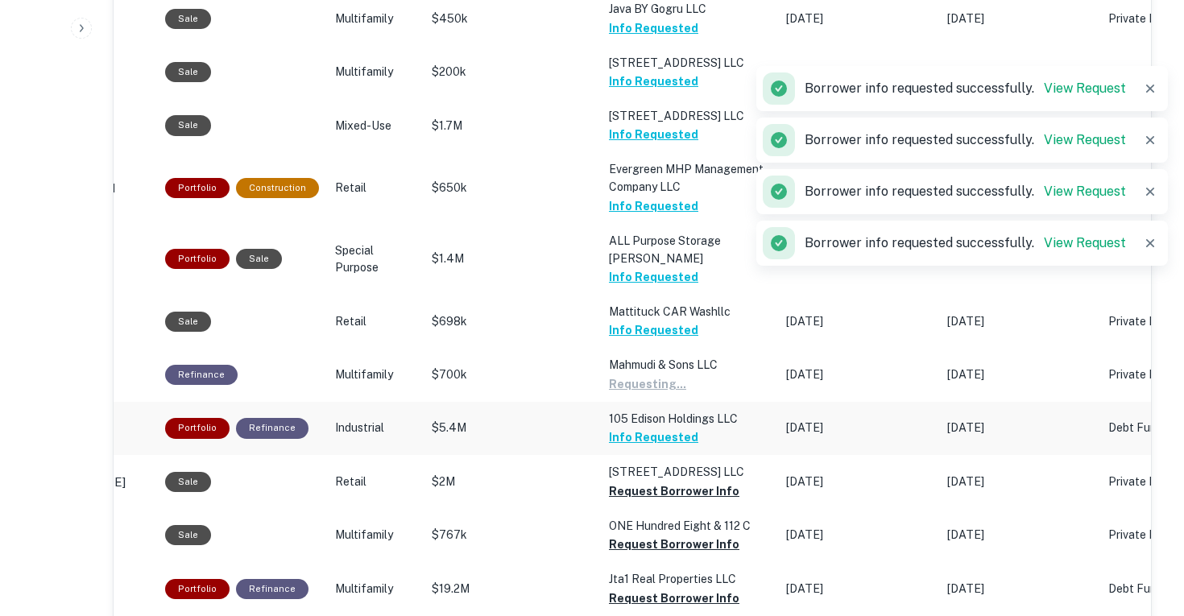
click at [632, 45] on td "717 6TH ST LLC Request Borrower Info" at bounding box center [689, 18] width 177 height 53
click at [632, 394] on button "Request Borrower Info" at bounding box center [647, 384] width 77 height 19
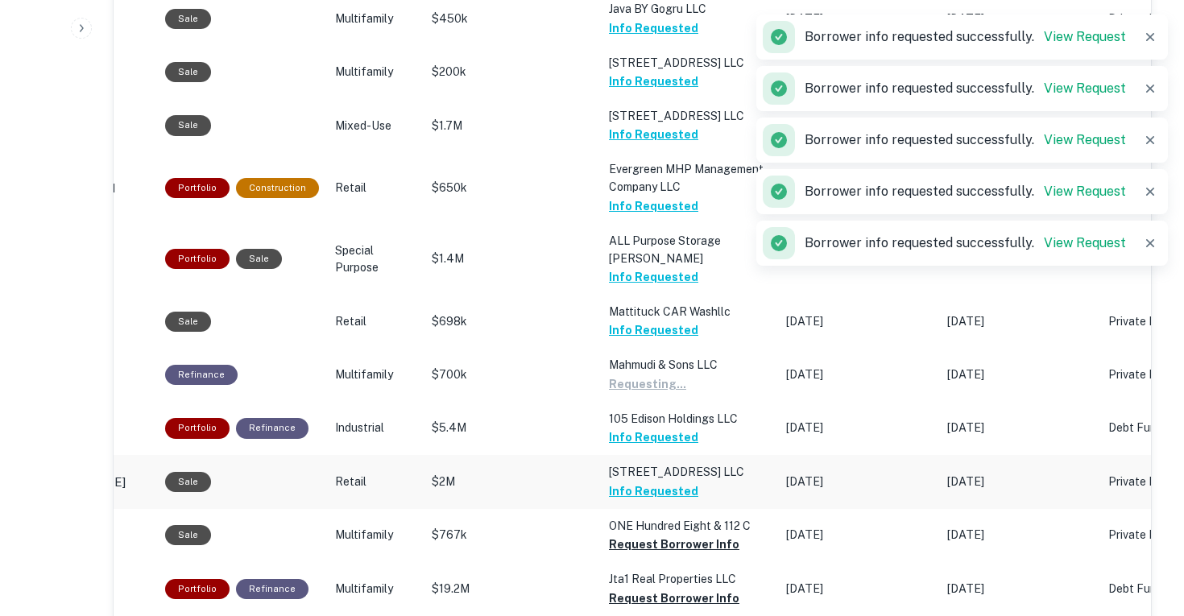
scroll to position [1140, 0]
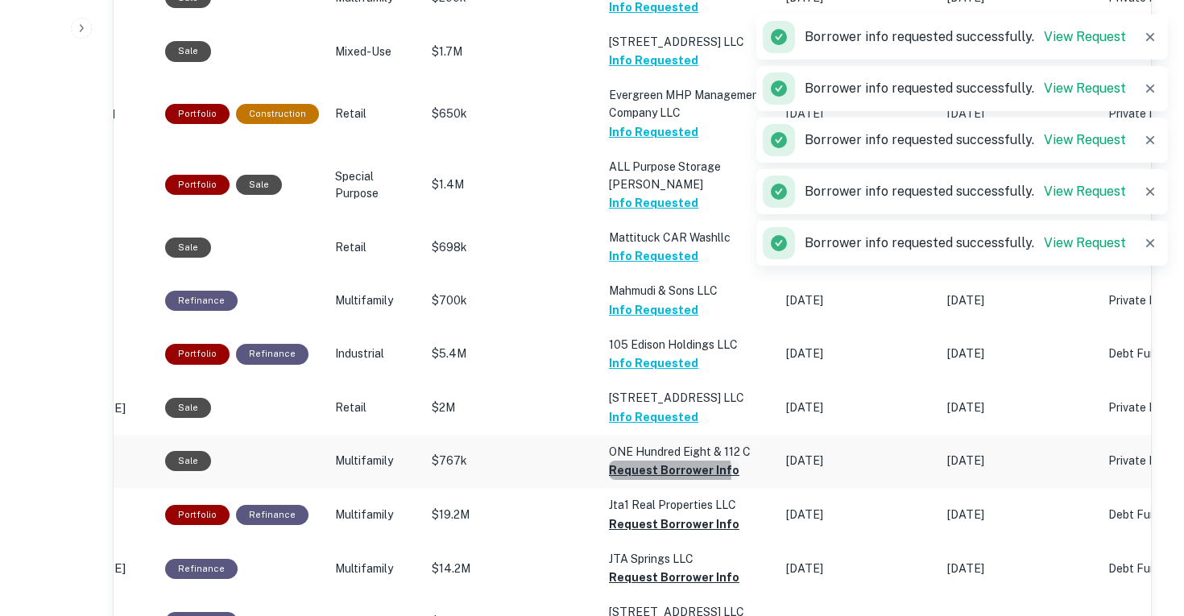
click at [635, 461] on button "Request Borrower Info" at bounding box center [674, 470] width 131 height 19
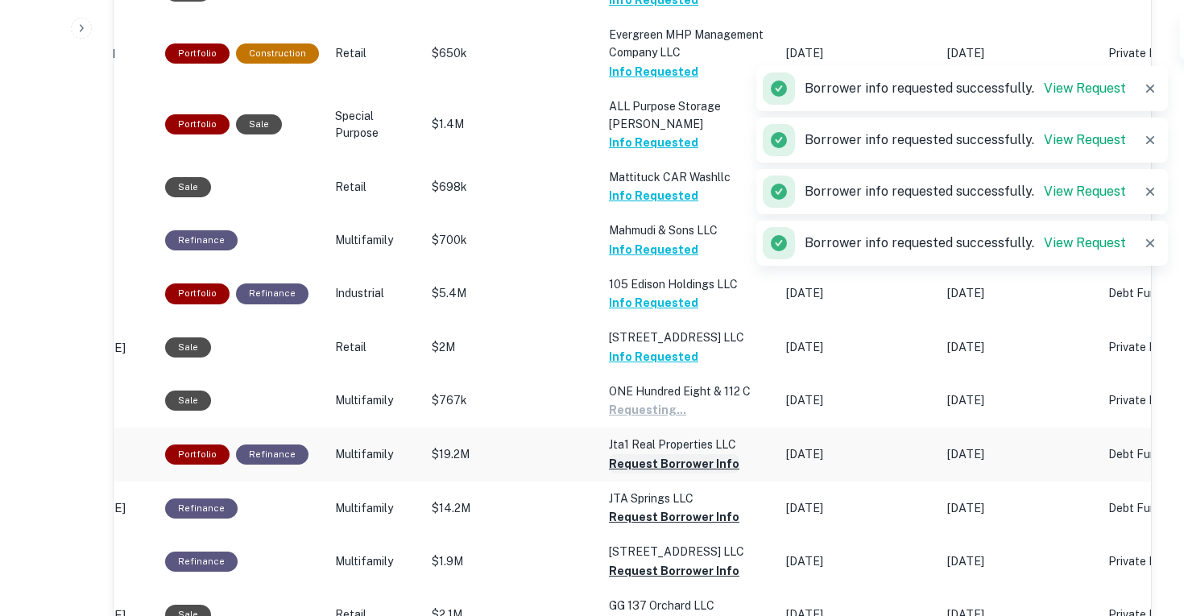
click at [636, 420] on button "Request Borrower Info" at bounding box center [647, 409] width 77 height 19
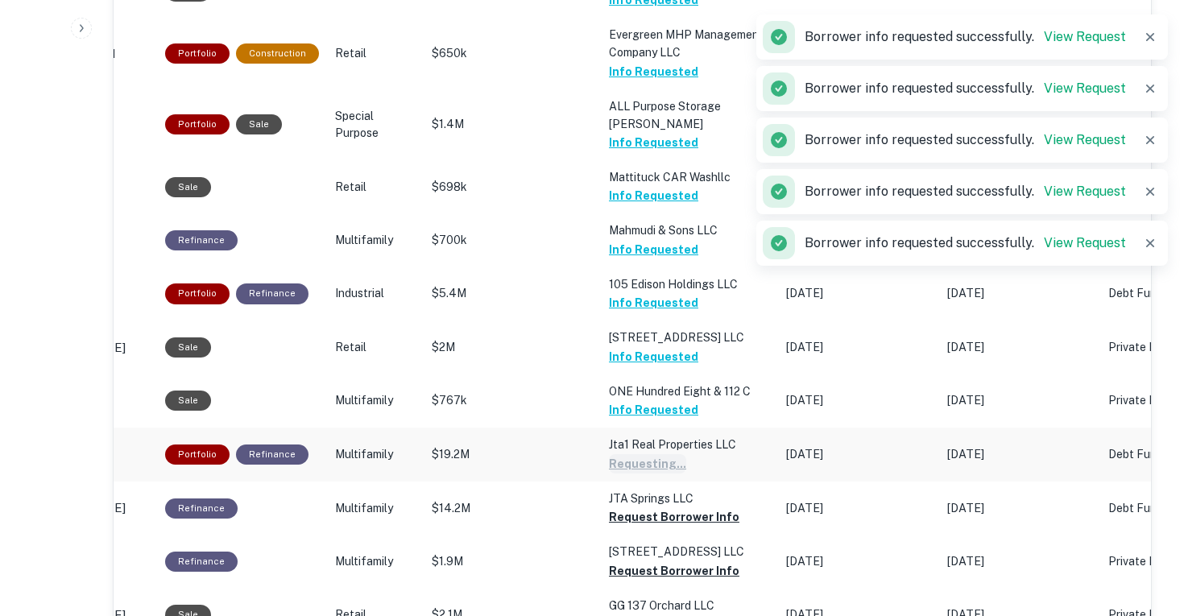
scroll to position [1238, 0]
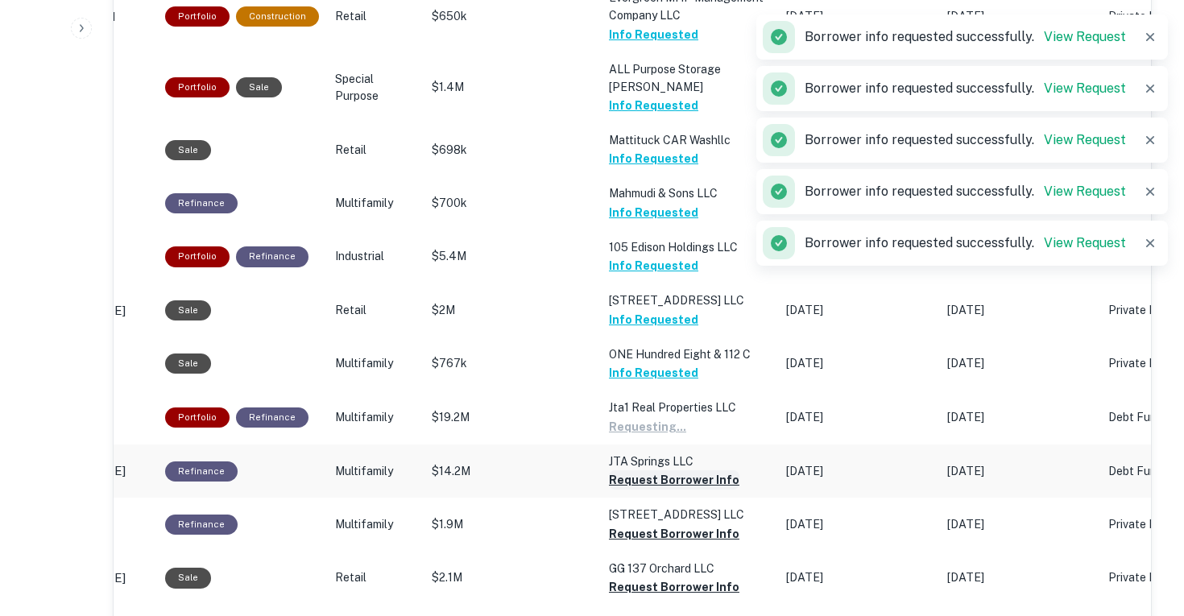
click at [636, 437] on button "Request Borrower Info" at bounding box center [647, 426] width 77 height 19
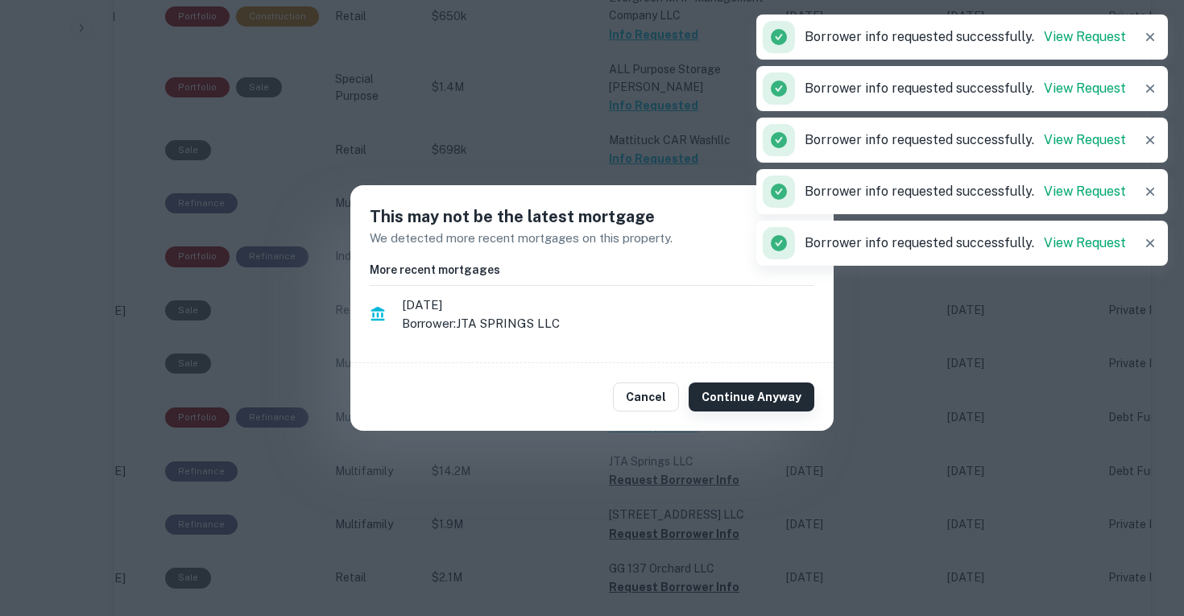
click at [781, 392] on button "Continue Anyway" at bounding box center [752, 397] width 126 height 29
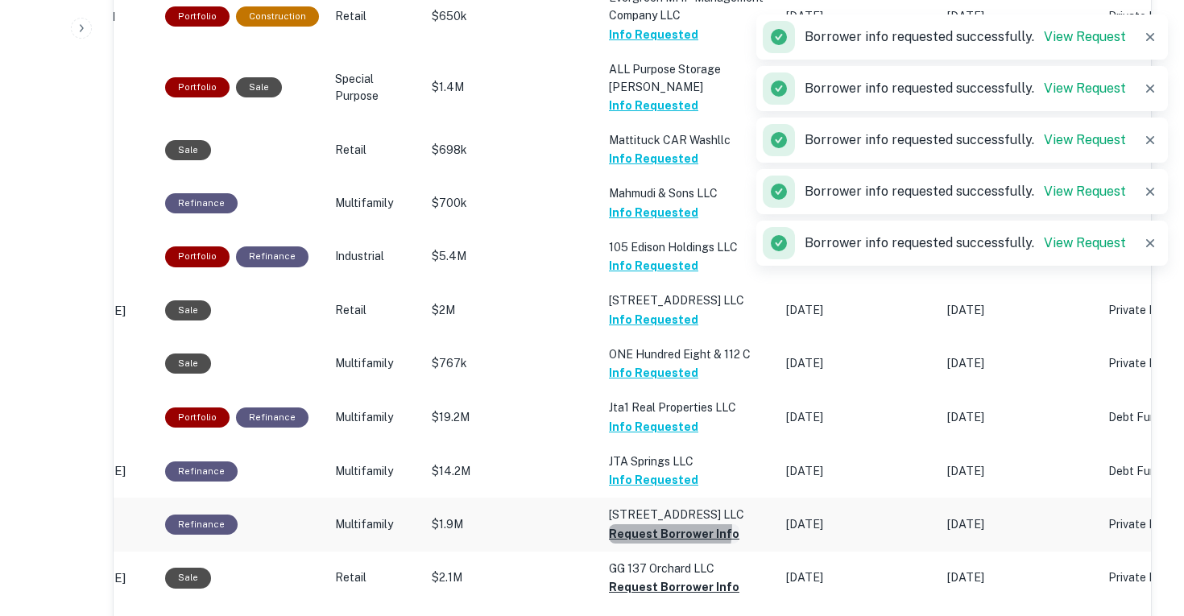
click at [644, 525] on button "Request Borrower Info" at bounding box center [674, 534] width 131 height 19
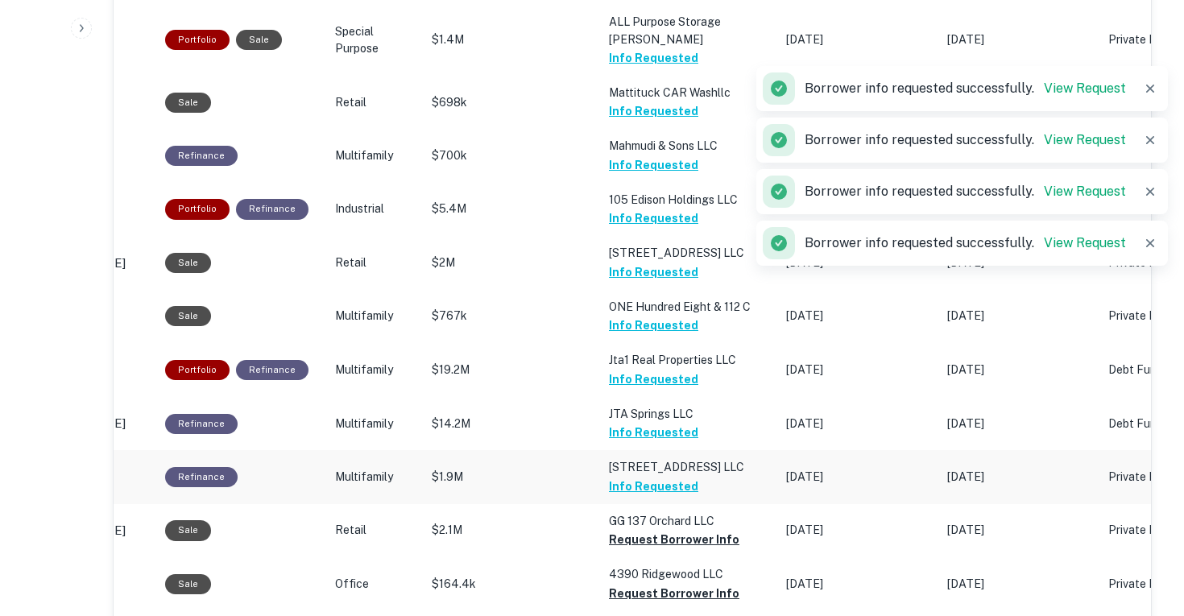
scroll to position [1293, 0]
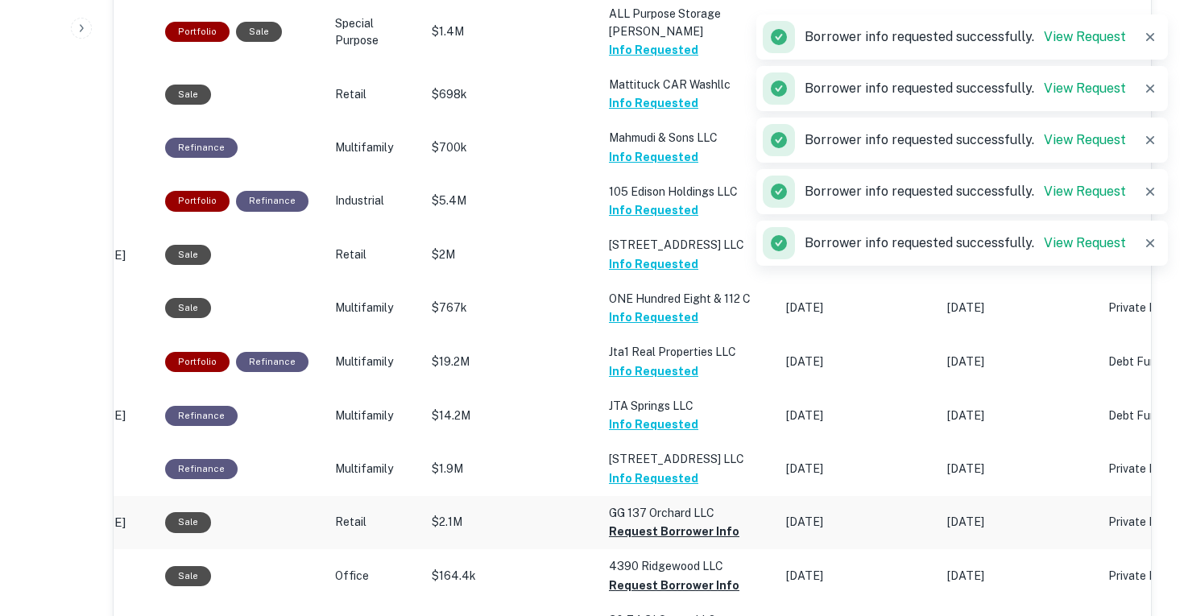
click at [646, 522] on button "Request Borrower Info" at bounding box center [674, 531] width 131 height 19
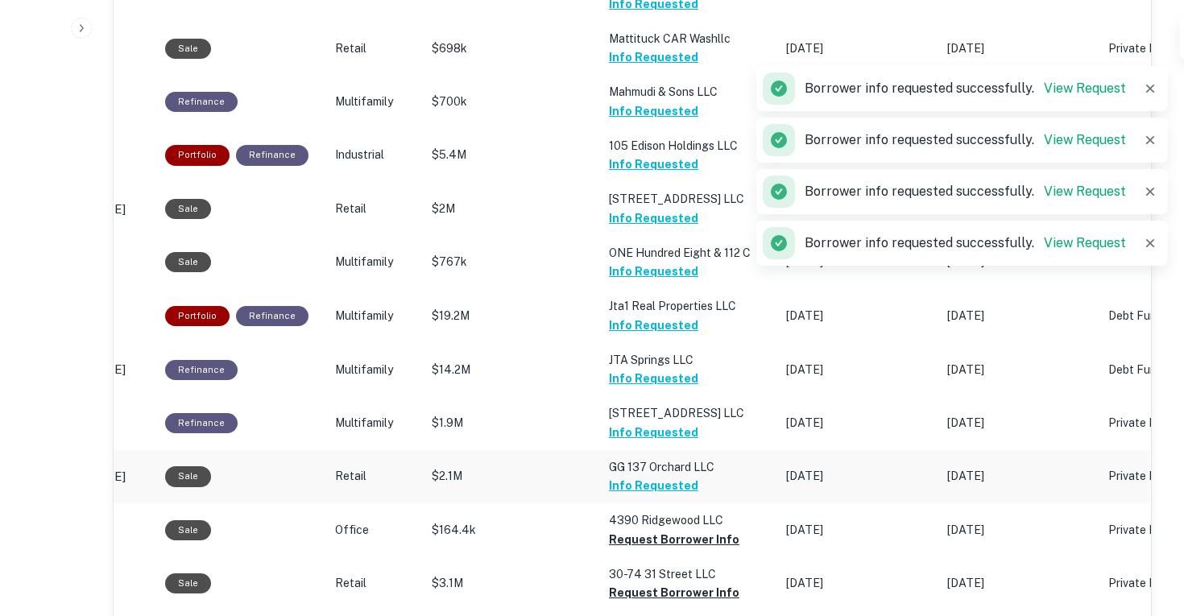
click at [646, 530] on button "Request Borrower Info" at bounding box center [674, 539] width 131 height 19
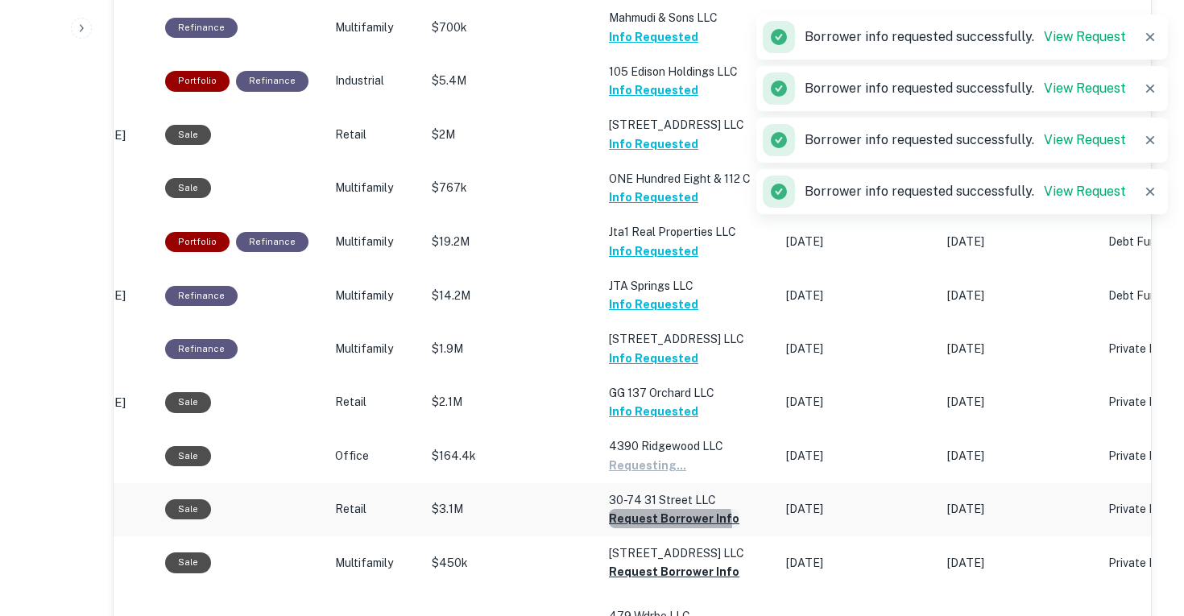
click at [650, 475] on button "Request Borrower Info" at bounding box center [647, 465] width 77 height 19
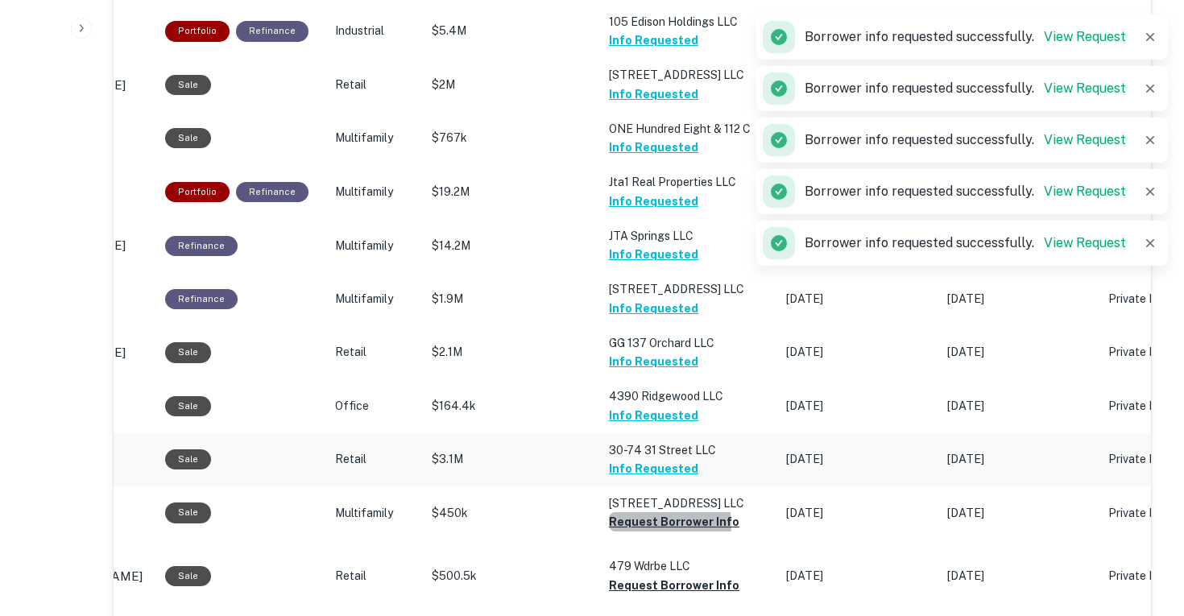
click at [650, 512] on button "Request Borrower Info" at bounding box center [674, 521] width 131 height 19
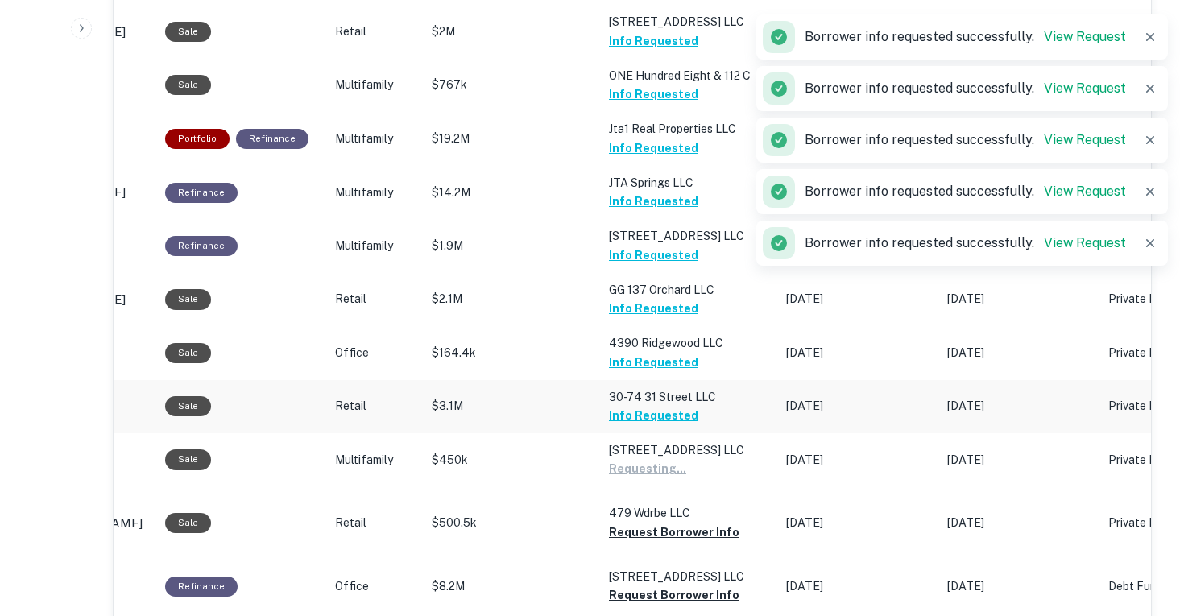
scroll to position [1525, 0]
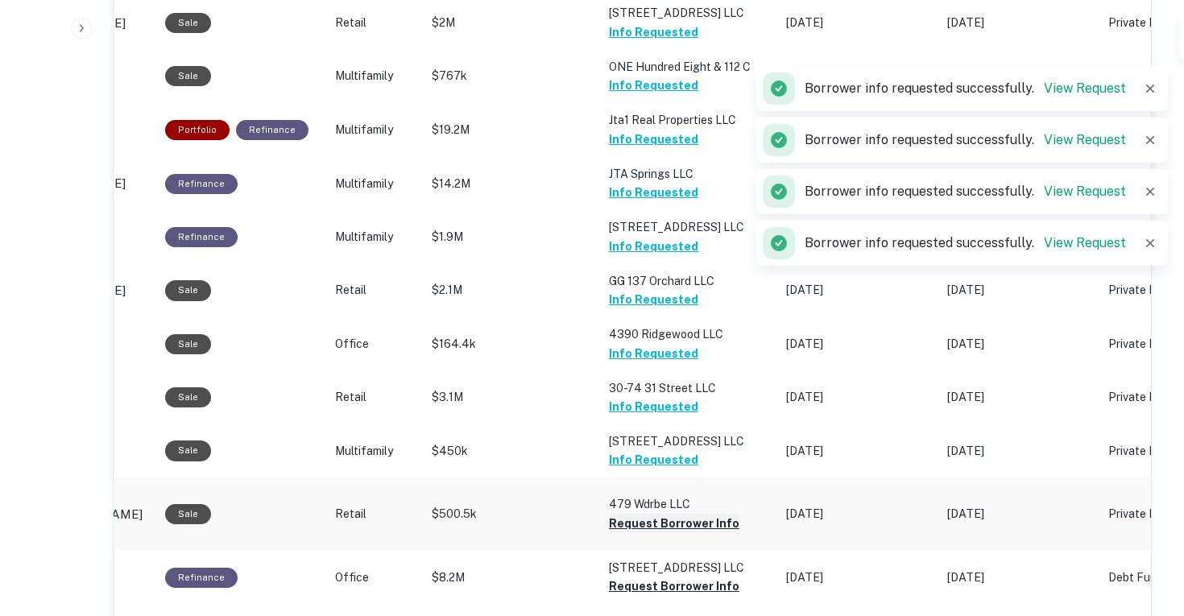
click at [654, 514] on button "Request Borrower Info" at bounding box center [674, 523] width 131 height 19
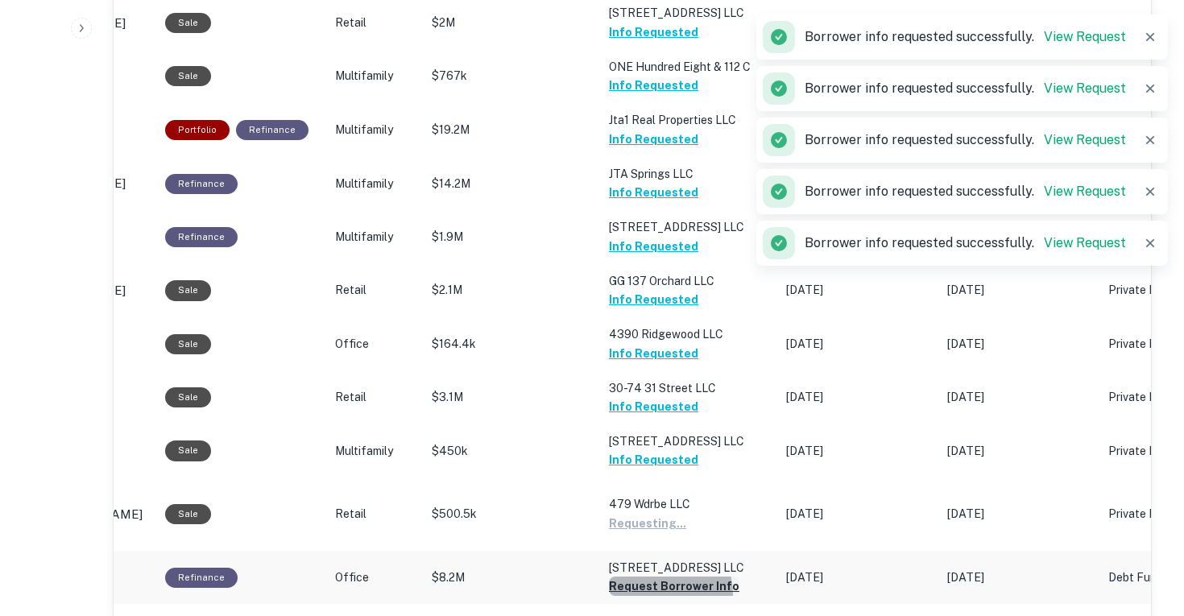
click at [646, 533] on button "Request Borrower Info" at bounding box center [647, 523] width 77 height 19
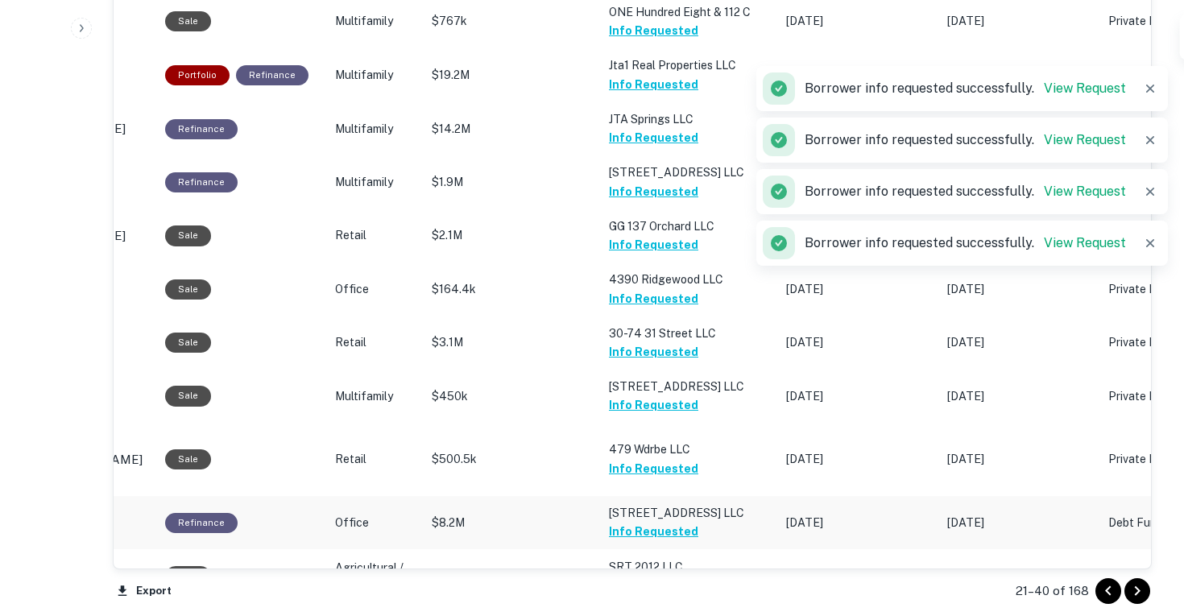
scroll to position [1591, 0]
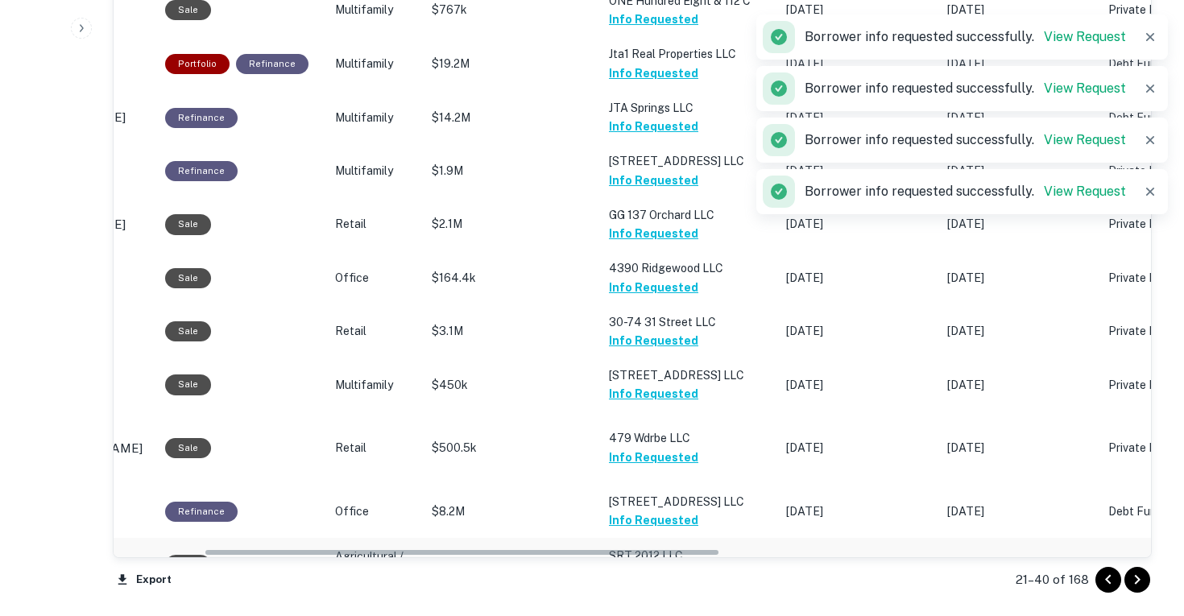
click at [652, 565] on button "Request Borrower Info" at bounding box center [674, 574] width 131 height 19
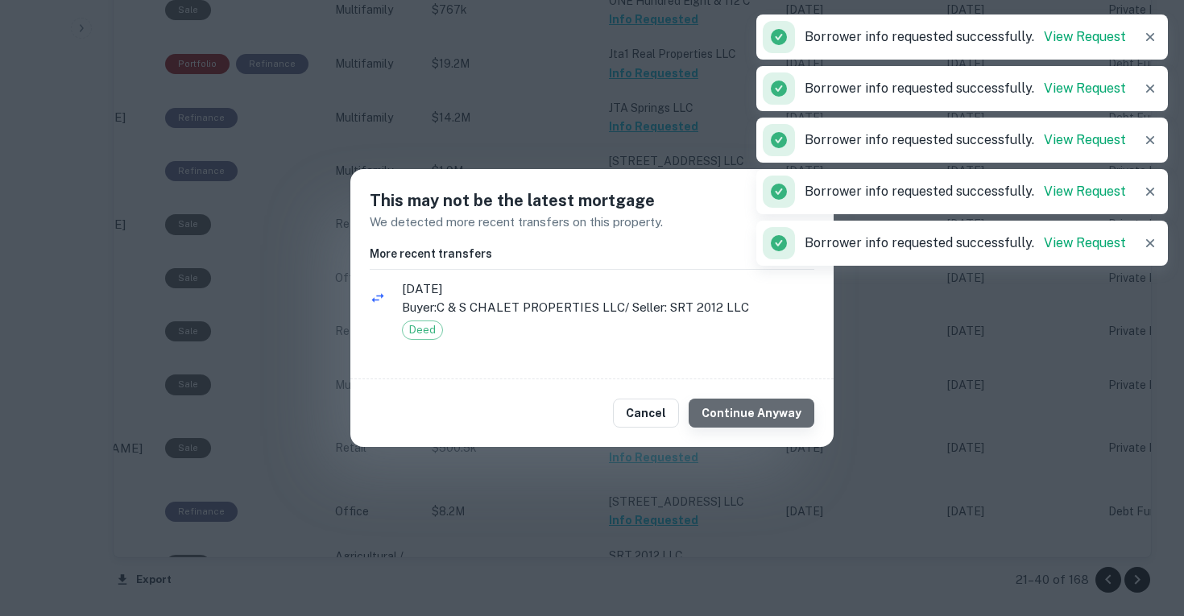
click at [767, 410] on button "Continue Anyway" at bounding box center [752, 413] width 126 height 29
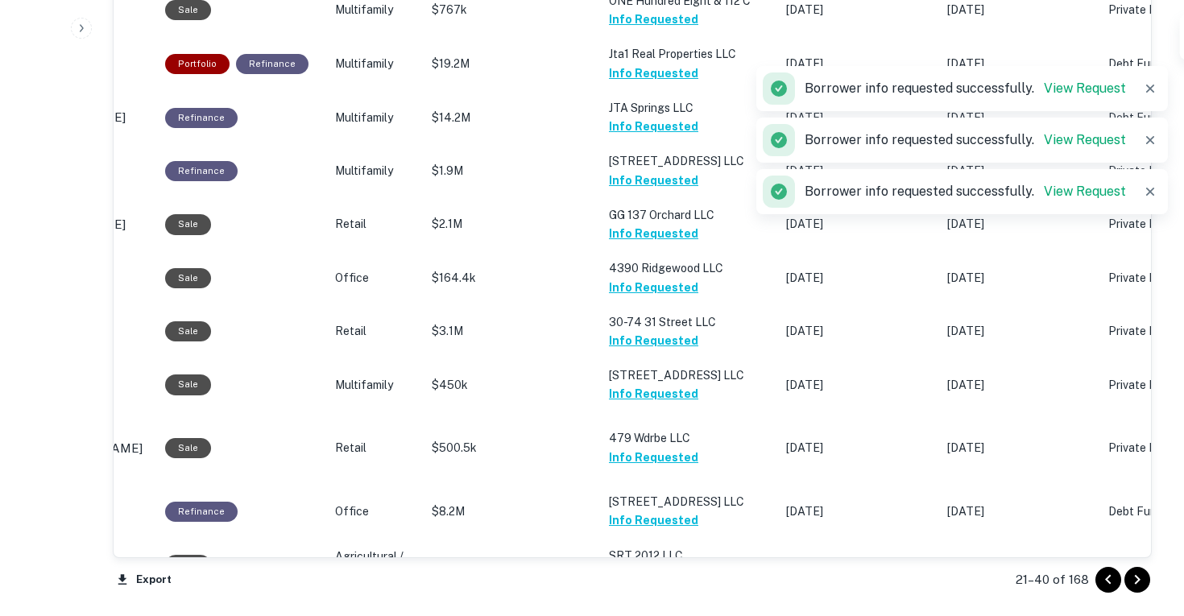
click at [1135, 577] on icon "Go to next page" at bounding box center [1137, 579] width 19 height 19
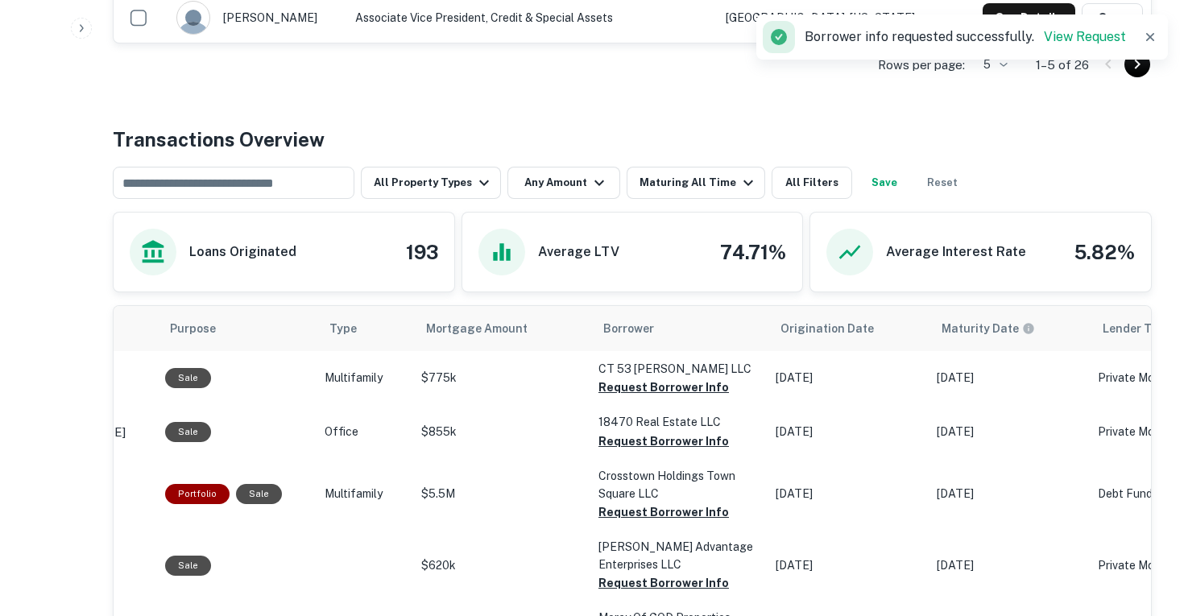
scroll to position [699, 0]
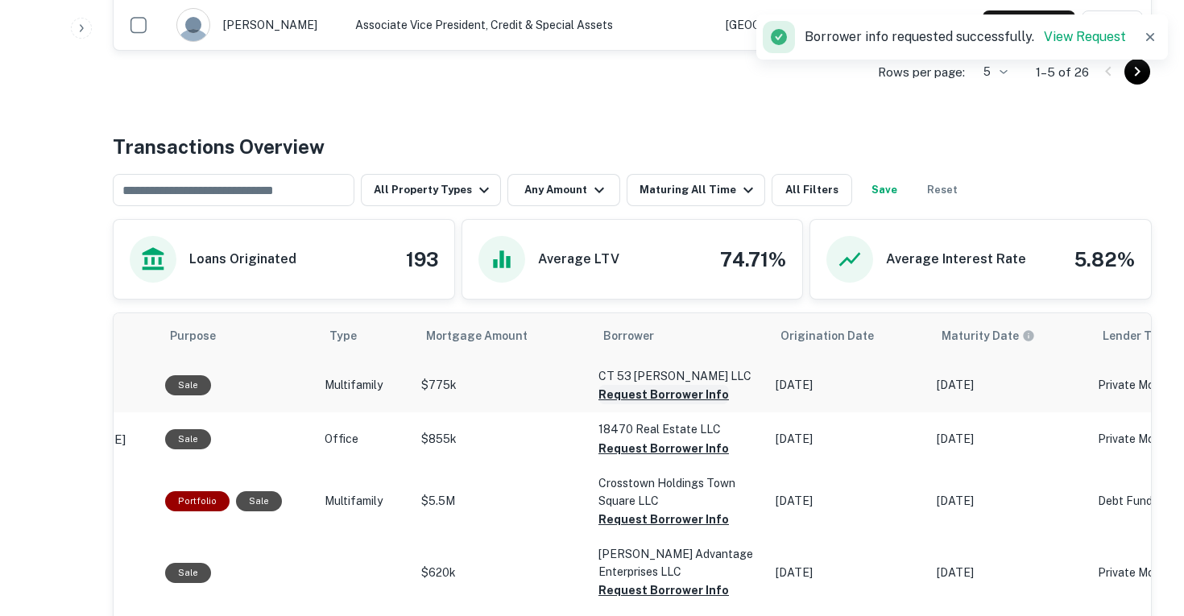
click at [648, 391] on button "Request Borrower Info" at bounding box center [664, 394] width 131 height 19
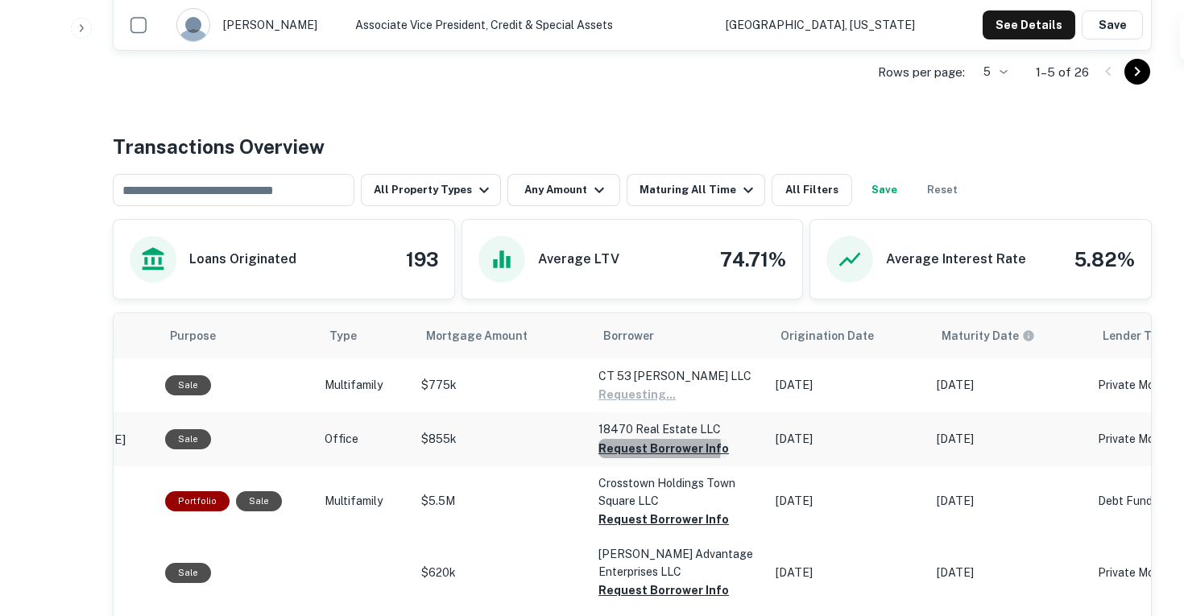
click at [630, 404] on button "Request Borrower Info" at bounding box center [637, 394] width 77 height 19
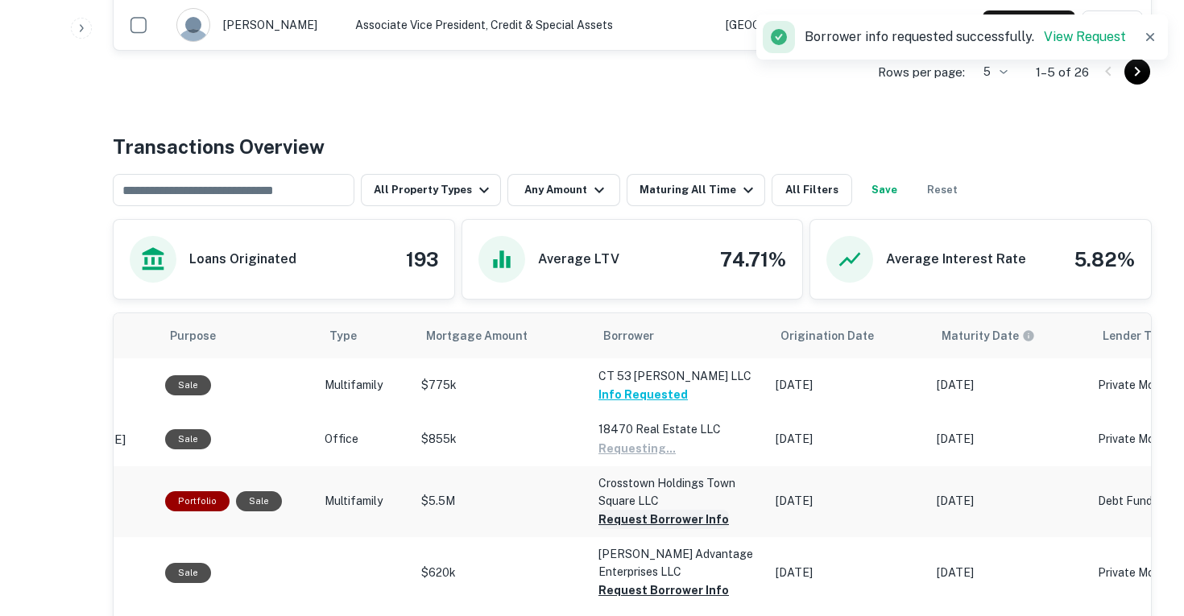
click at [624, 458] on button "Request Borrower Info" at bounding box center [637, 448] width 77 height 19
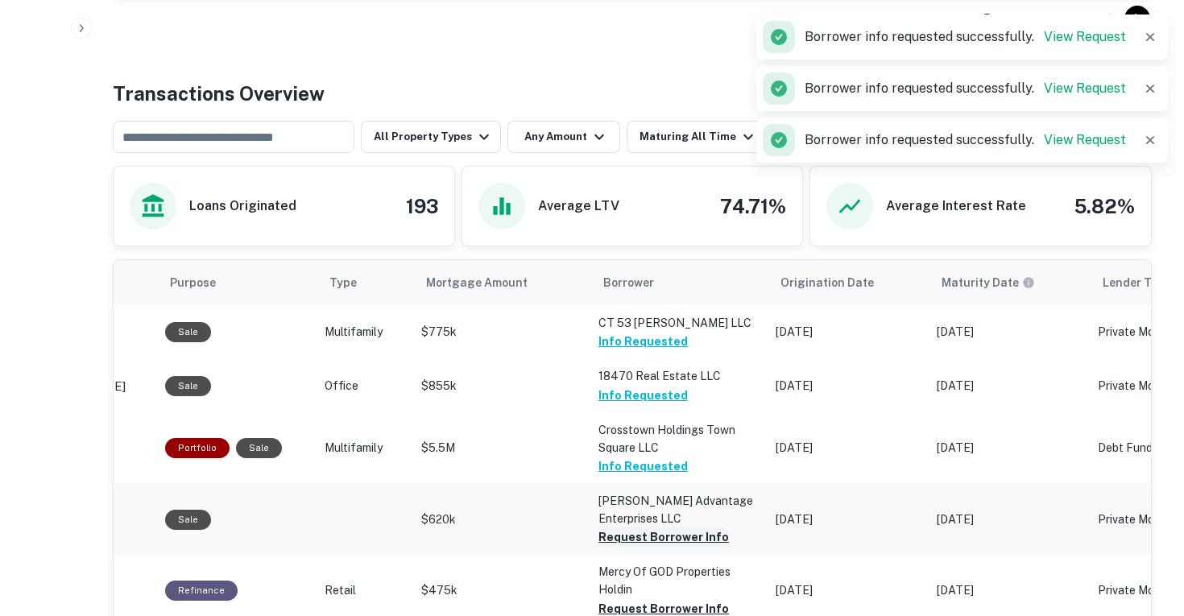
click at [618, 536] on button "Request Borrower Info" at bounding box center [664, 537] width 131 height 19
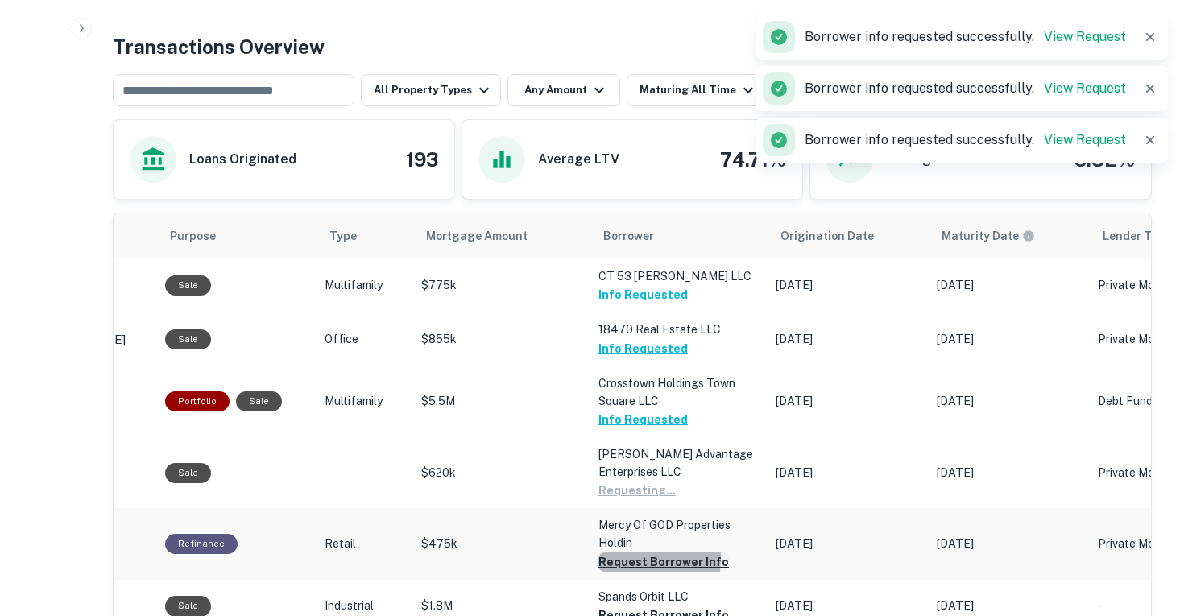
click at [615, 500] on button "Request Borrower Info" at bounding box center [637, 490] width 77 height 19
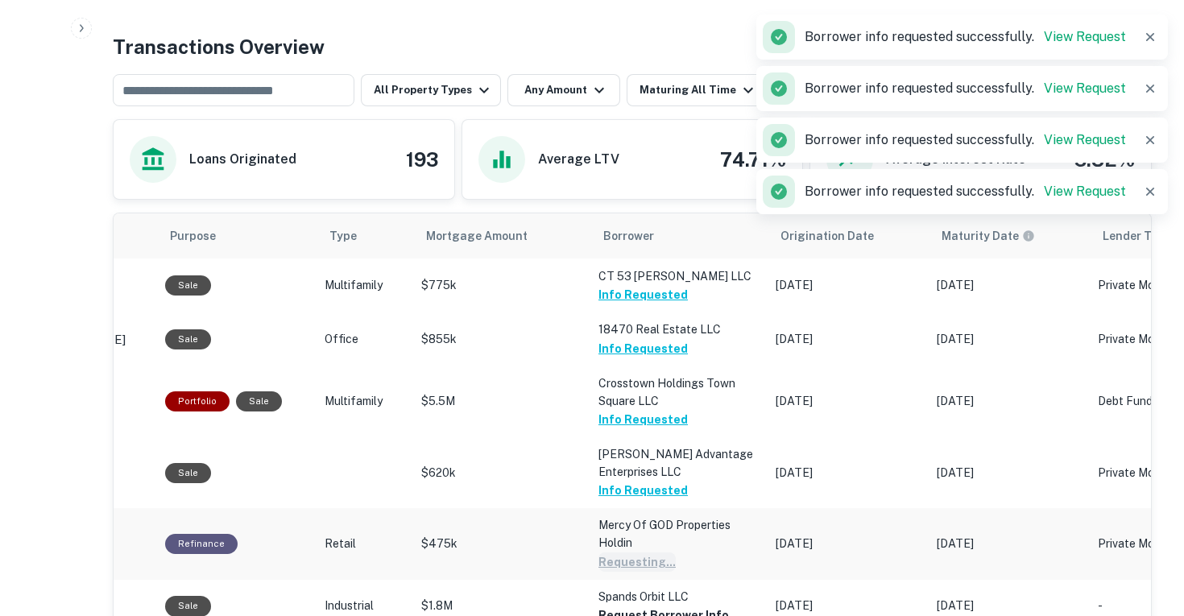
scroll to position [890, 0]
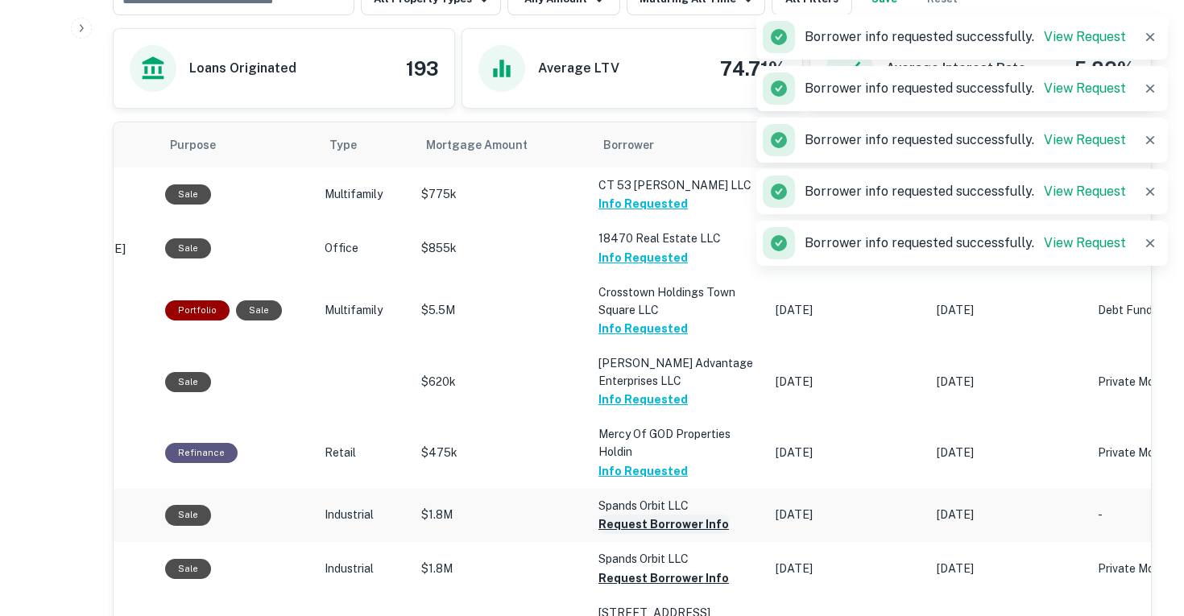
click at [638, 529] on button "Request Borrower Info" at bounding box center [664, 524] width 131 height 19
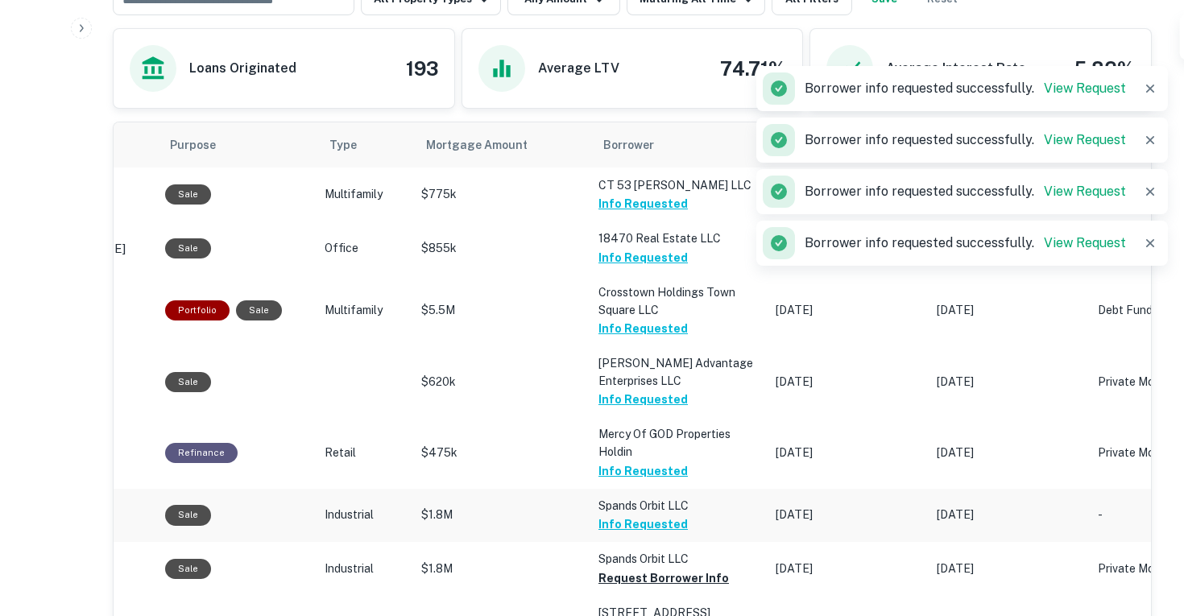
scroll to position [929, 0]
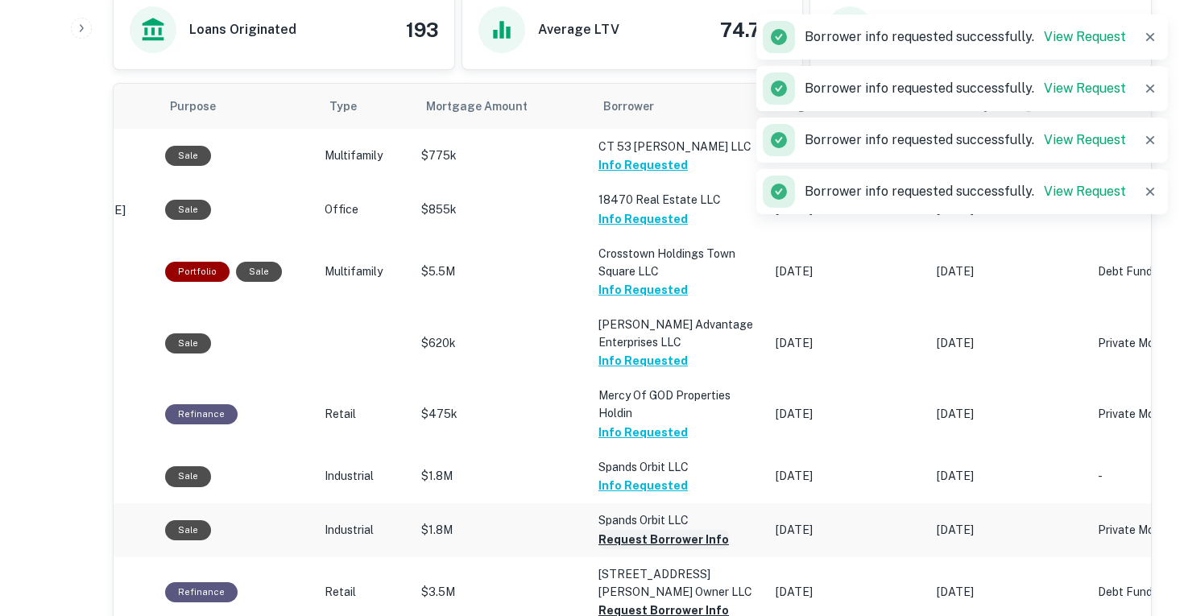
click at [634, 537] on button "Request Borrower Info" at bounding box center [664, 539] width 131 height 19
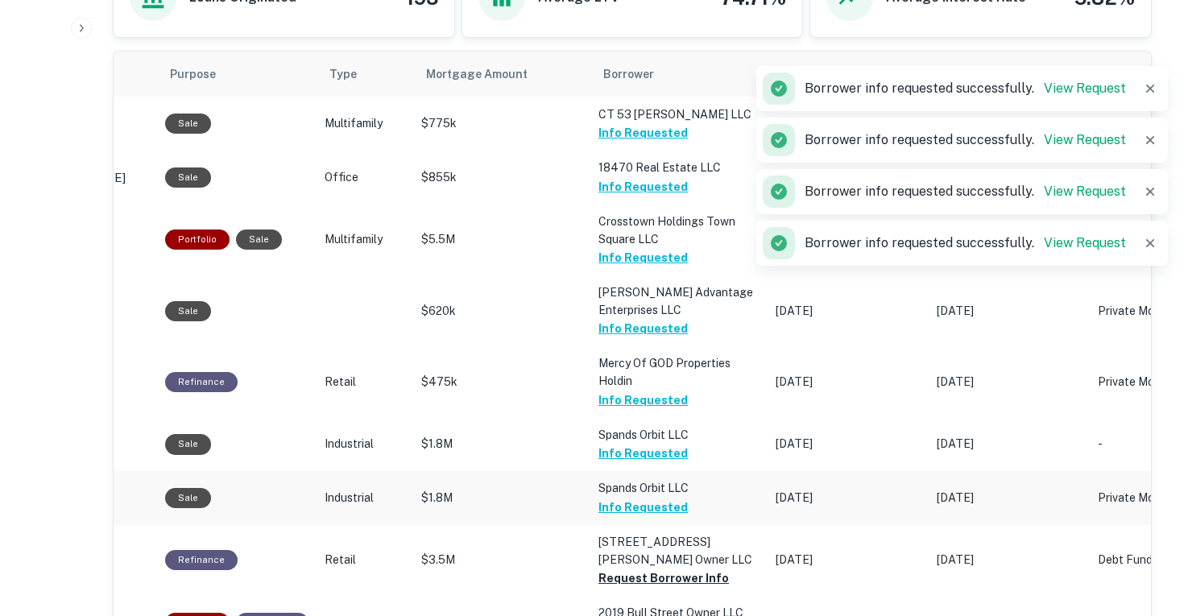
scroll to position [969, 0]
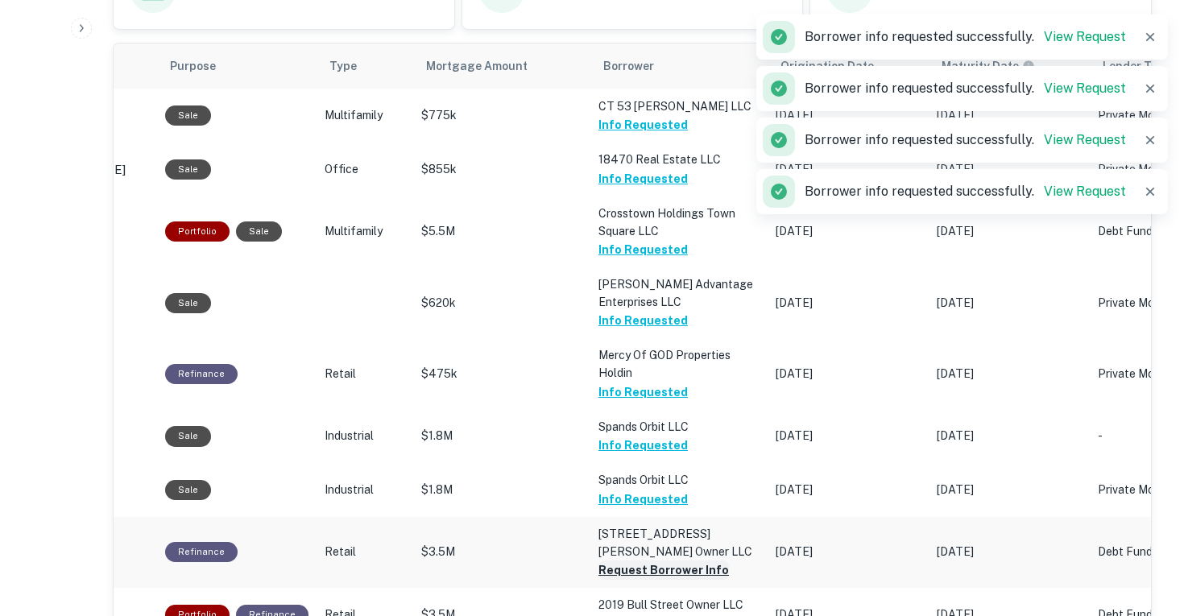
click at [628, 564] on button "Request Borrower Info" at bounding box center [664, 570] width 131 height 19
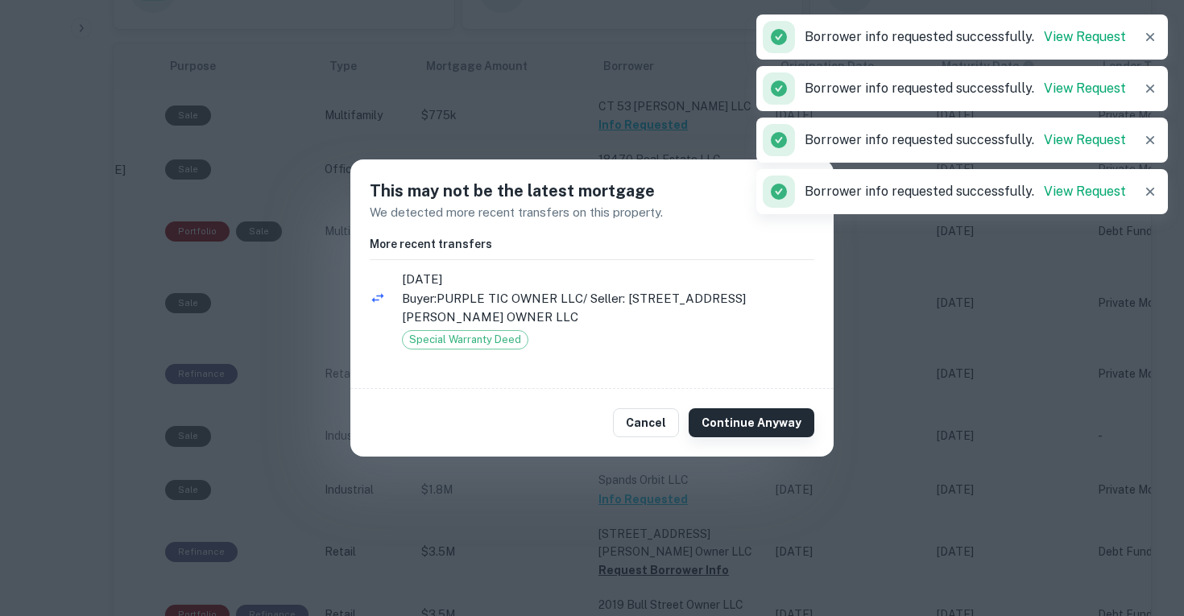
click at [778, 420] on button "Continue Anyway" at bounding box center [752, 422] width 126 height 29
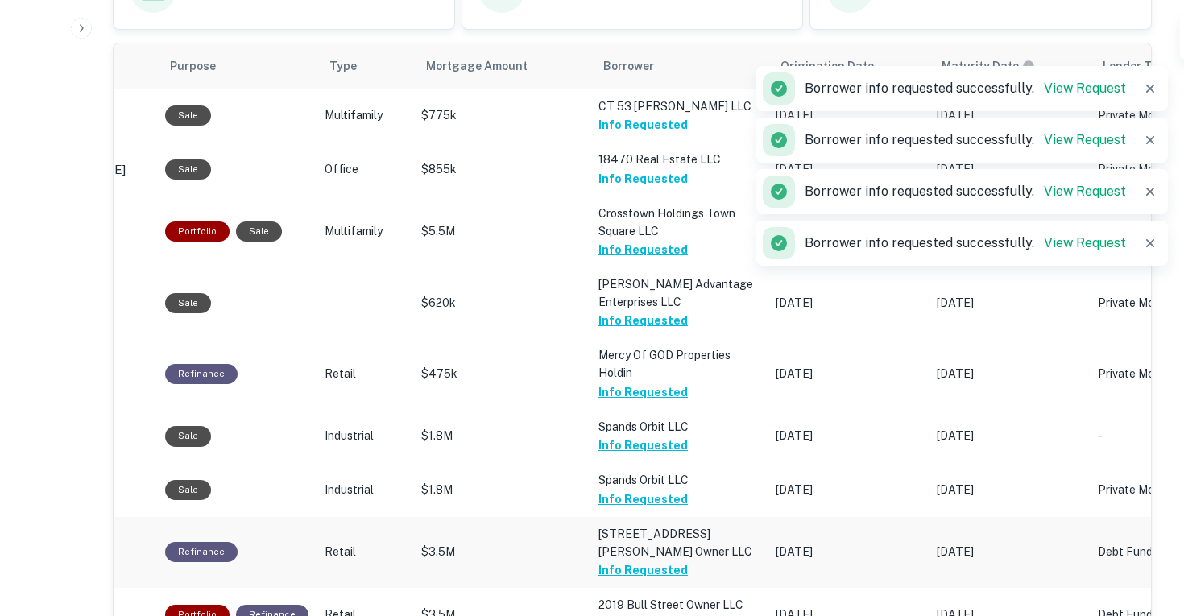
scroll to position [1019, 0]
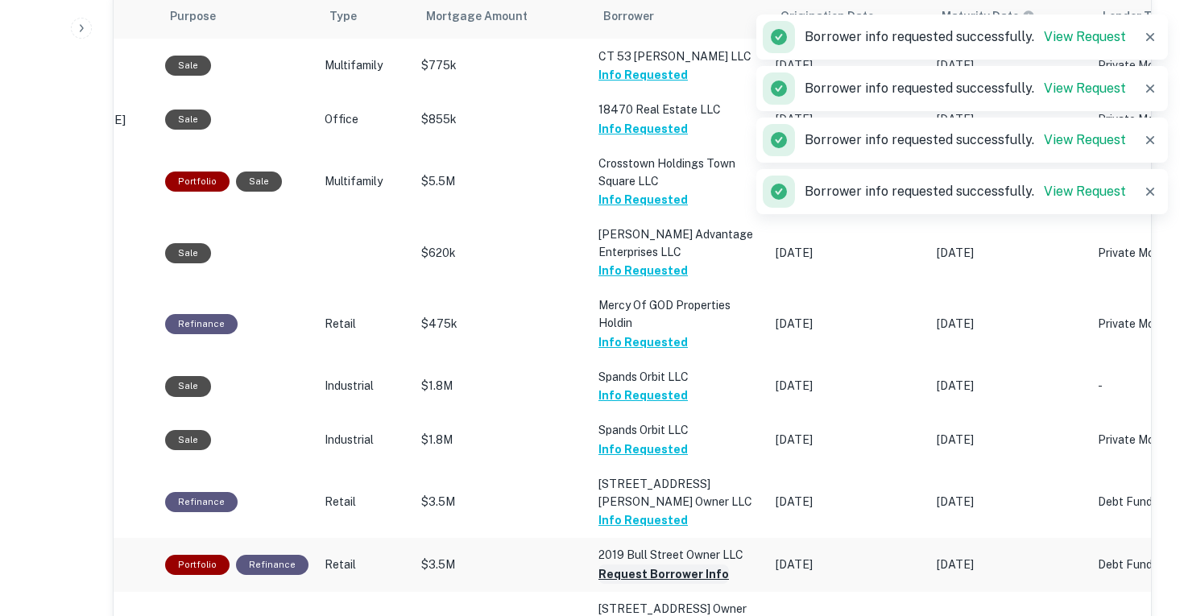
click at [666, 579] on button "Request Borrower Info" at bounding box center [664, 574] width 131 height 19
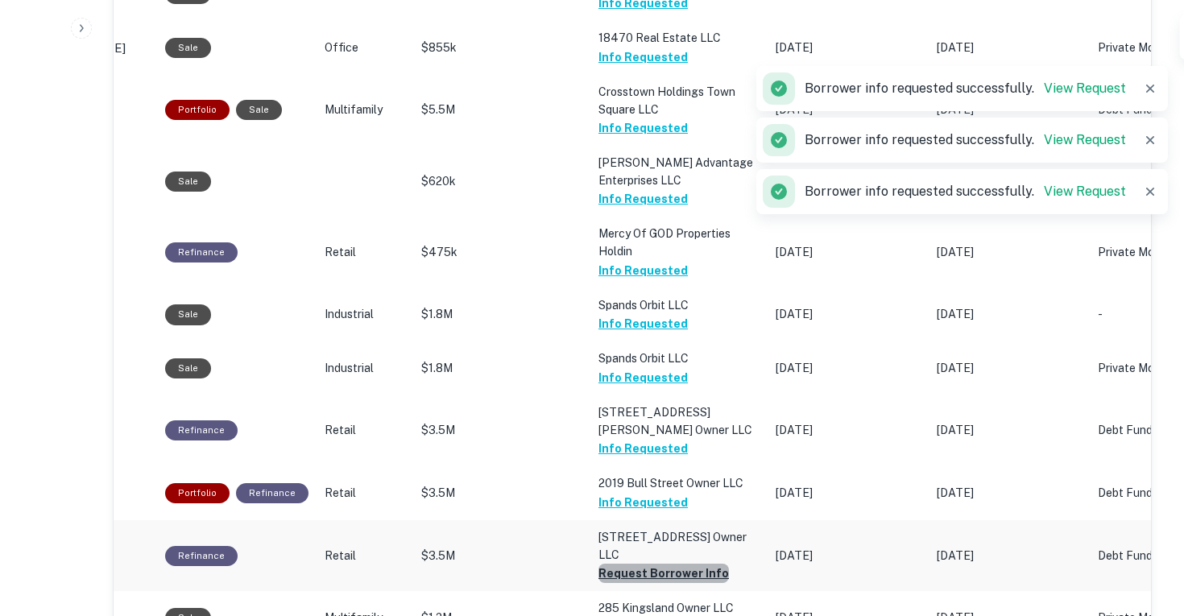
click at [666, 564] on button "Request Borrower Info" at bounding box center [664, 573] width 131 height 19
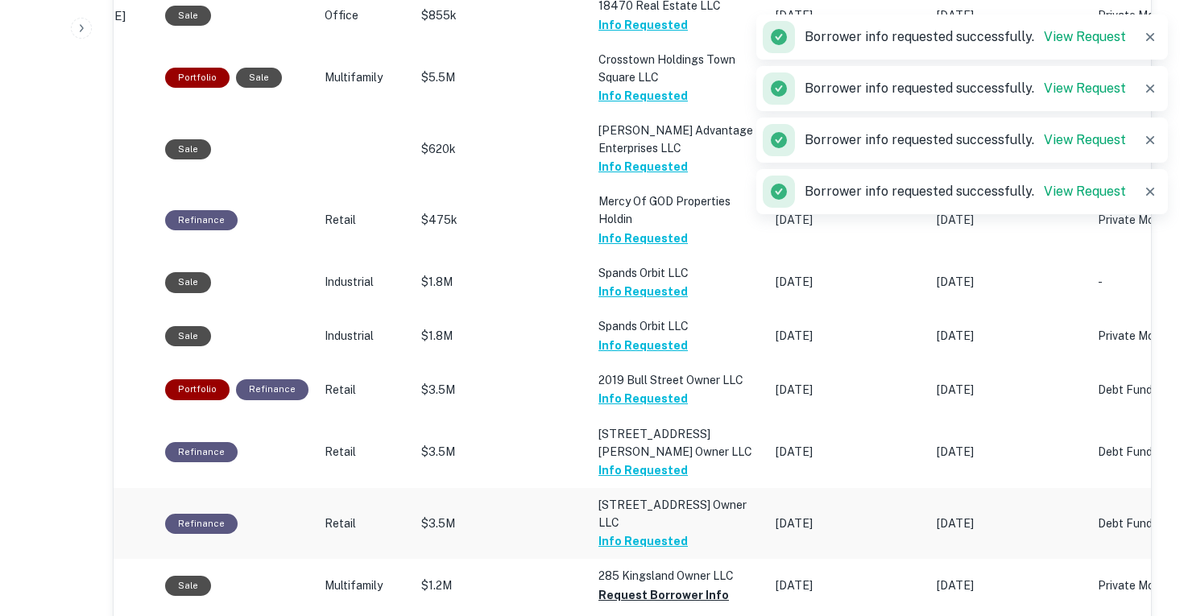
scroll to position [1129, 0]
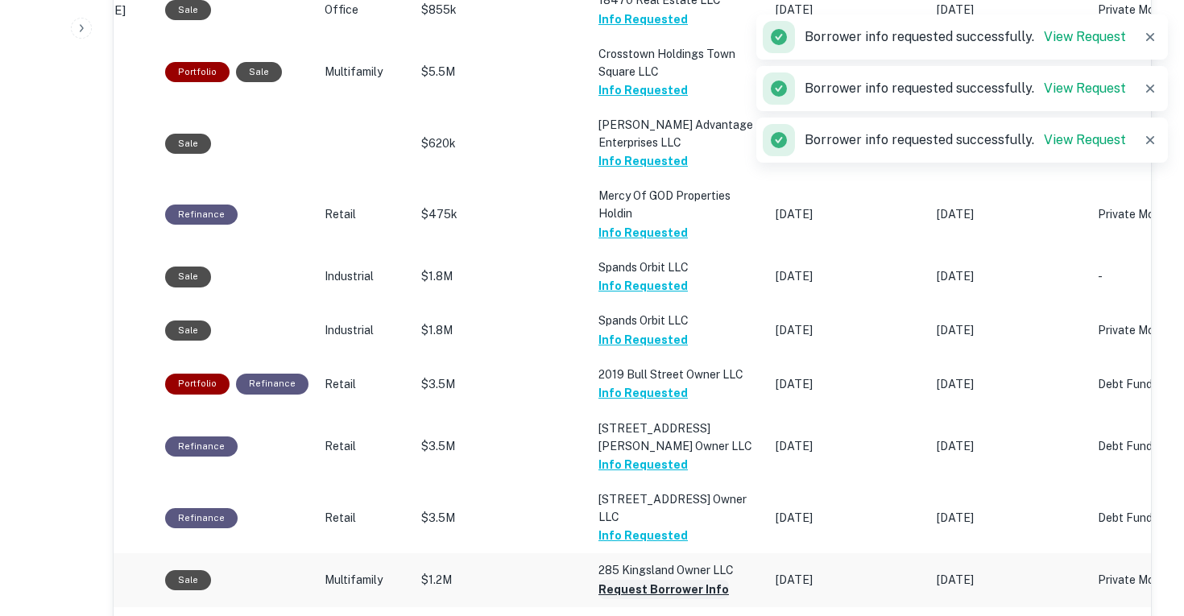
click at [661, 580] on button "Request Borrower Info" at bounding box center [664, 589] width 131 height 19
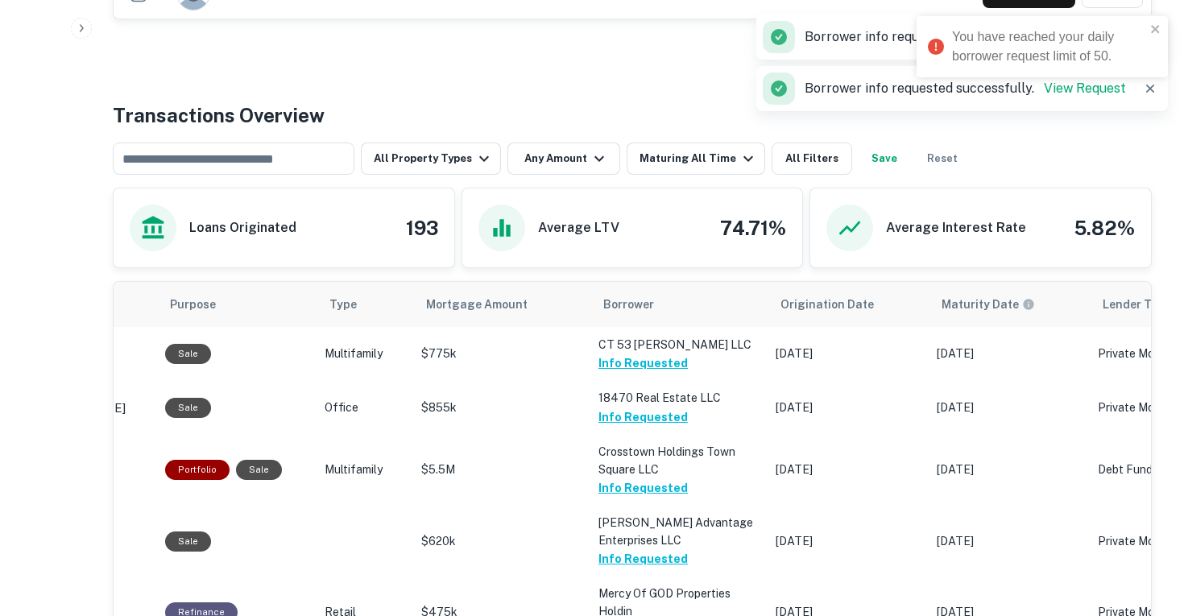
scroll to position [0, 0]
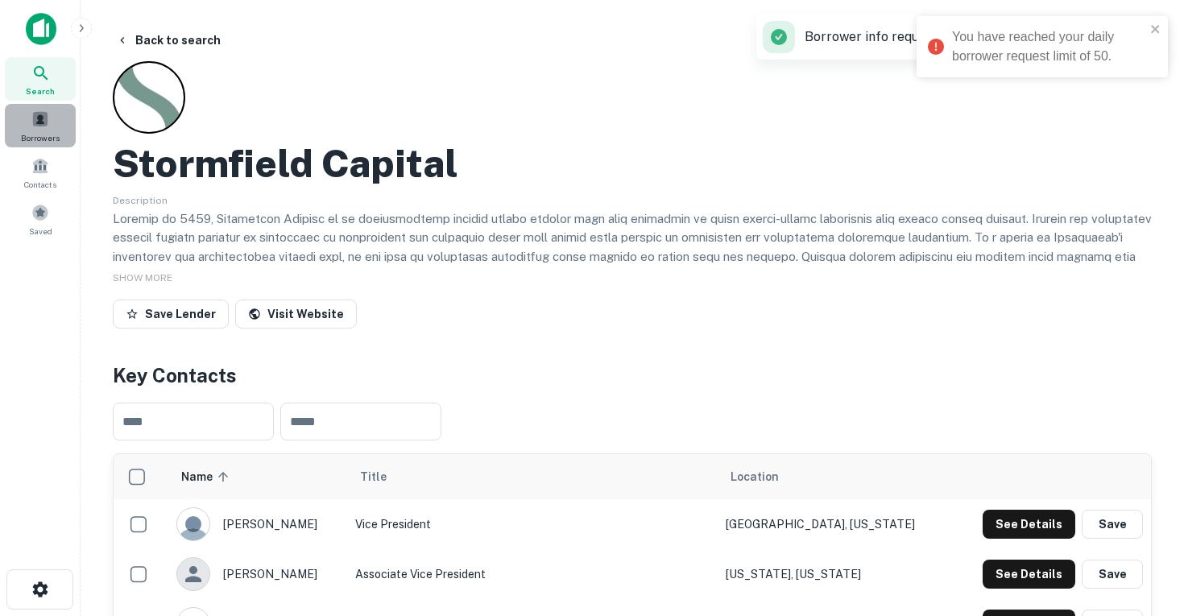
click at [15, 110] on div "Borrowers" at bounding box center [40, 126] width 71 height 44
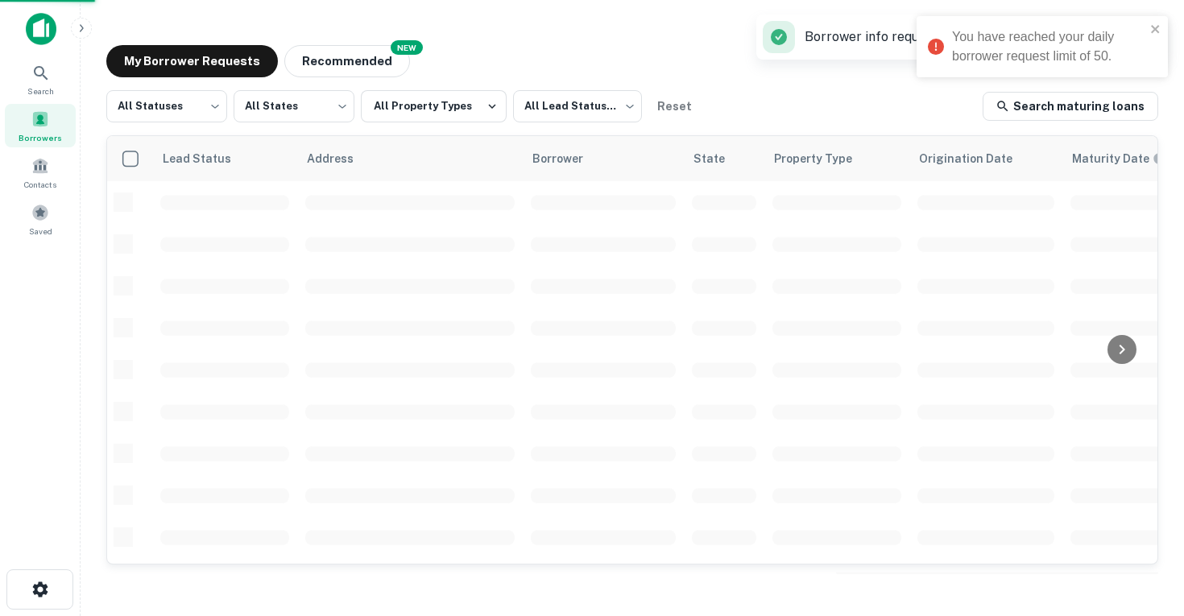
scroll to position [374, 0]
